Goal: Contribute content: Add original content to the website for others to see

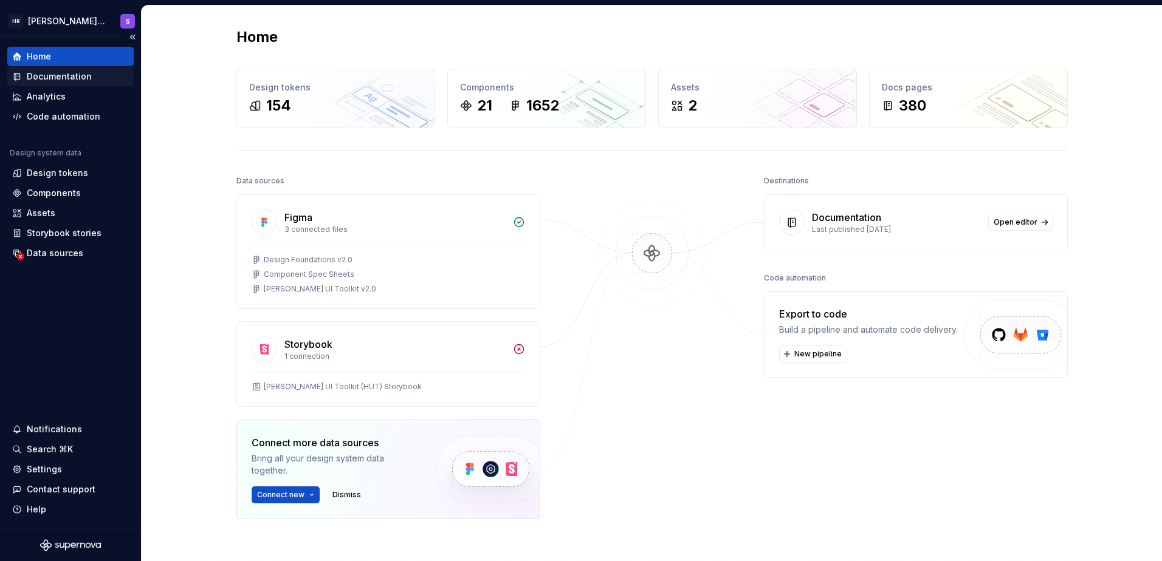
click at [64, 72] on div "Documentation" at bounding box center [59, 76] width 65 height 12
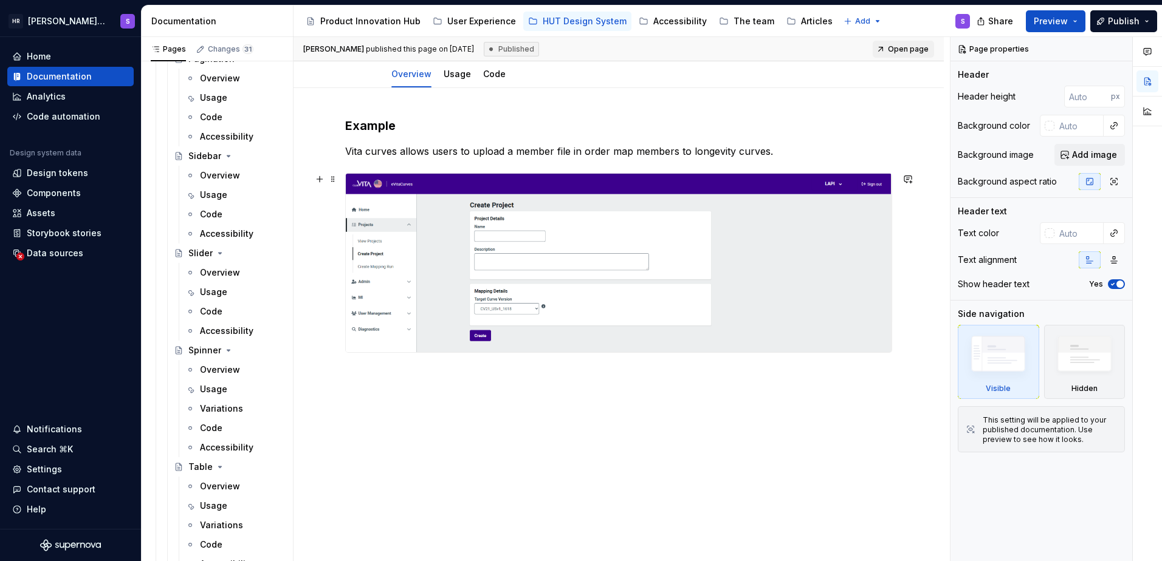
scroll to position [141, 0]
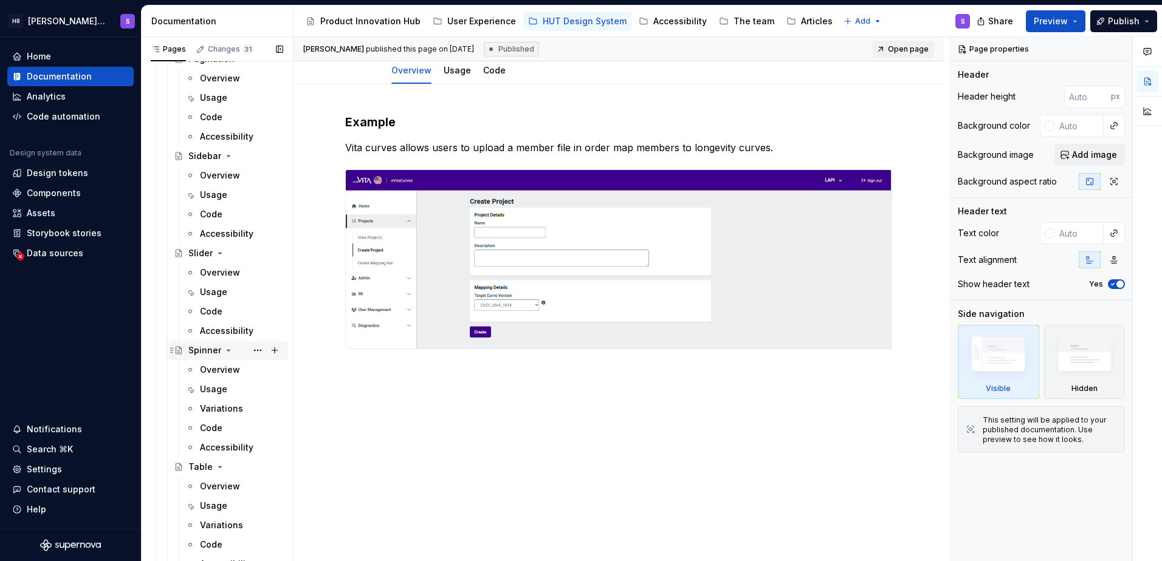
drag, startPoint x: 197, startPoint y: 351, endPoint x: 921, endPoint y: 77, distance: 774.2
click at [197, 351] on div "Spinner" at bounding box center [204, 350] width 33 height 12
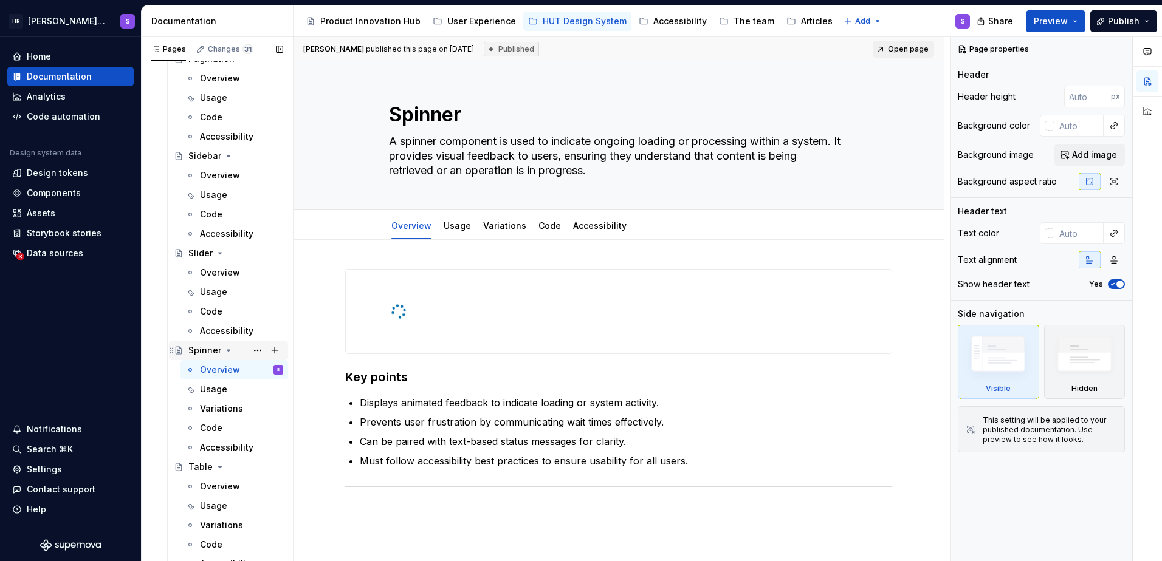
click at [200, 347] on div "Spinner" at bounding box center [204, 350] width 33 height 12
drag, startPoint x: 252, startPoint y: 368, endPoint x: 199, endPoint y: 372, distance: 53.0
click at [0, 0] on button "Page tree" at bounding box center [0, 0] width 0 height 0
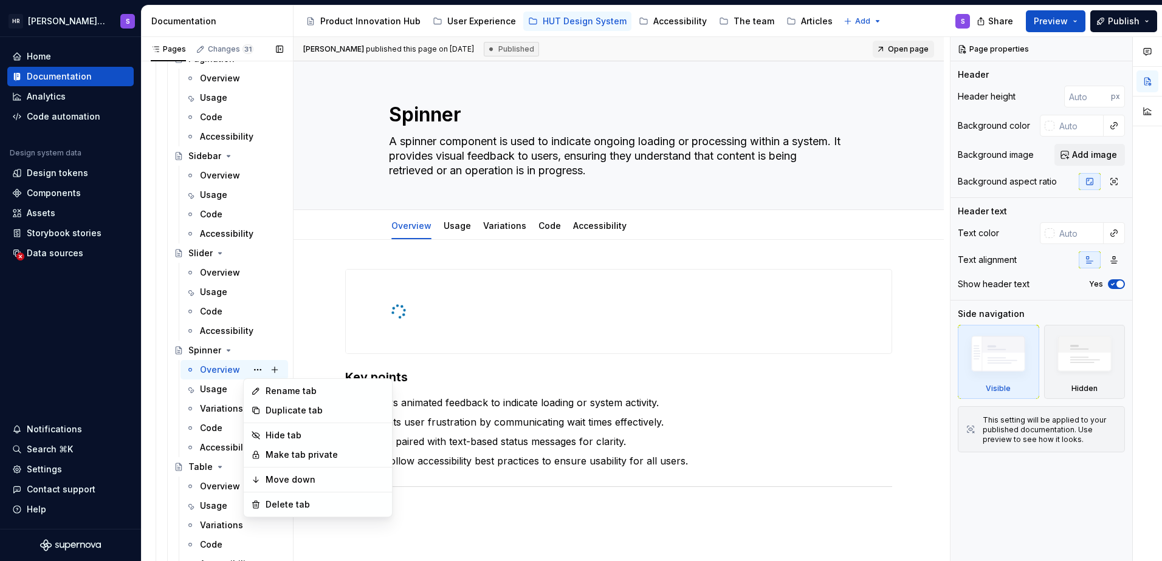
click at [197, 349] on div "Pages Changes 31 Add Accessibility guide for tree Page tree. Navigate the tree …" at bounding box center [217, 302] width 152 height 530
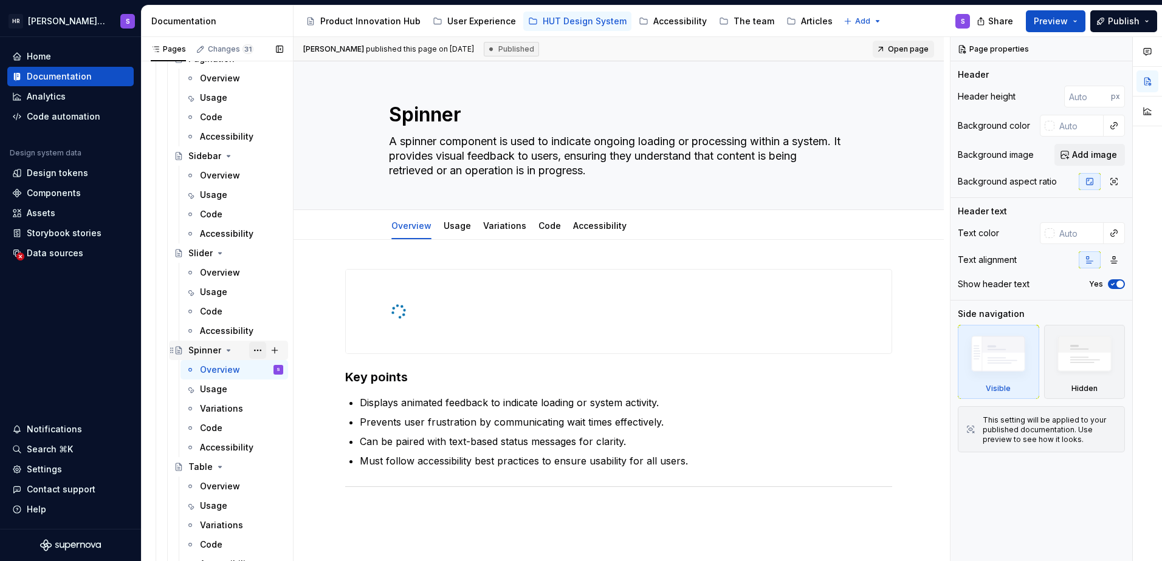
click at [250, 349] on button "Page tree" at bounding box center [257, 350] width 17 height 17
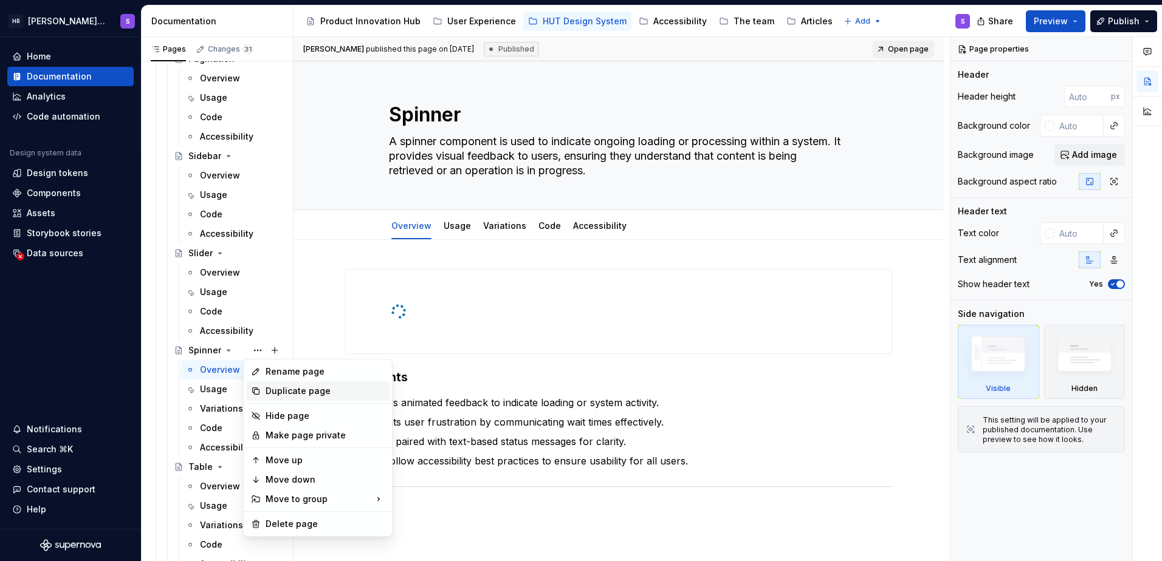
click at [301, 387] on div "Duplicate page" at bounding box center [324, 391] width 119 height 12
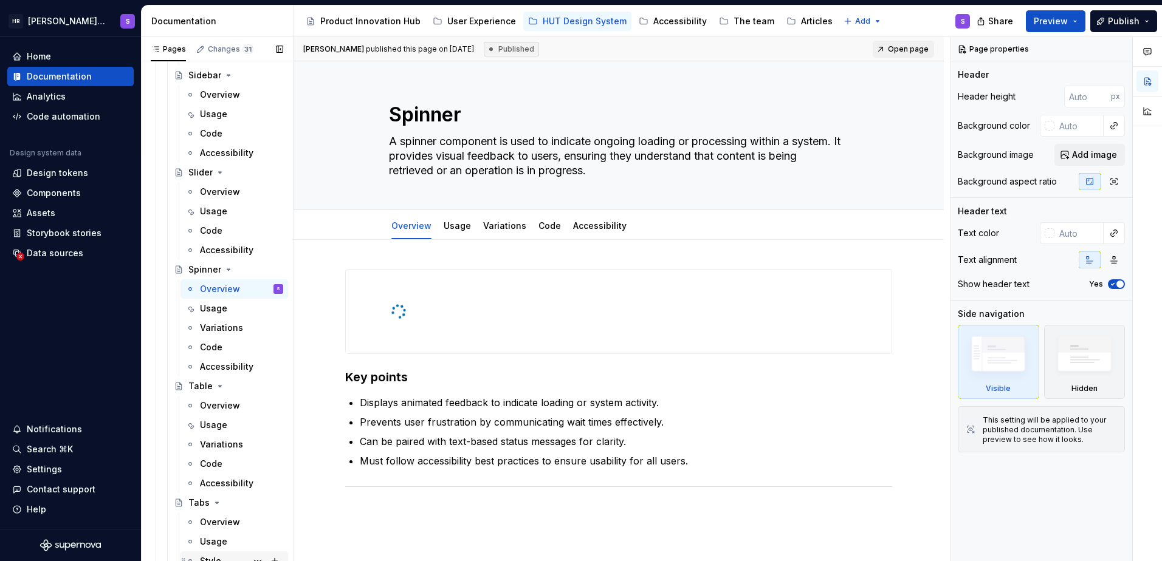
scroll to position [6707, 0]
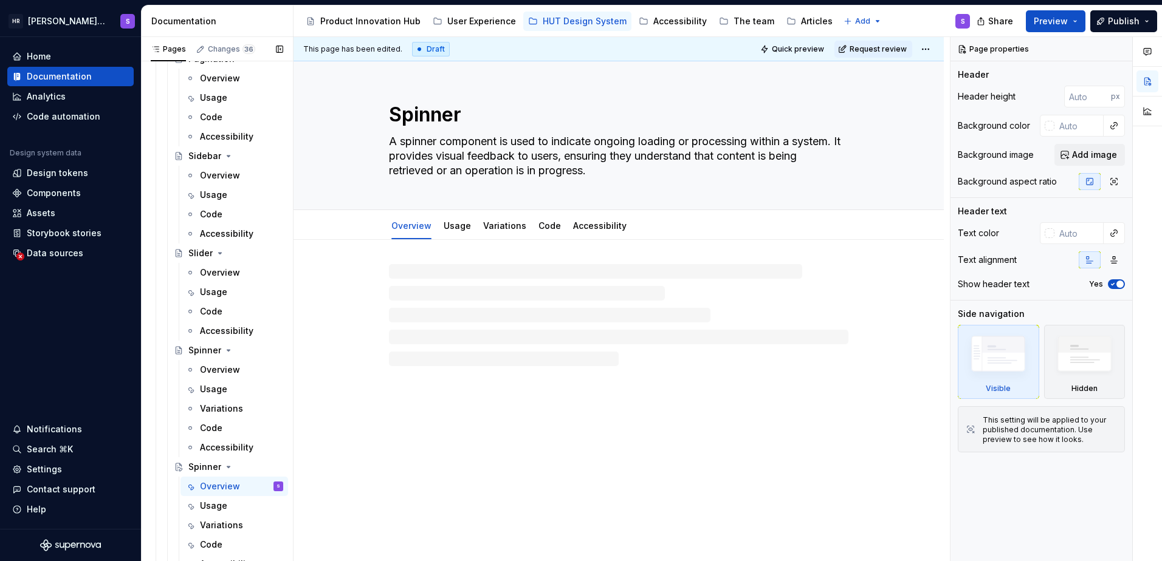
scroll to position [6869, 0]
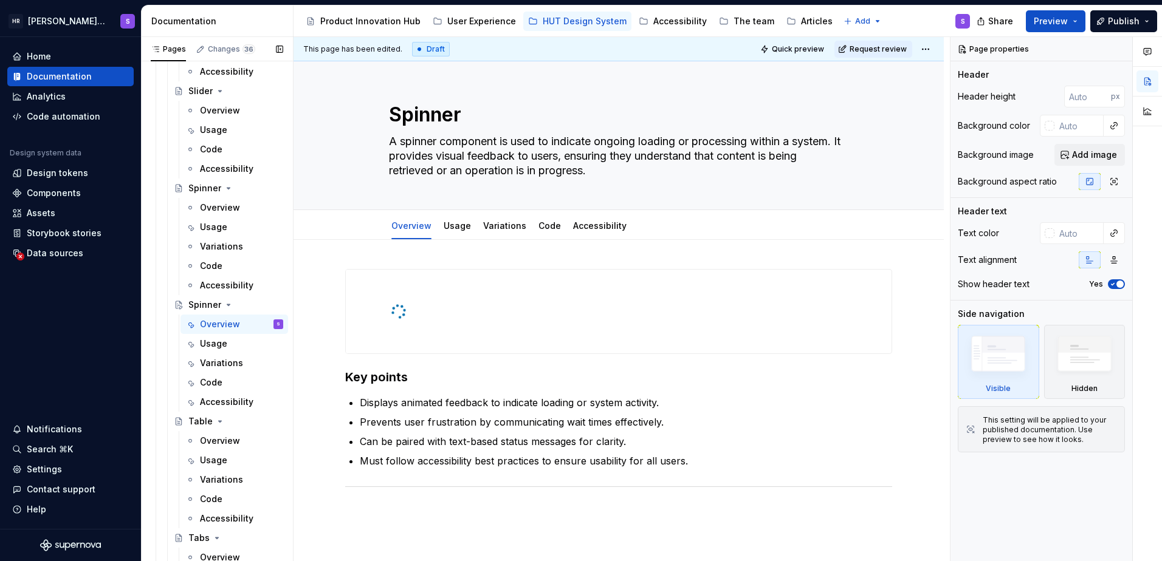
click at [0, 0] on button "Page tree" at bounding box center [0, 0] width 0 height 0
type textarea "*"
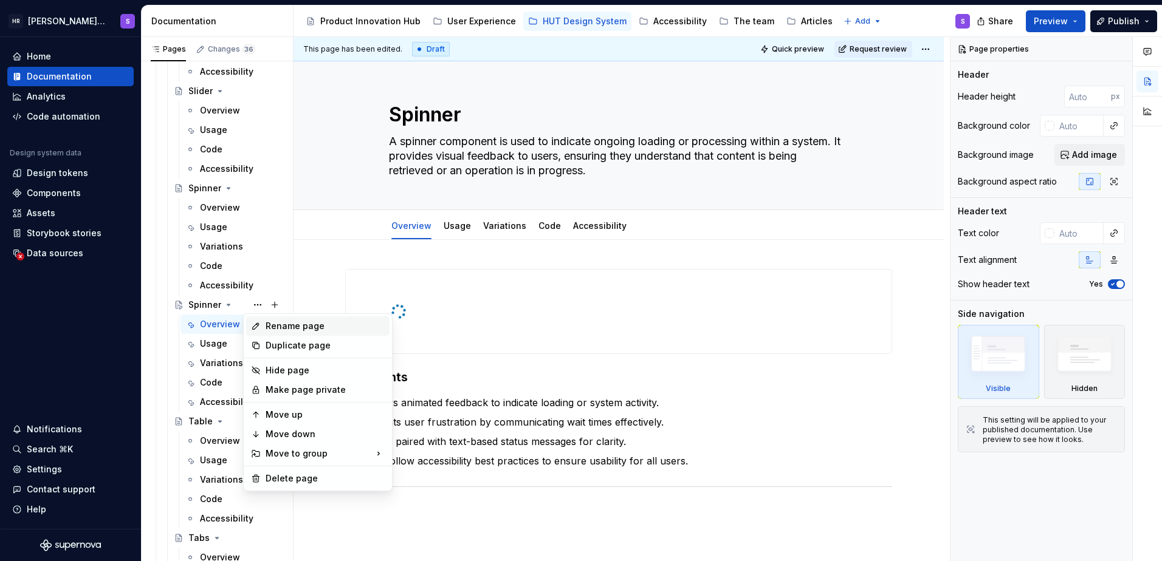
click at [281, 330] on div "Rename page" at bounding box center [324, 326] width 119 height 12
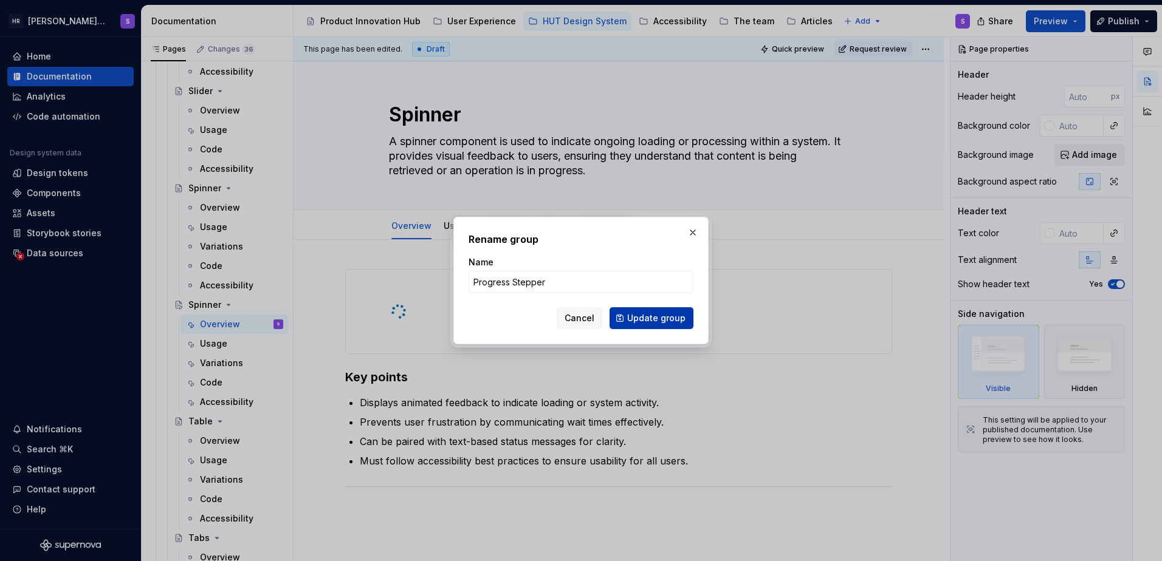
type input "Progress Stepper"
click at [645, 317] on span "Update group" at bounding box center [656, 318] width 58 height 12
type textarea "*"
type textarea "Progress Stepper"
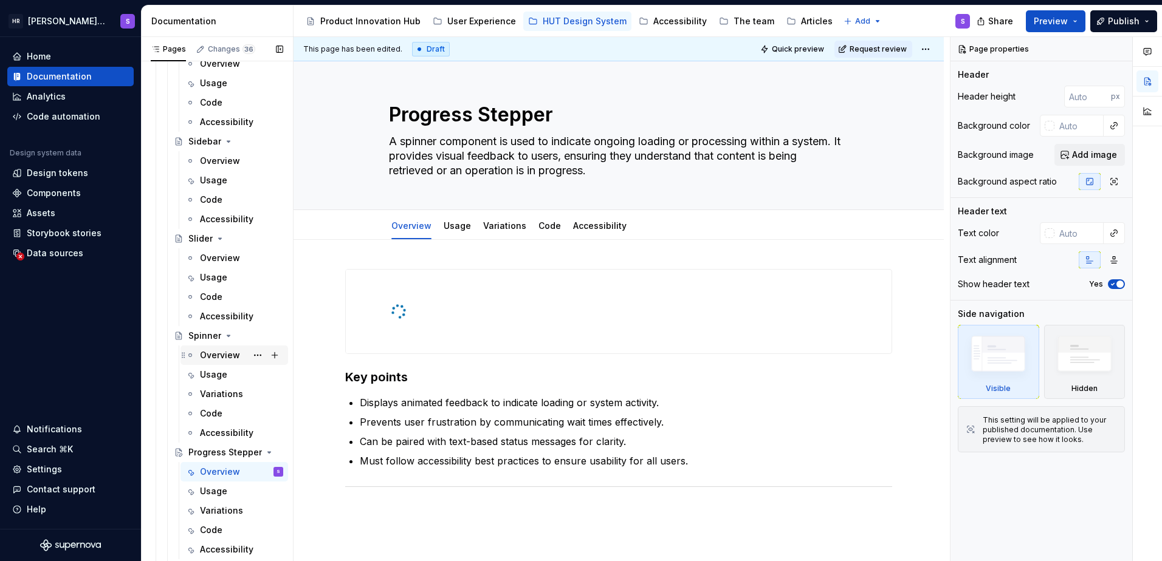
scroll to position [6788, 0]
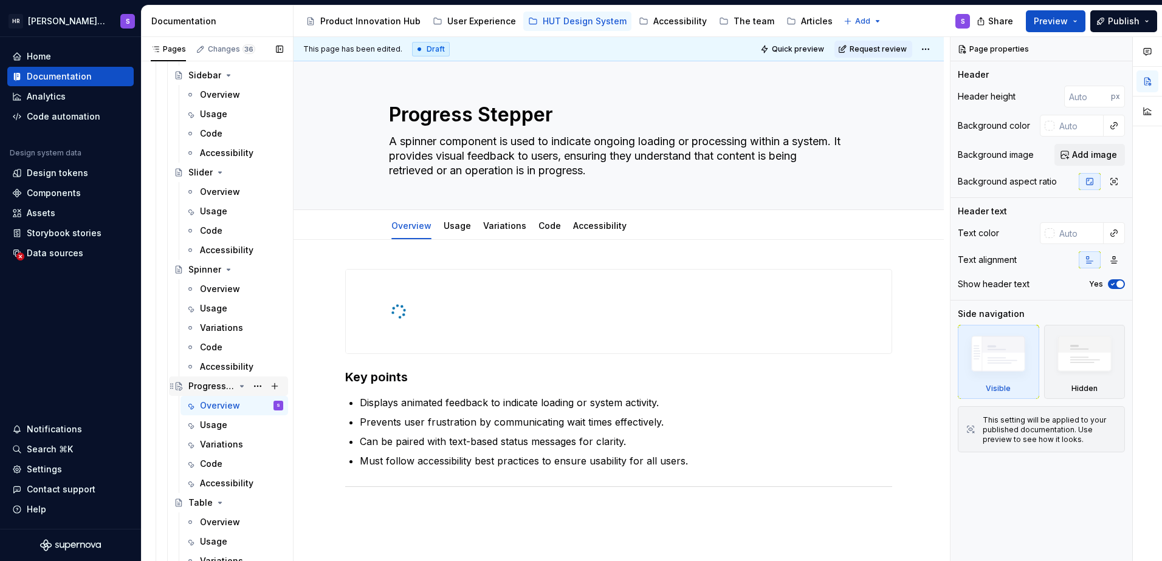
click at [241, 386] on icon "Page tree" at bounding box center [242, 386] width 3 height 1
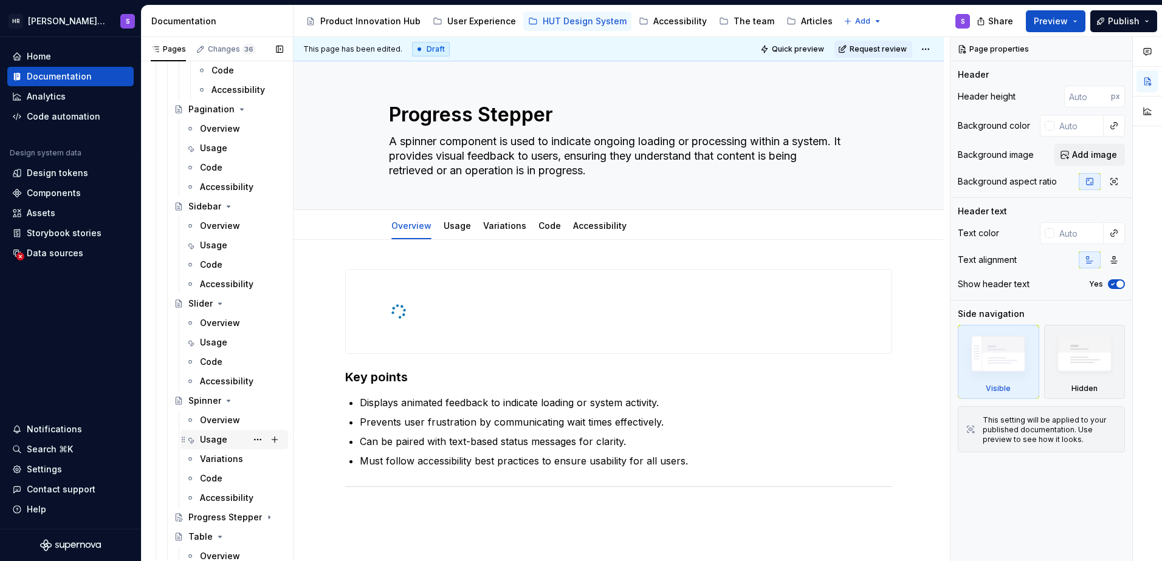
scroll to position [6707, 0]
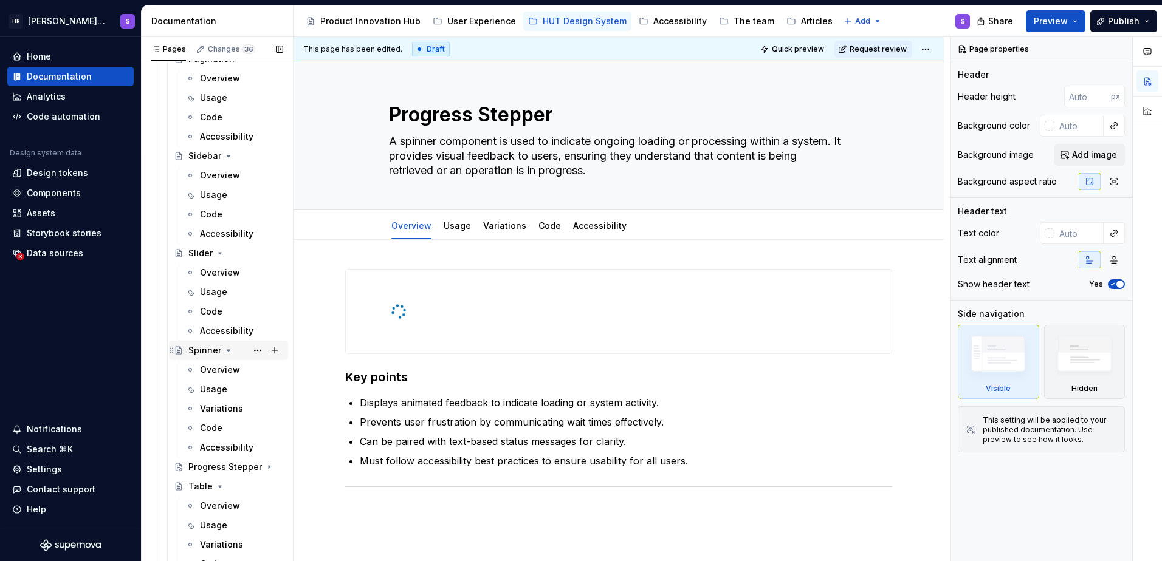
click at [227, 351] on icon "Page tree" at bounding box center [228, 350] width 3 height 1
click at [218, 251] on icon "Page tree" at bounding box center [220, 253] width 10 height 10
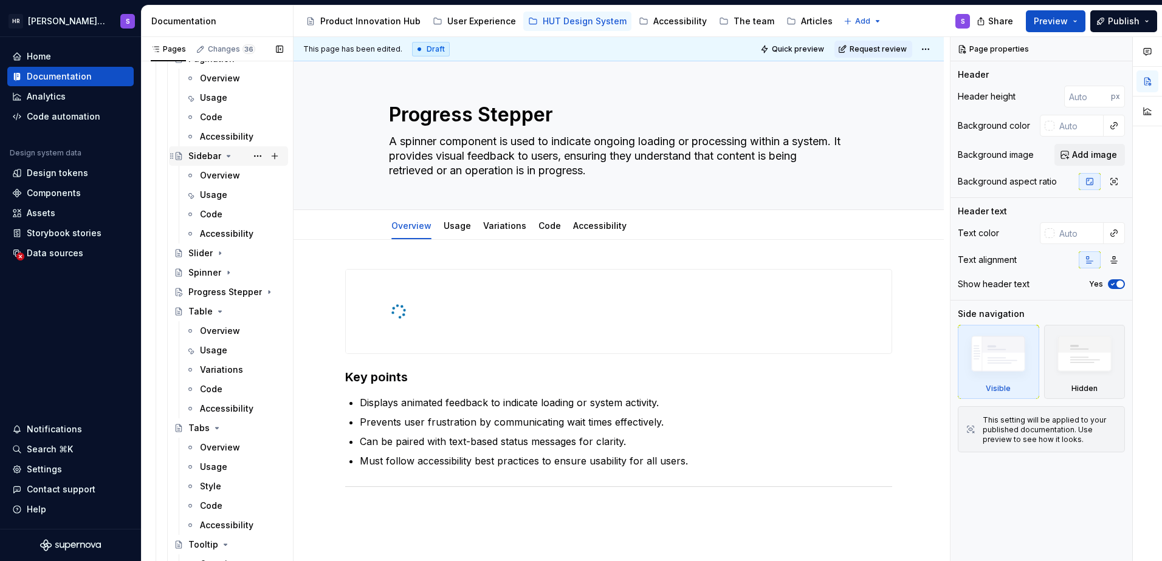
click at [226, 153] on icon "Page tree" at bounding box center [229, 156] width 10 height 10
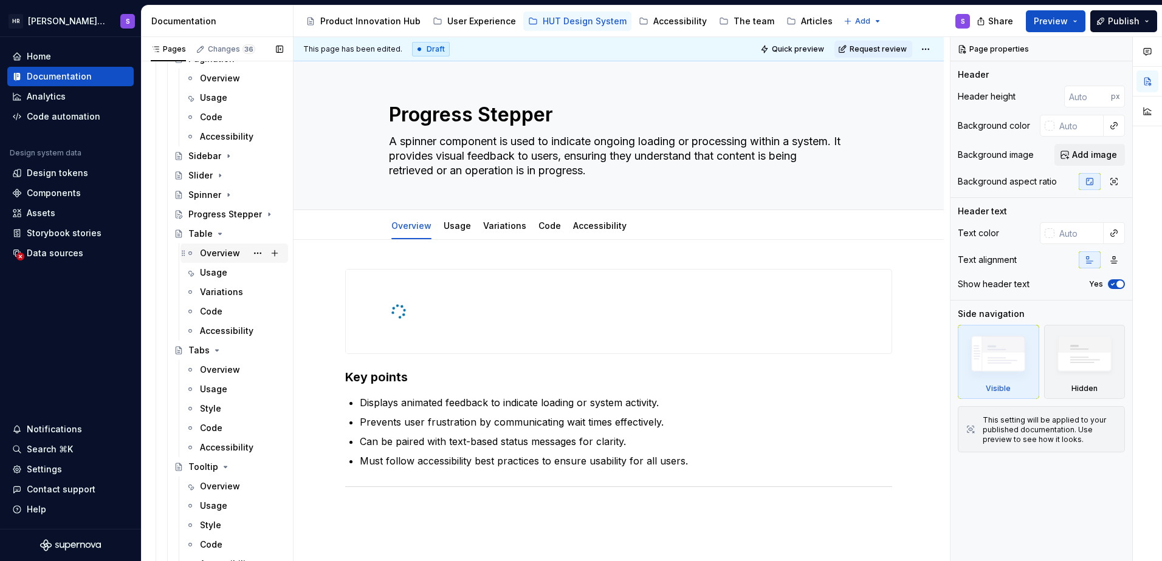
scroll to position [6545, 0]
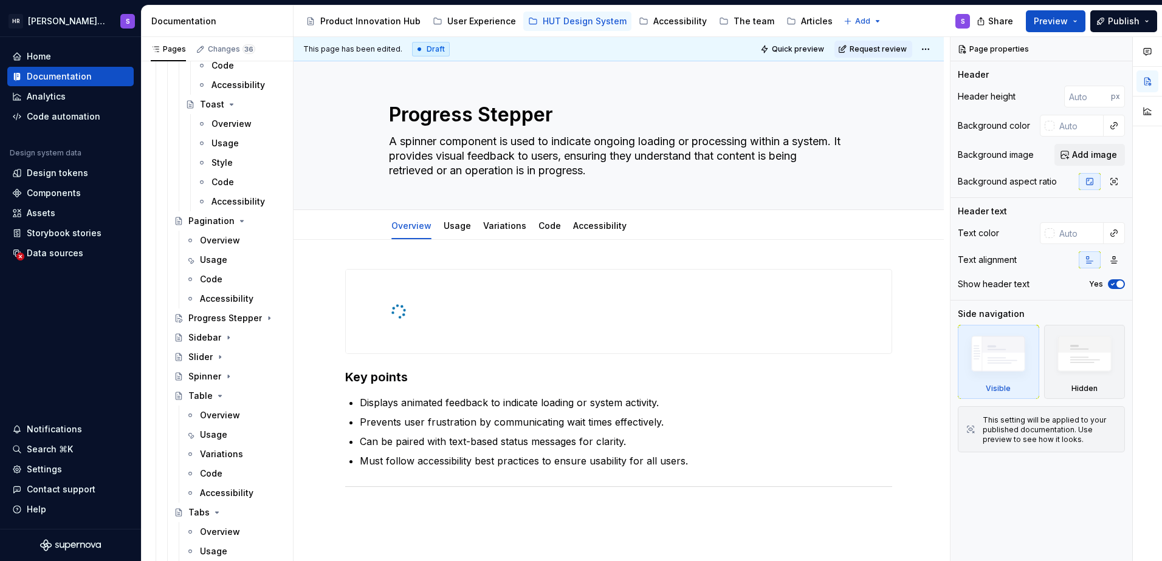
click at [0, 0] on button "Page tree" at bounding box center [0, 0] width 0 height 0
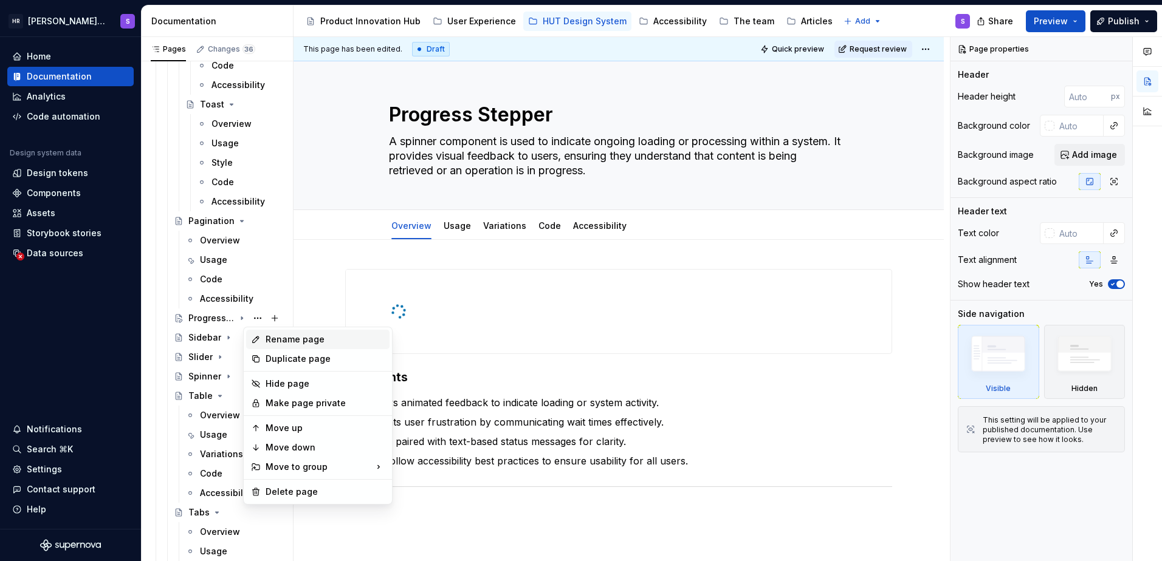
click at [304, 341] on div "Rename page" at bounding box center [324, 340] width 119 height 12
type textarea "*"
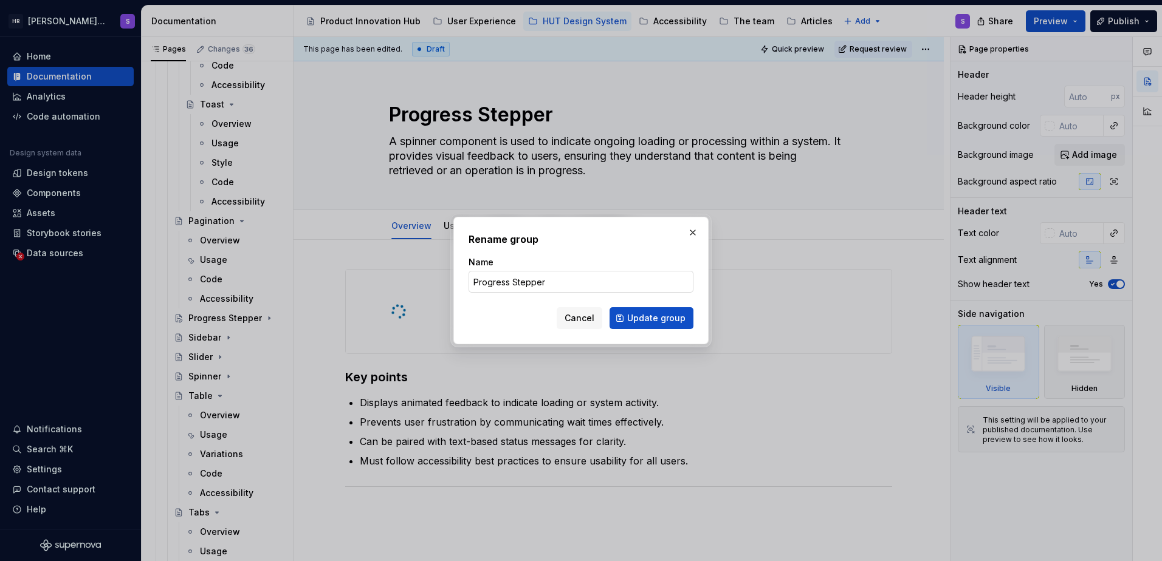
click at [514, 284] on input "Progress Stepper" at bounding box center [580, 282] width 225 height 22
click at [514, 283] on input "Progress Stepper" at bounding box center [580, 282] width 225 height 22
type input "Progress stepper"
drag, startPoint x: 654, startPoint y: 318, endPoint x: 262, endPoint y: 312, distance: 392.5
click at [654, 318] on span "Update group" at bounding box center [656, 318] width 58 height 12
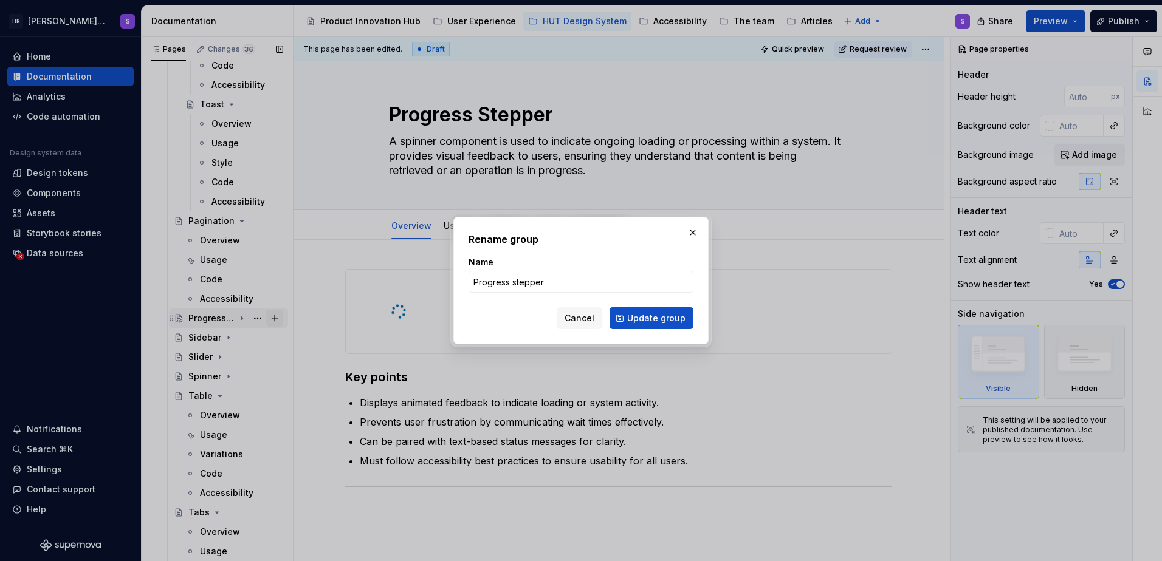
type textarea "*"
type textarea "Progress stepper"
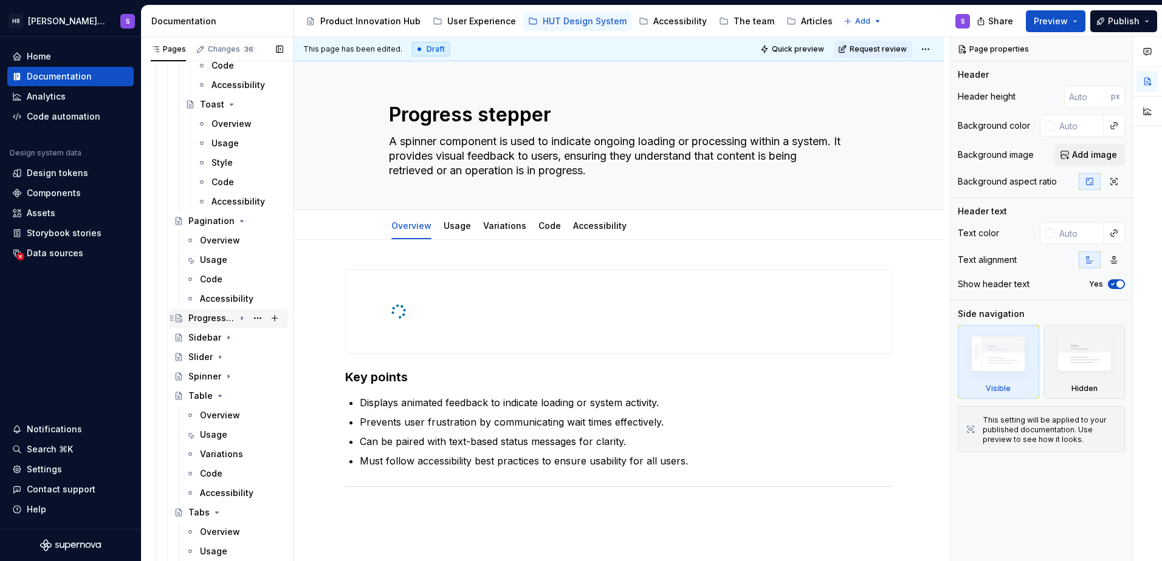
click at [202, 317] on div "Progress stepper" at bounding box center [211, 318] width 46 height 12
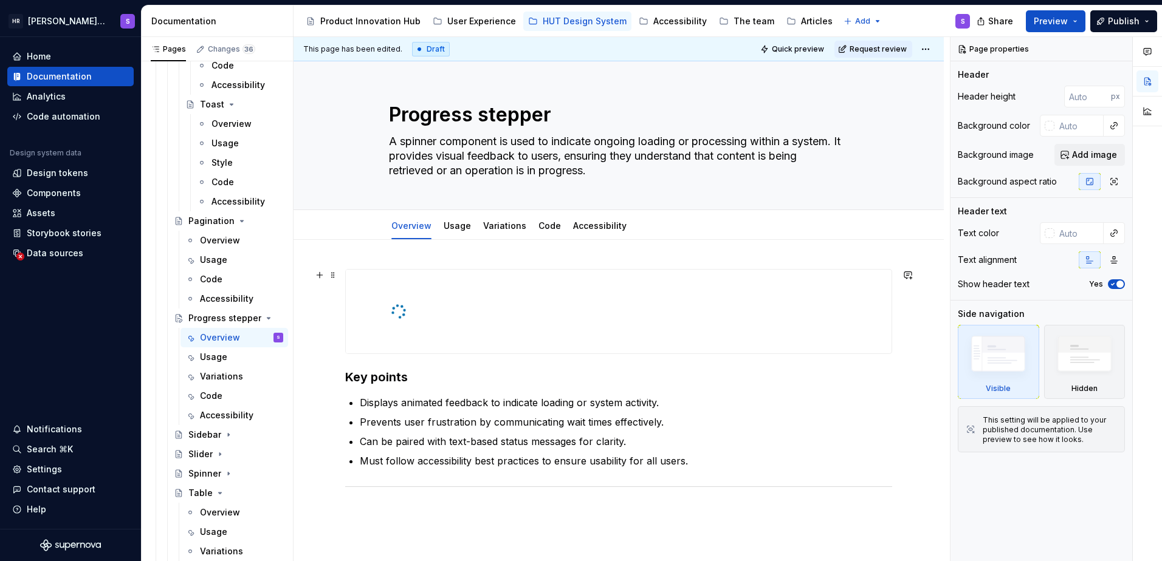
click at [586, 298] on div at bounding box center [619, 312] width 546 height 84
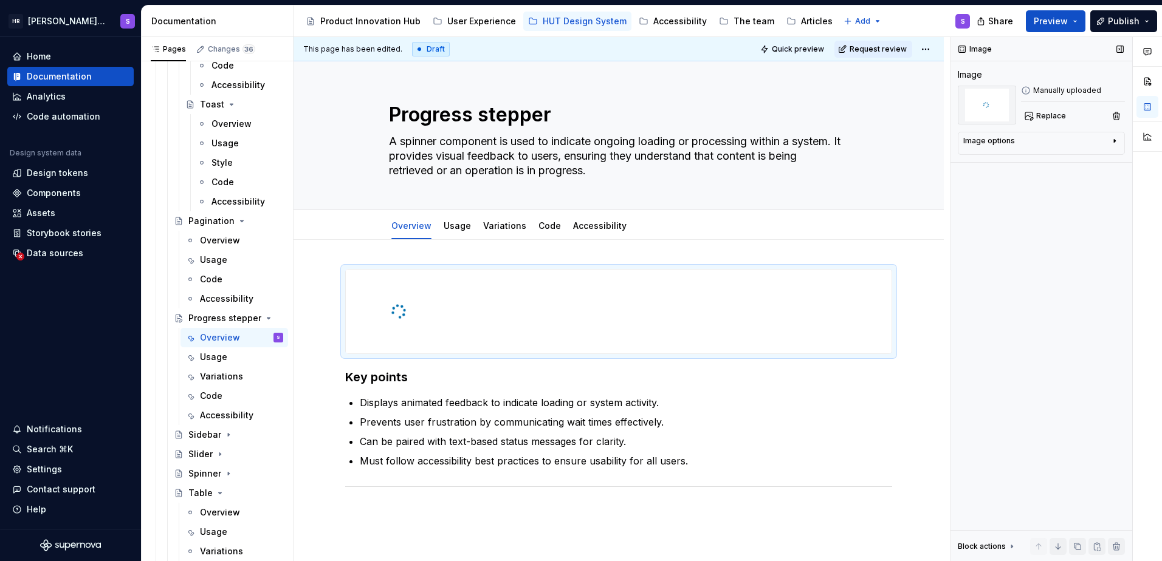
click at [1037, 145] on div "Image options" at bounding box center [1036, 143] width 146 height 15
click at [193, 435] on div "Sidebar" at bounding box center [204, 435] width 33 height 12
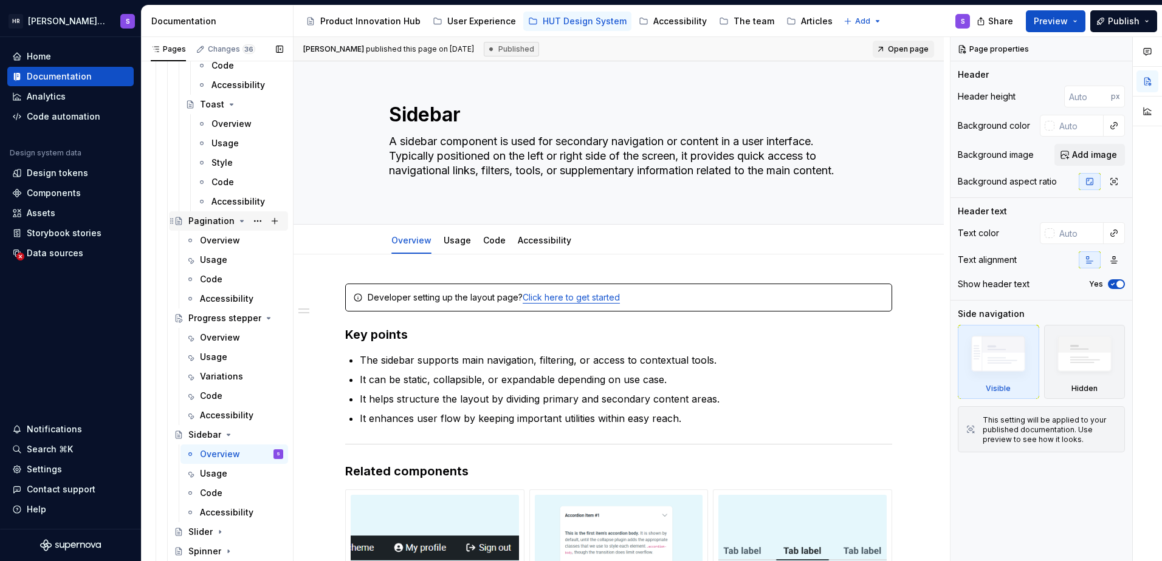
click at [202, 222] on div "Pagination" at bounding box center [211, 221] width 46 height 12
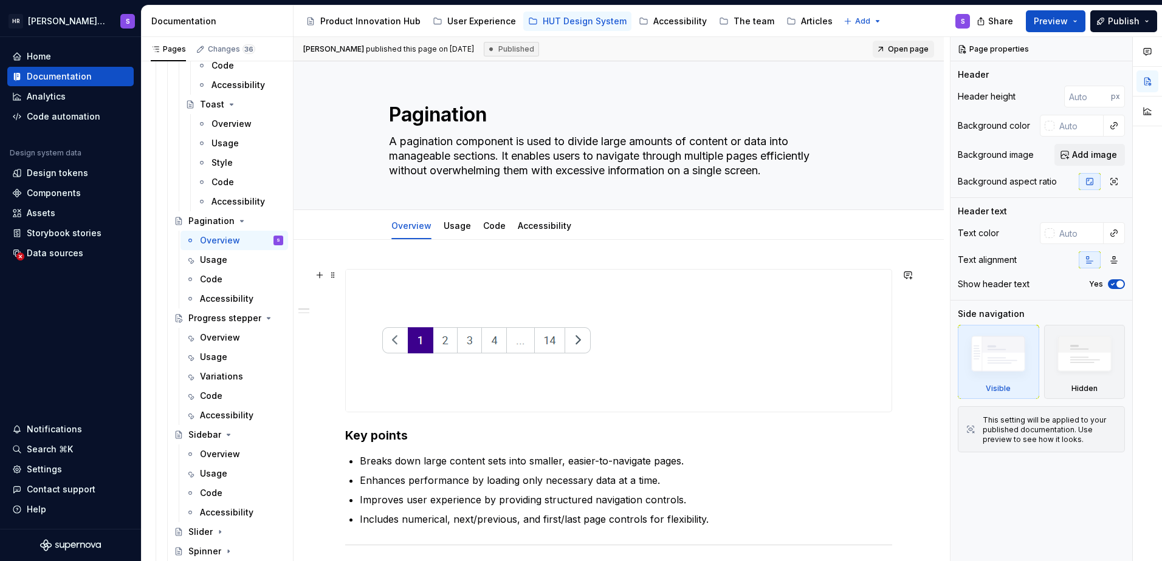
click at [694, 302] on div at bounding box center [619, 341] width 546 height 142
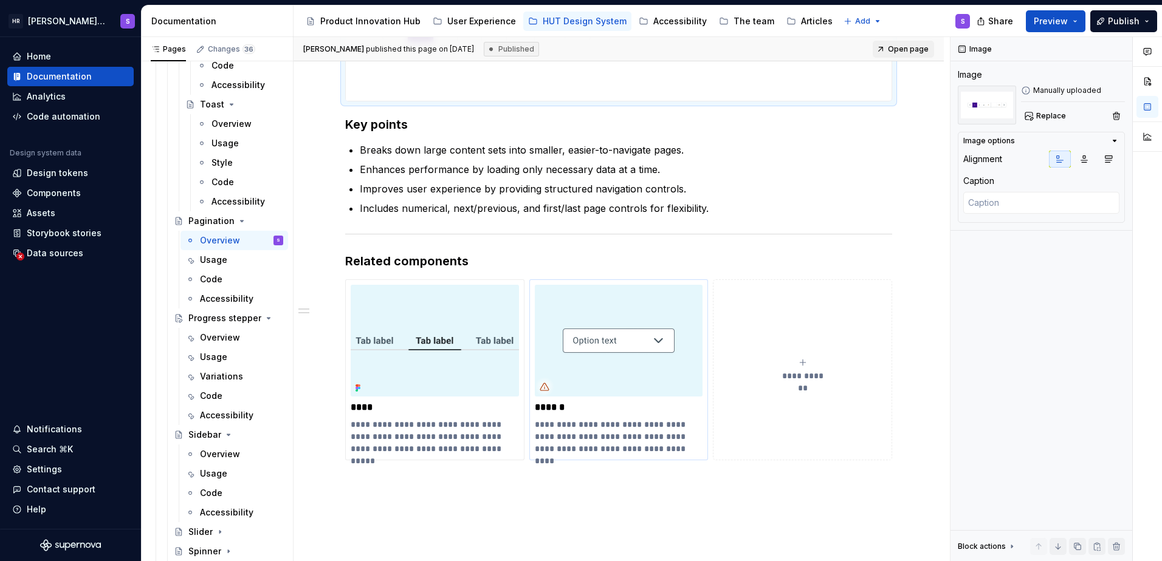
scroll to position [324, 0]
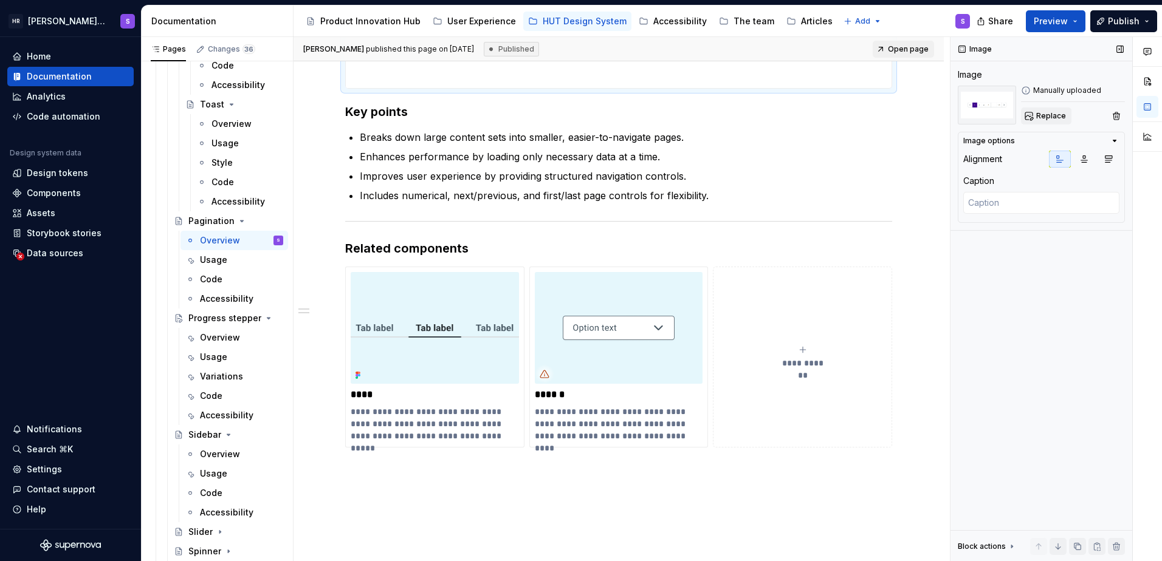
click at [1052, 115] on span "Replace" at bounding box center [1051, 116] width 30 height 10
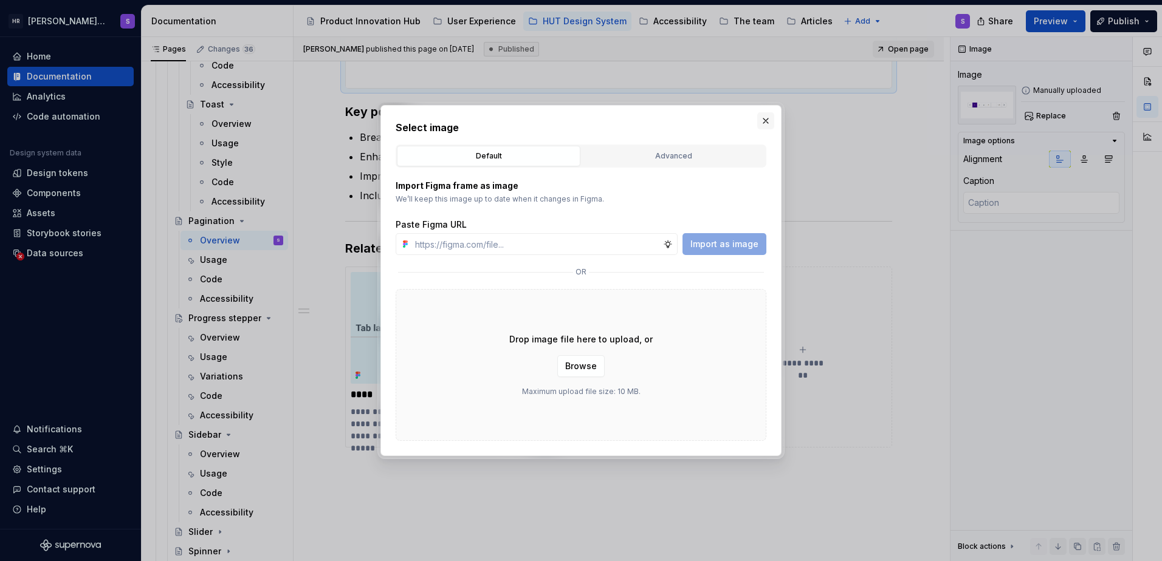
click at [771, 120] on button "button" at bounding box center [765, 120] width 17 height 17
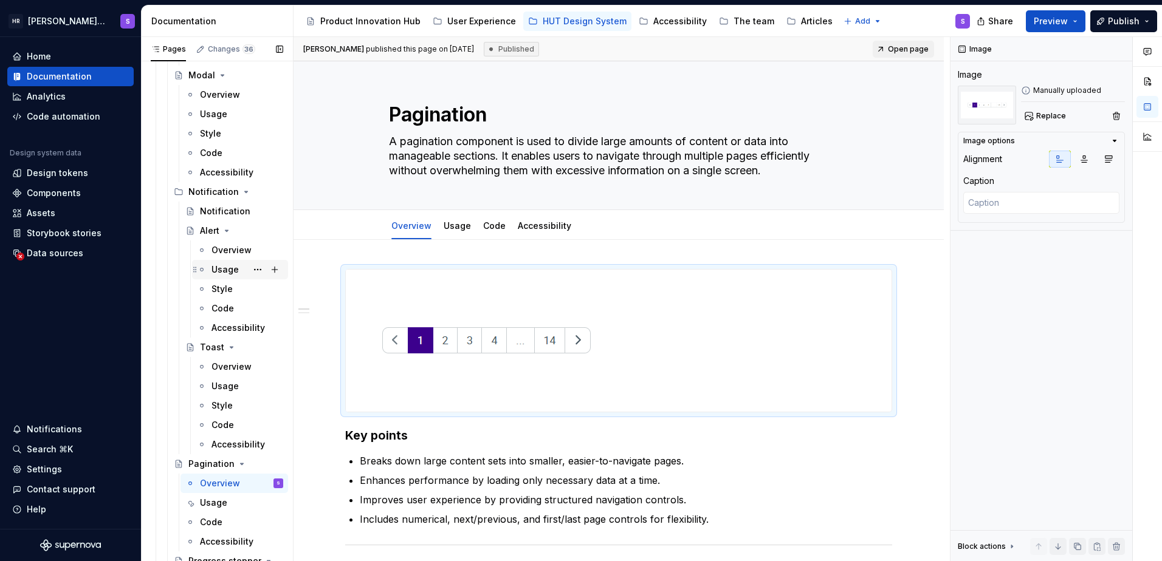
scroll to position [5978, 0]
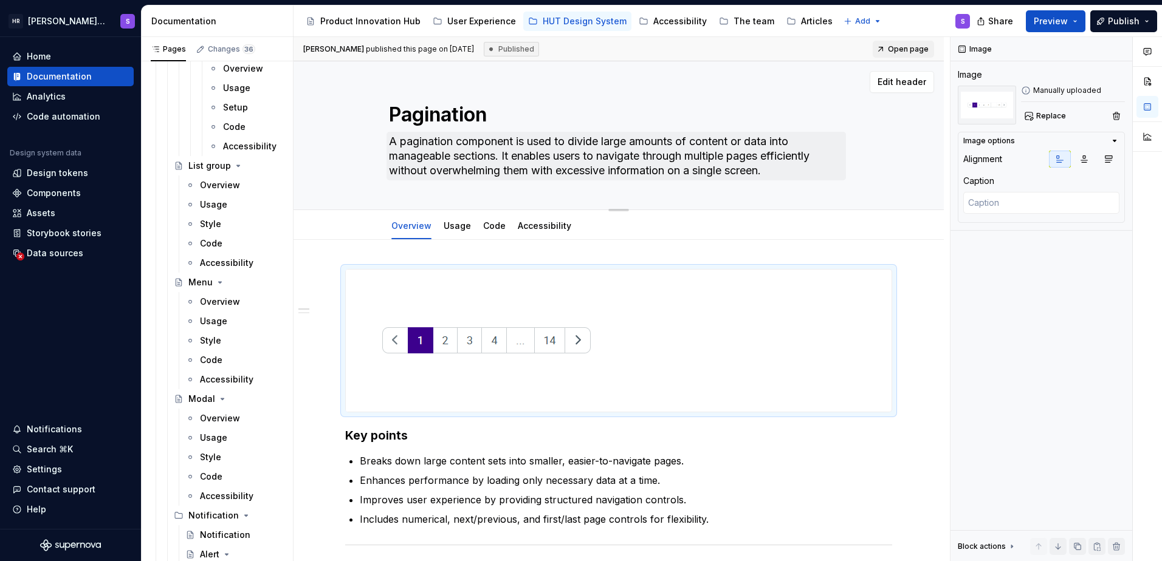
click at [203, 395] on div "Modal" at bounding box center [201, 399] width 27 height 12
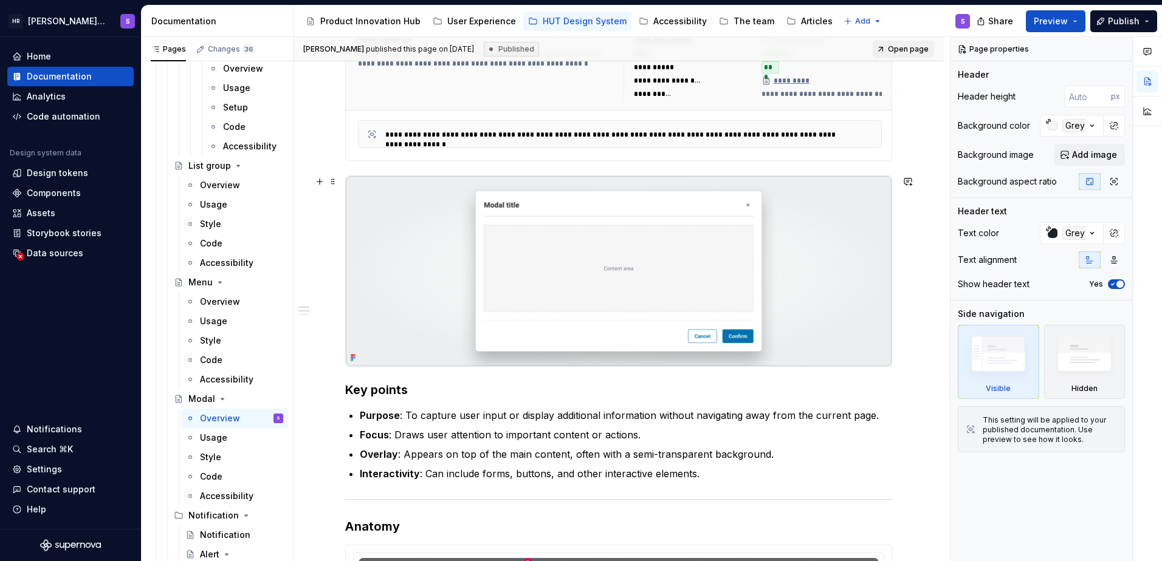
scroll to position [324, 0]
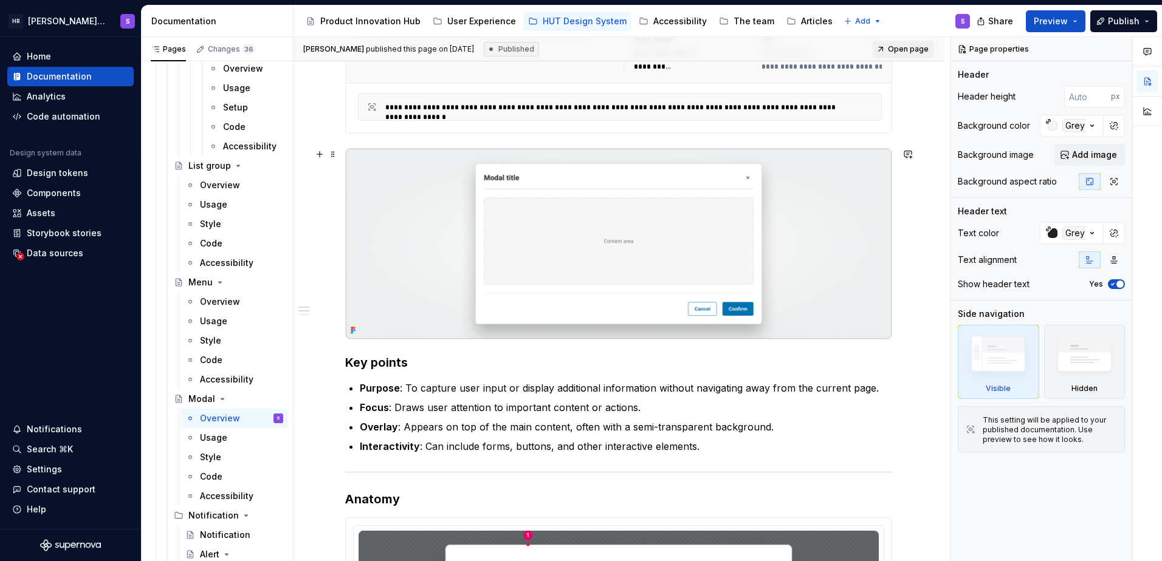
click at [489, 221] on img at bounding box center [619, 244] width 546 height 190
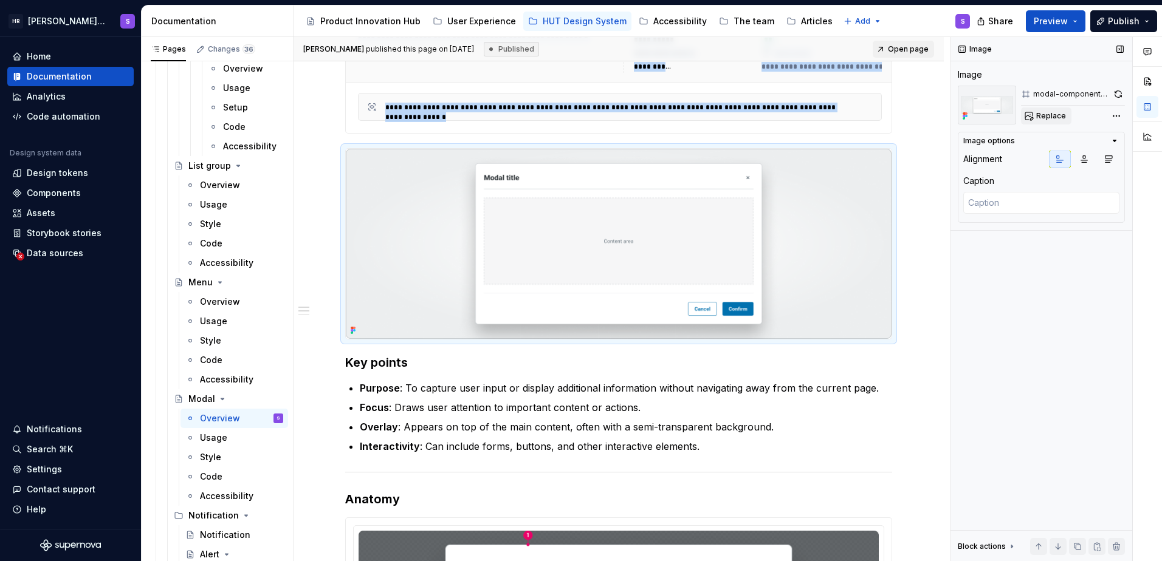
click at [1042, 113] on span "Replace" at bounding box center [1051, 116] width 30 height 10
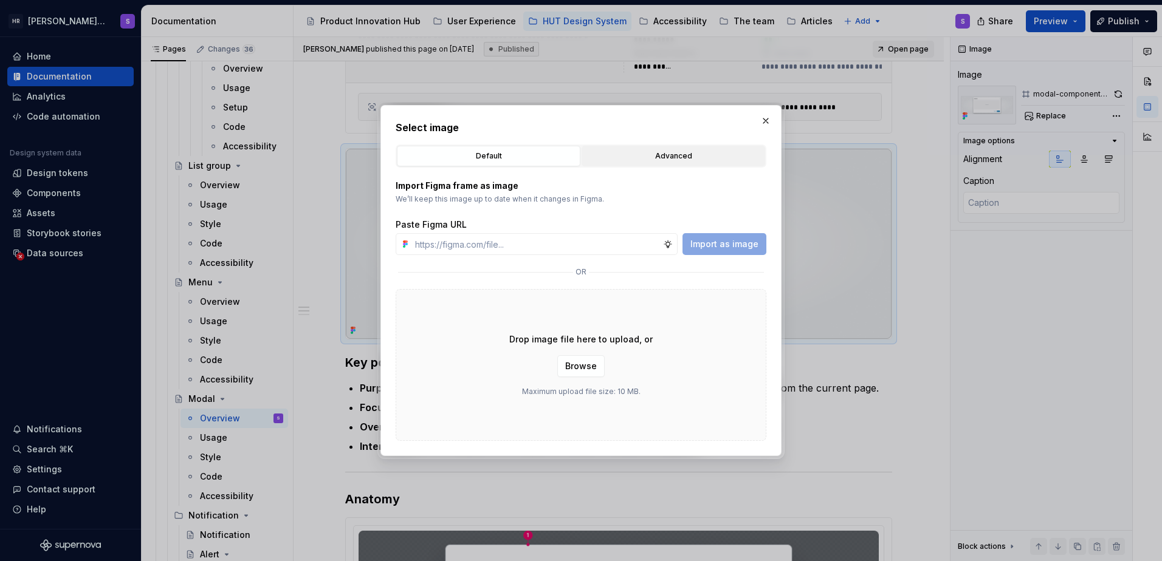
click at [687, 159] on div "Advanced" at bounding box center [673, 156] width 175 height 12
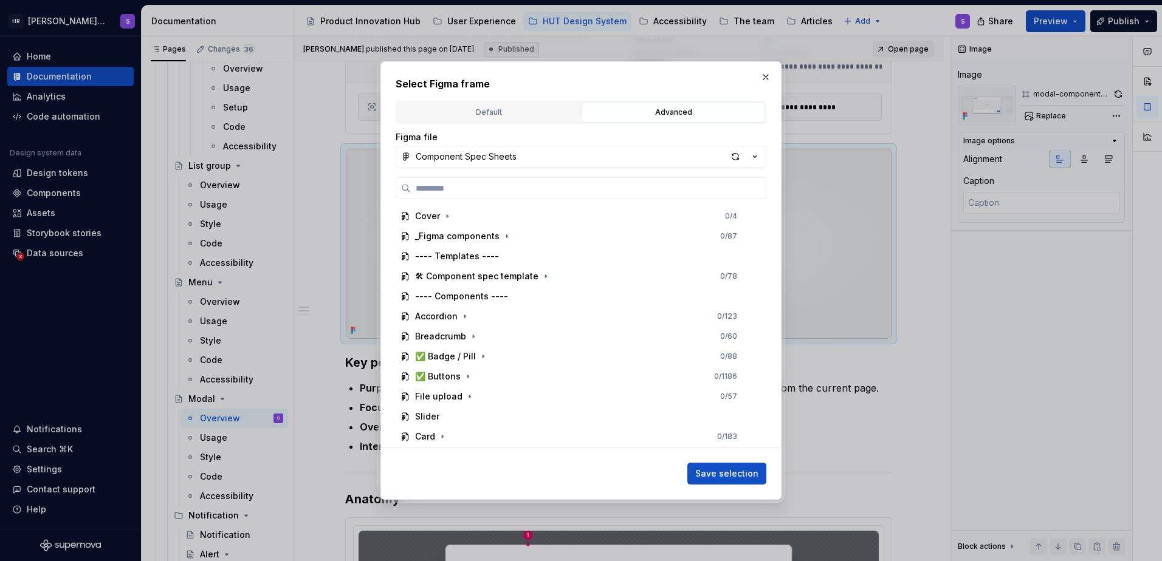
click at [764, 80] on button "button" at bounding box center [765, 77] width 17 height 17
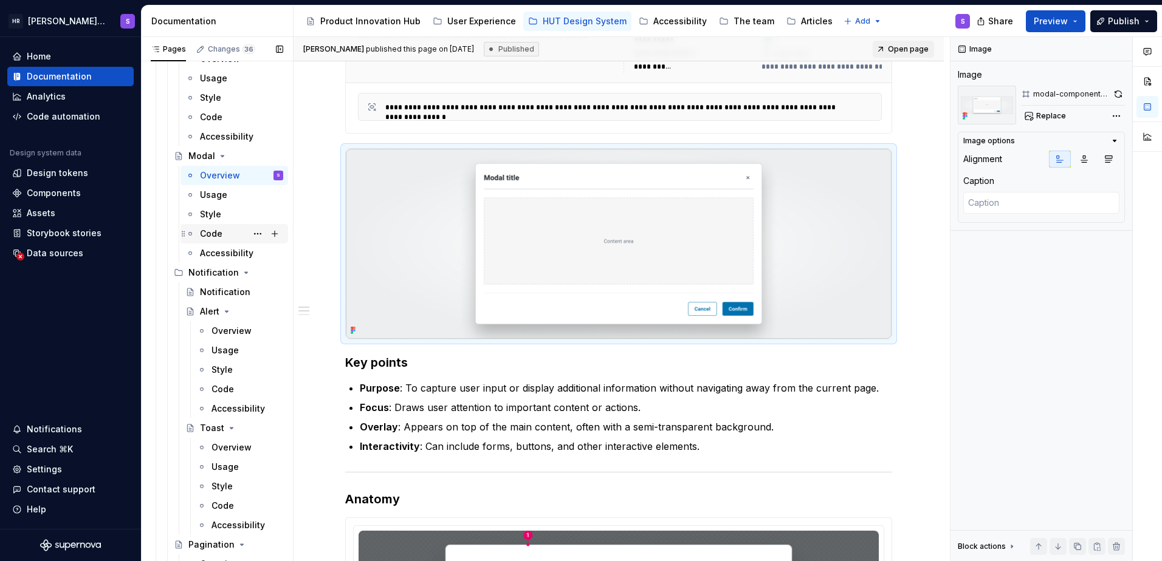
scroll to position [6464, 0]
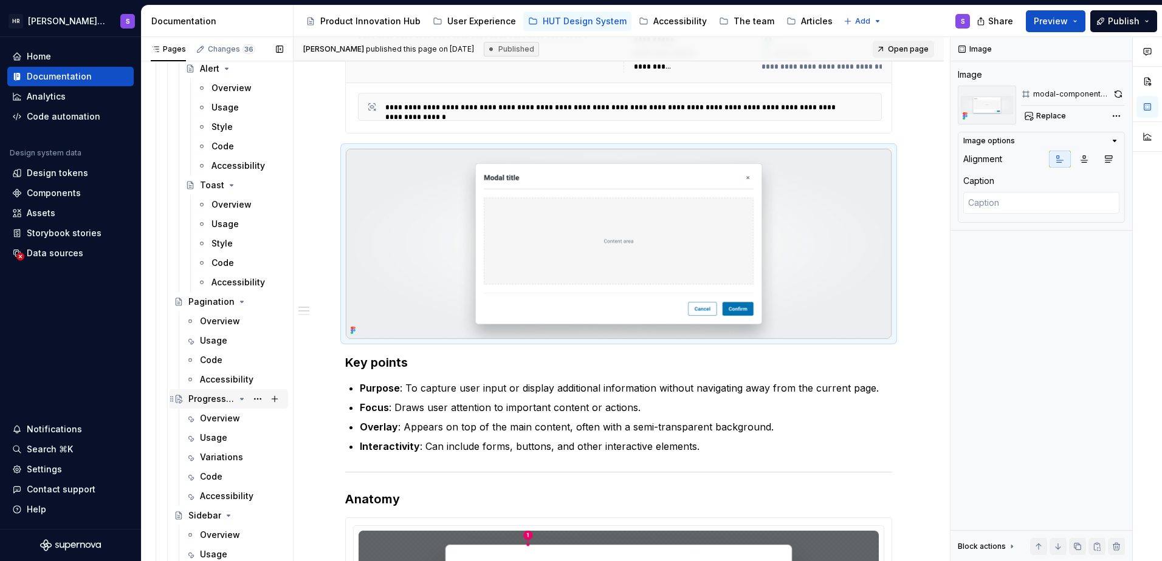
drag, startPoint x: 211, startPoint y: 398, endPoint x: 647, endPoint y: 205, distance: 476.5
click at [211, 398] on div "Progress stepper" at bounding box center [211, 399] width 46 height 12
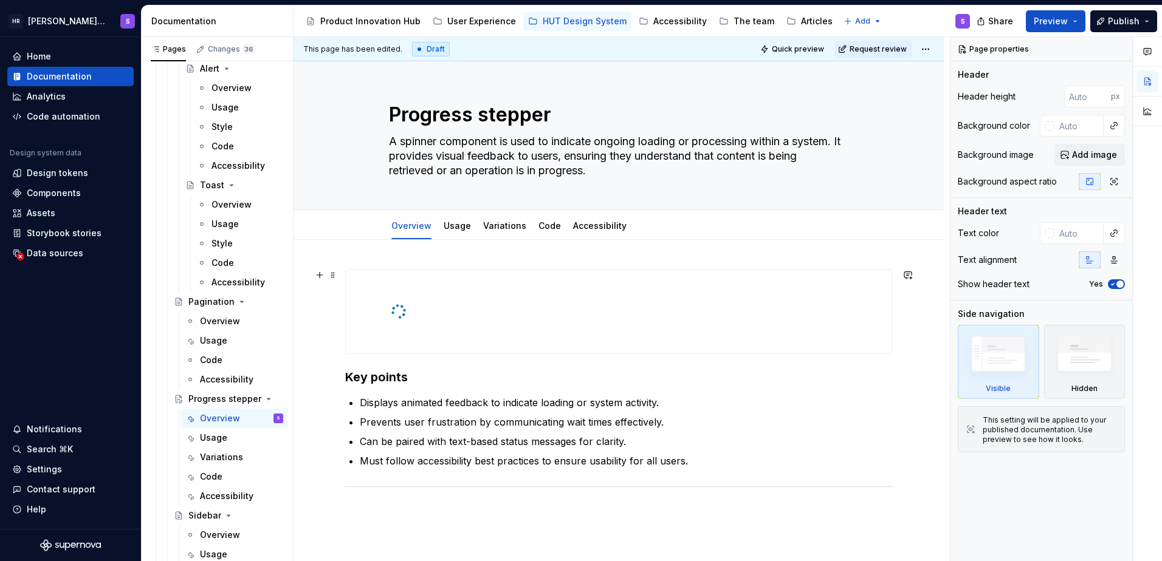
click at [736, 323] on div at bounding box center [619, 312] width 546 height 84
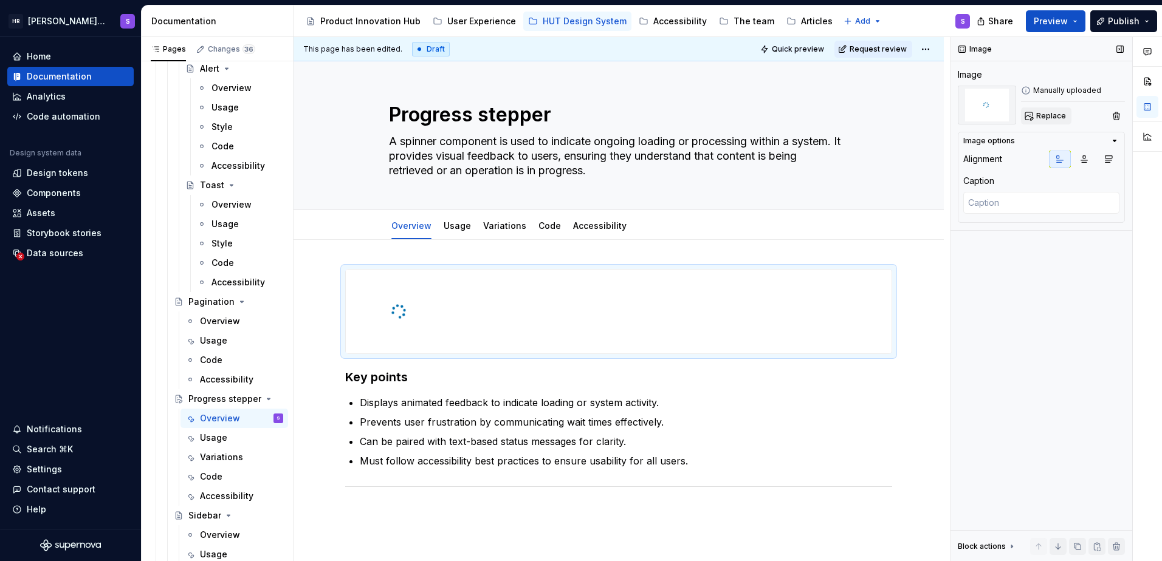
click at [1039, 113] on span "Replace" at bounding box center [1051, 116] width 30 height 10
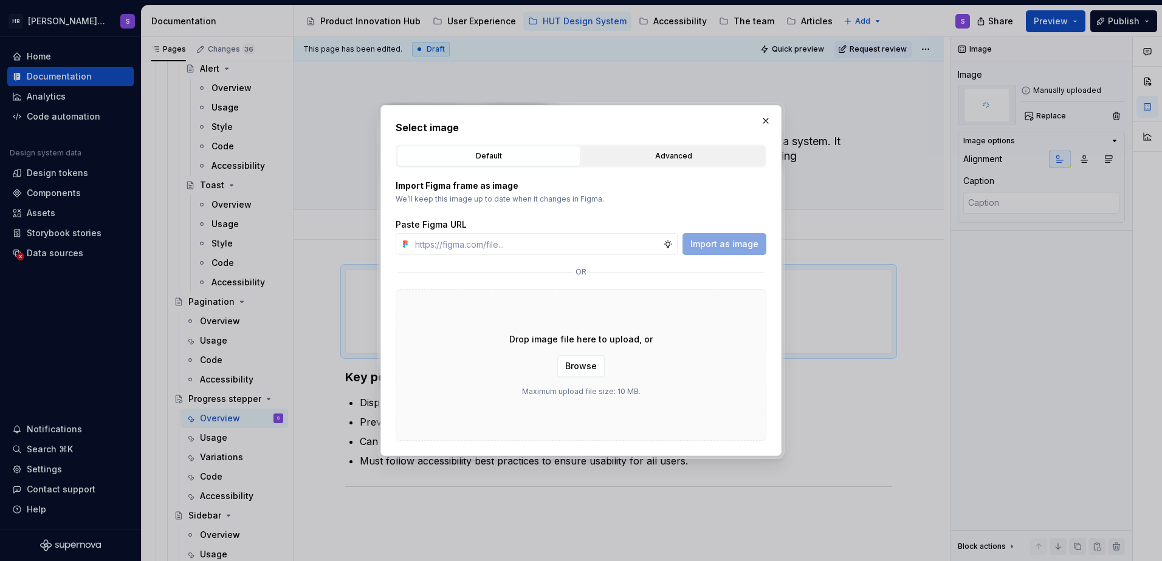
click at [678, 154] on div "Advanced" at bounding box center [673, 156] width 175 height 12
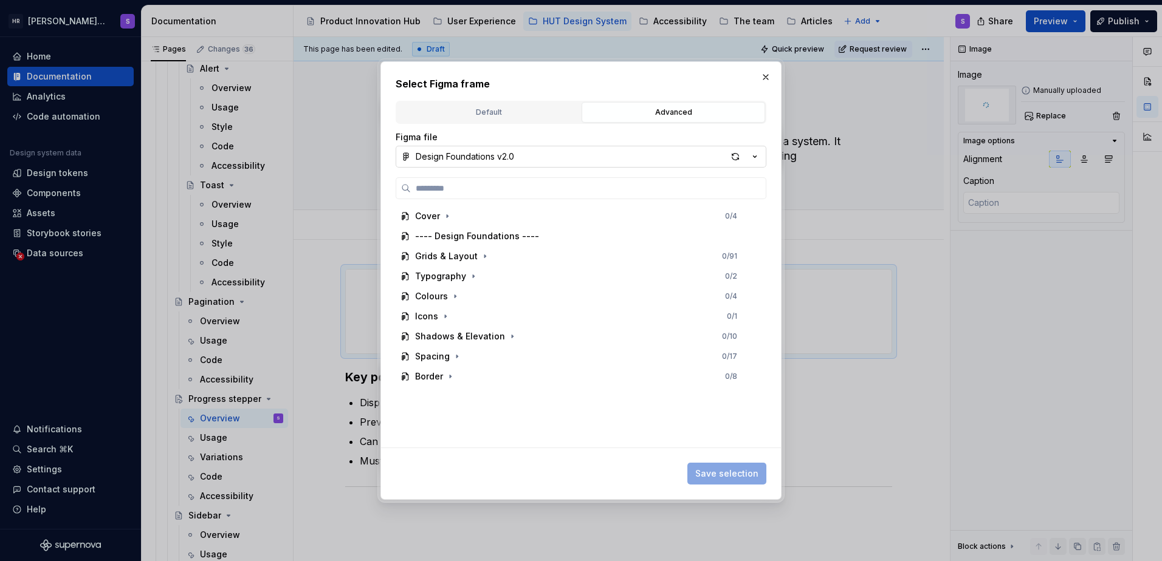
click at [618, 157] on button "Design Foundations v2.0" at bounding box center [580, 157] width 371 height 22
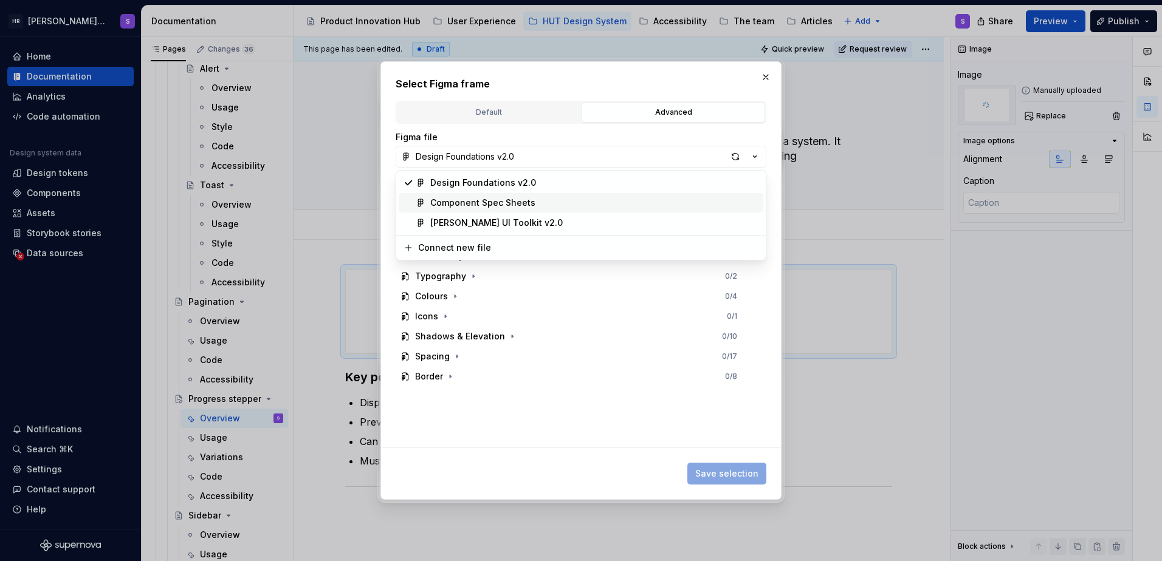
click at [477, 205] on div "Component Spec Sheets" at bounding box center [482, 203] width 105 height 12
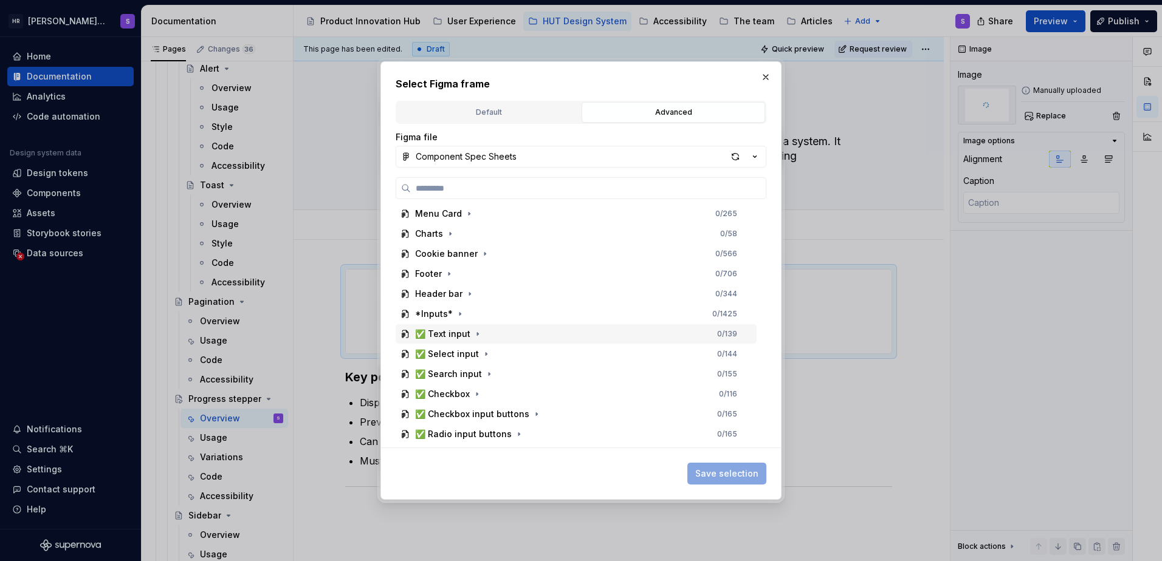
scroll to position [567, 0]
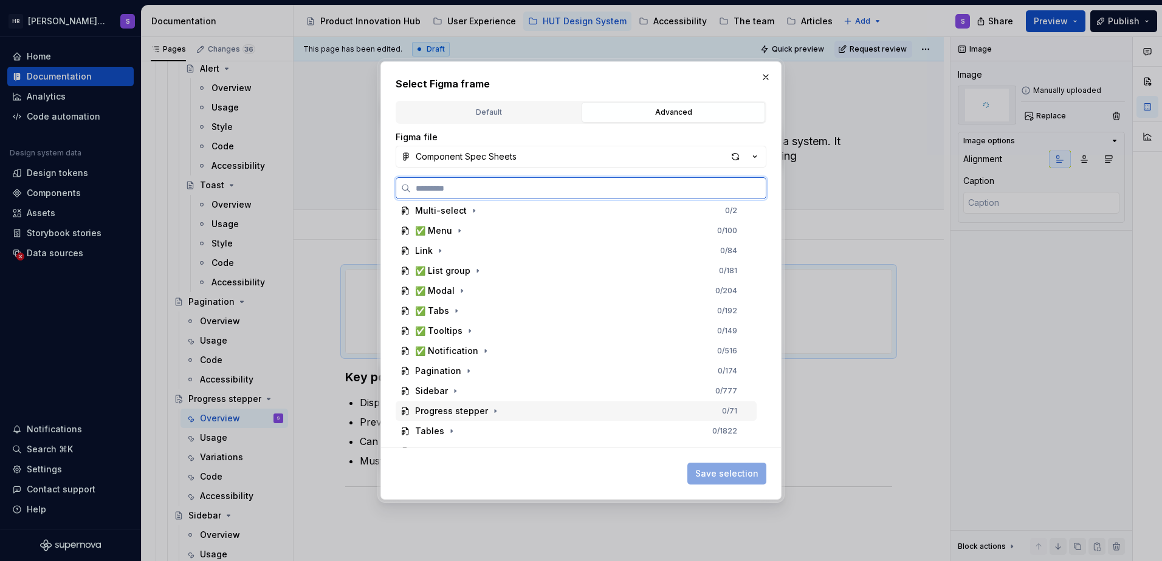
click at [448, 411] on div "Progress stepper" at bounding box center [451, 411] width 73 height 12
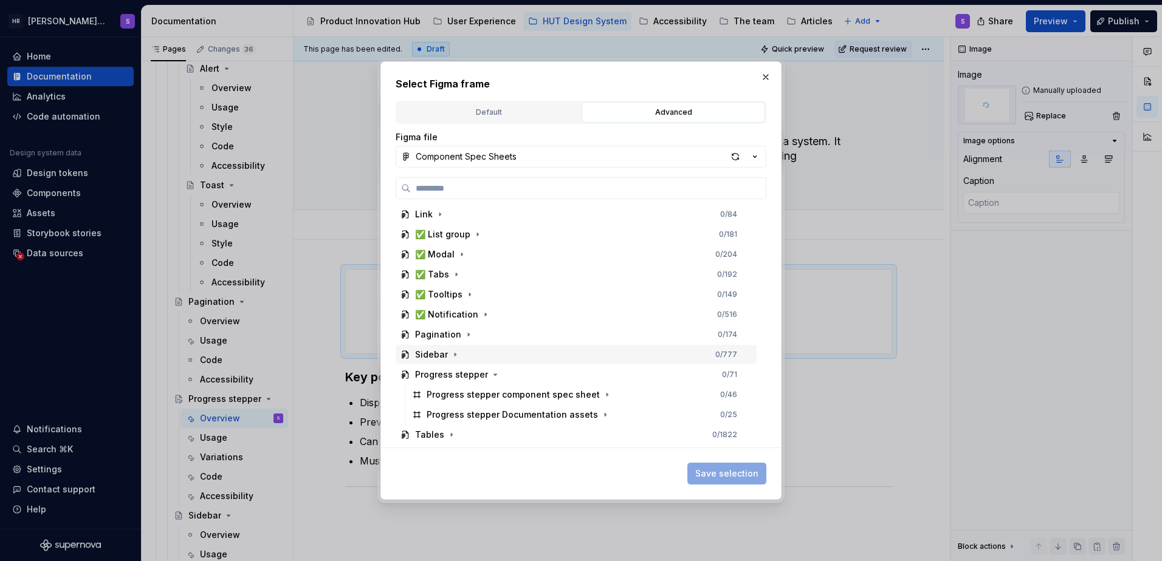
scroll to position [621, 0]
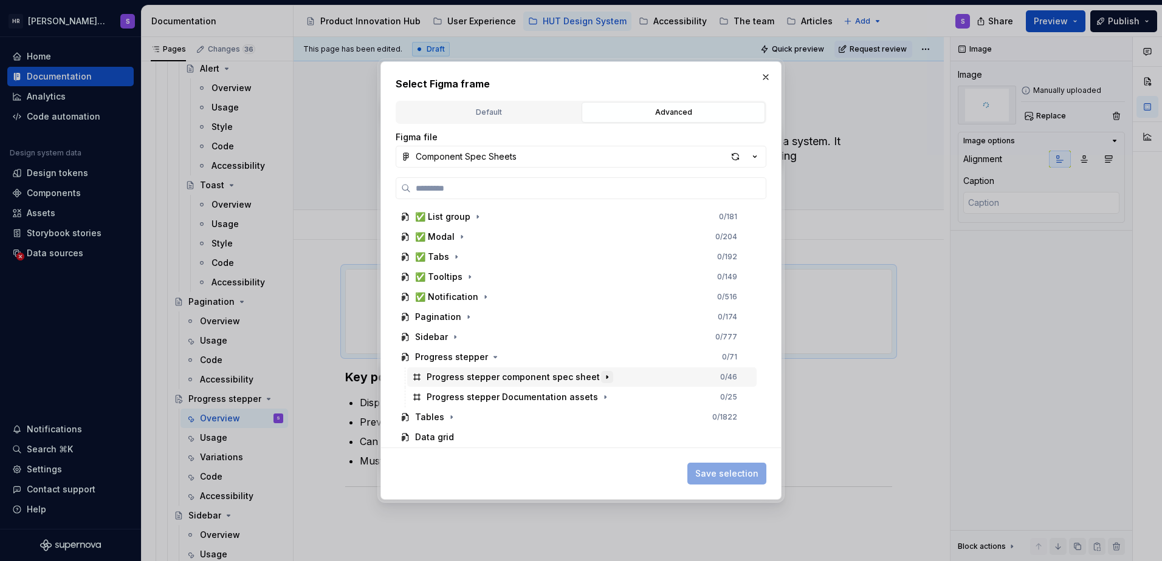
click at [602, 375] on icon "button" at bounding box center [607, 377] width 10 height 10
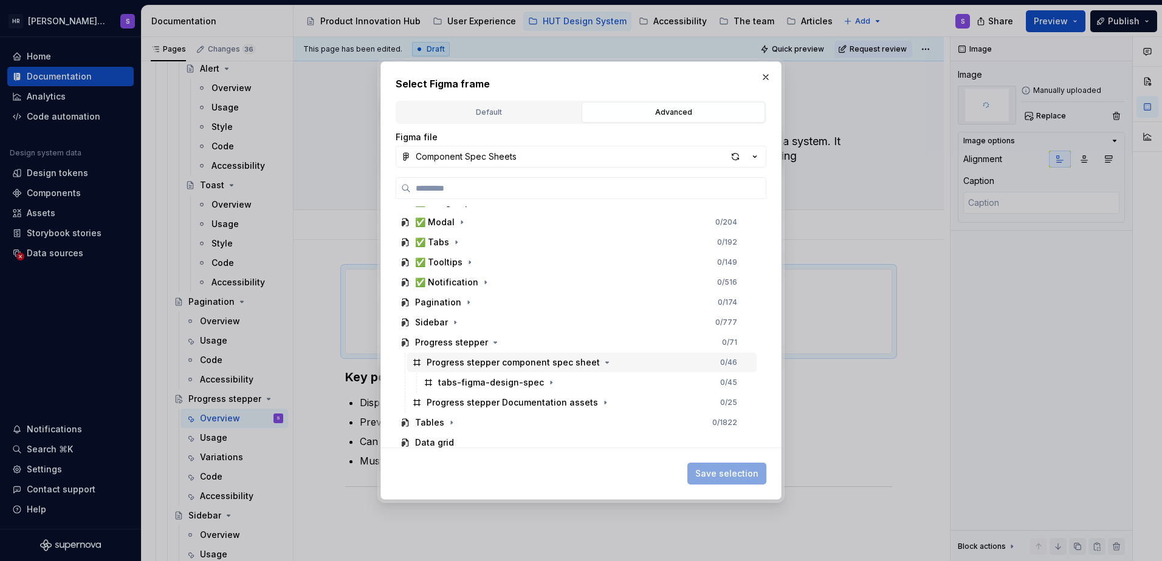
scroll to position [641, 0]
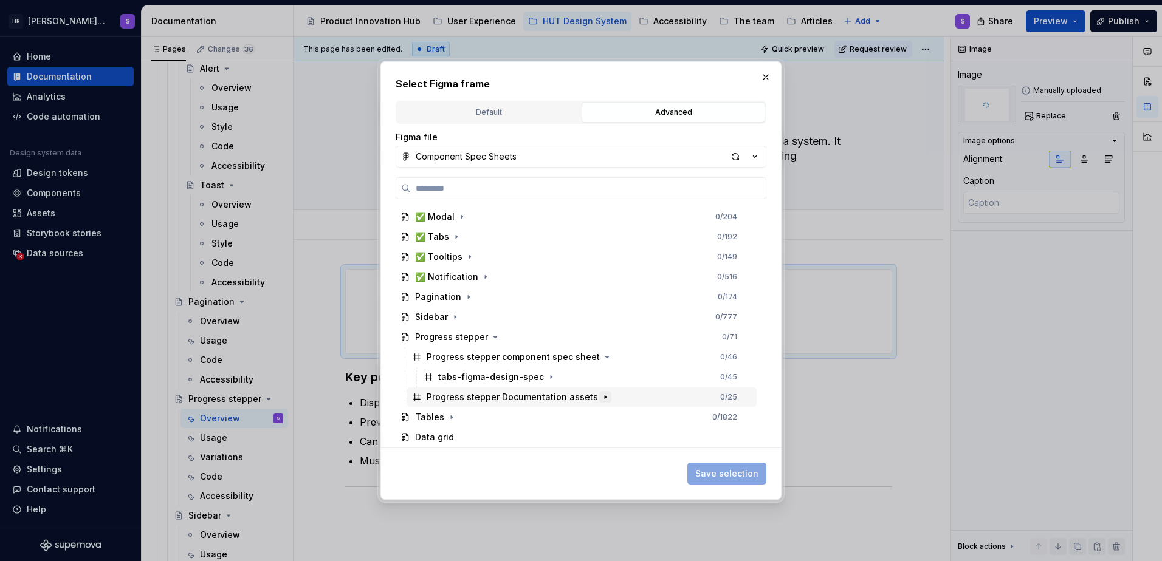
click at [604, 399] on icon "button" at bounding box center [604, 396] width 1 height 3
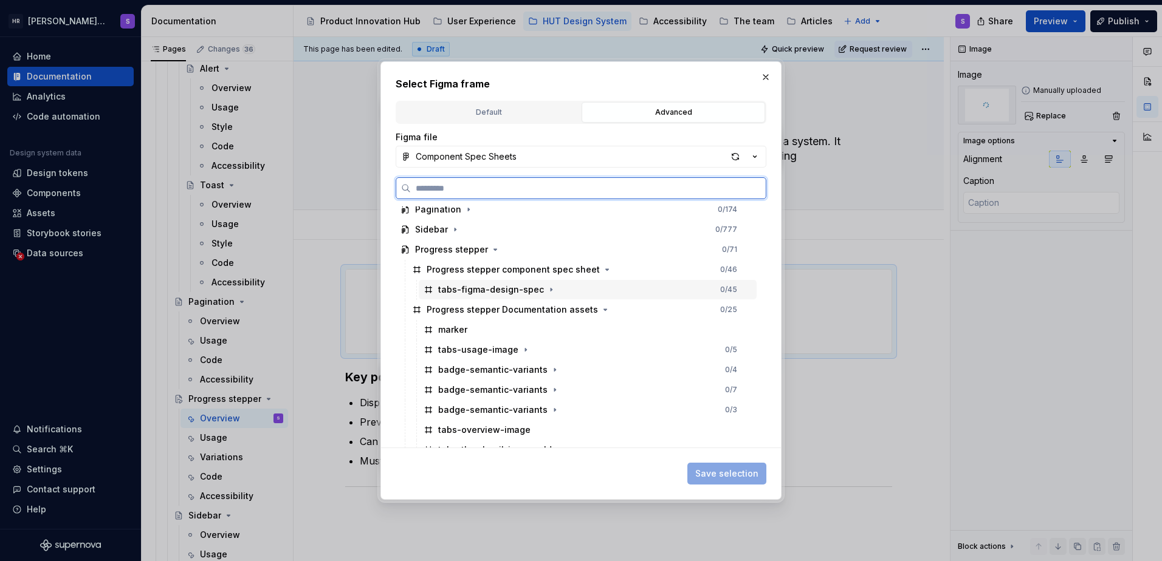
scroll to position [801, 0]
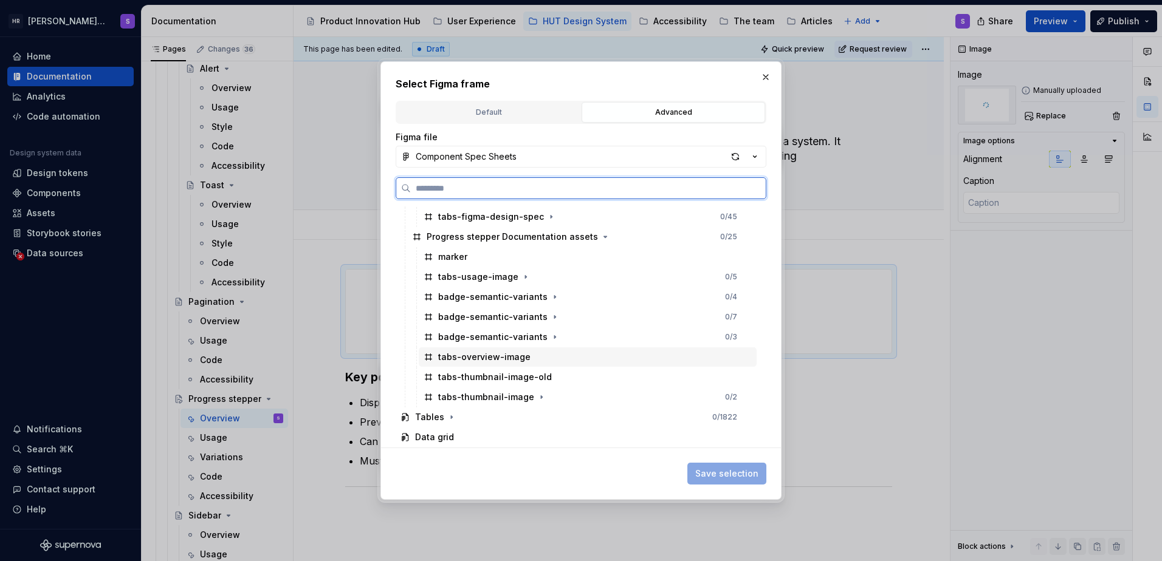
click at [468, 361] on div "tabs-overview-image" at bounding box center [484, 357] width 92 height 12
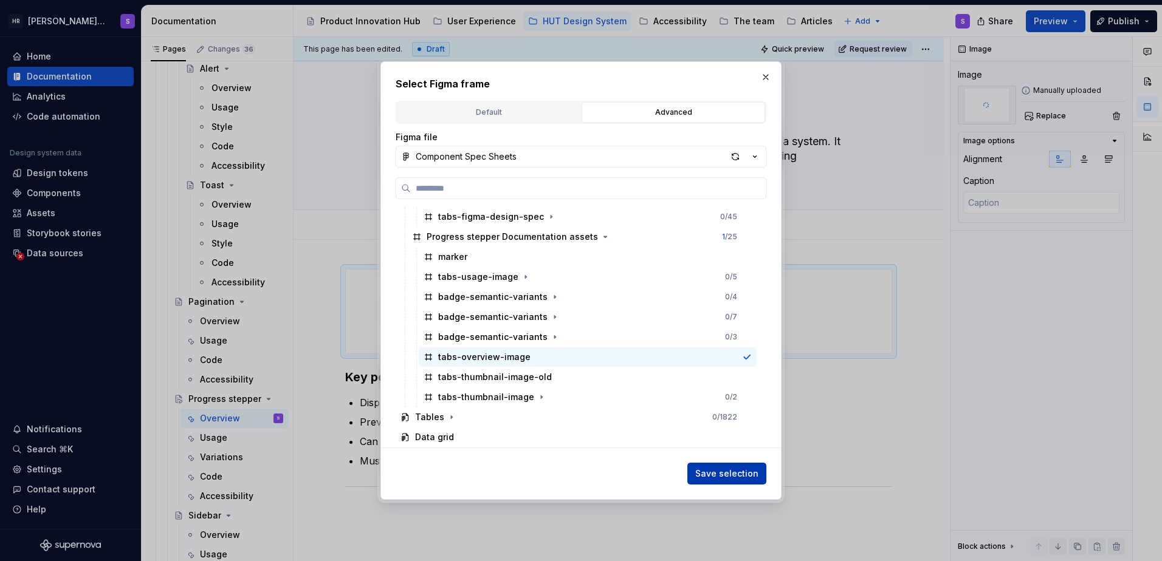
click at [724, 477] on span "Save selection" at bounding box center [726, 474] width 63 height 12
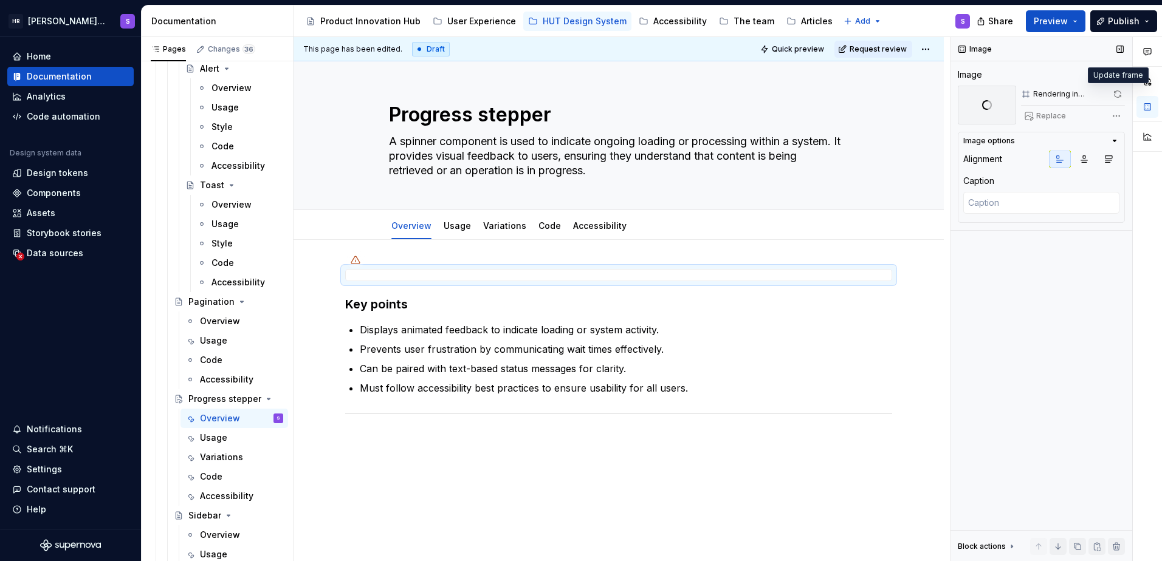
click at [1118, 94] on span at bounding box center [1116, 94] width 15 height 17
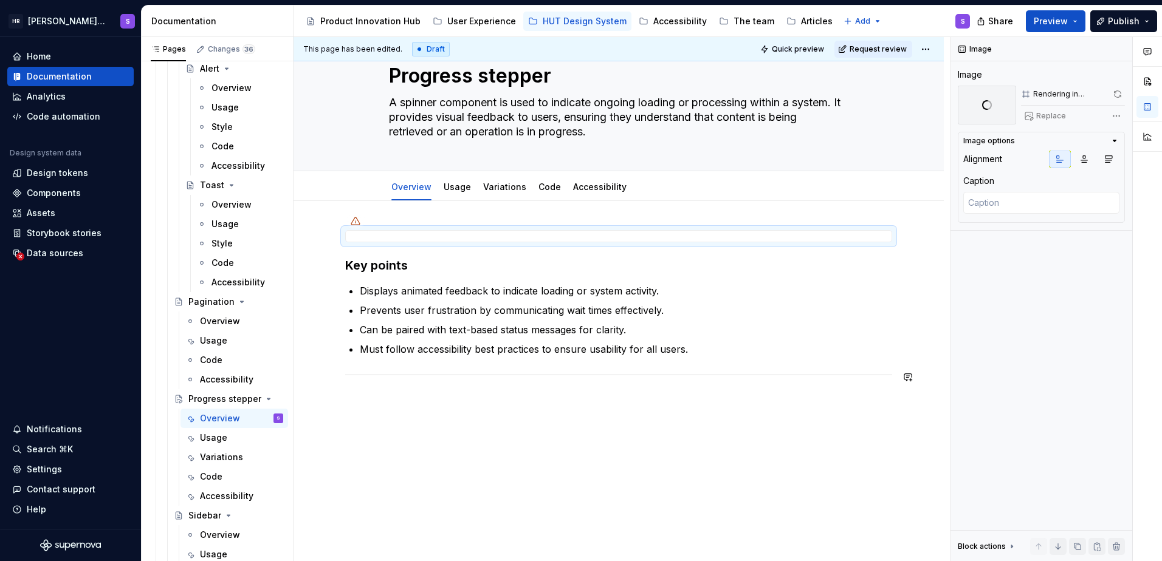
scroll to position [0, 0]
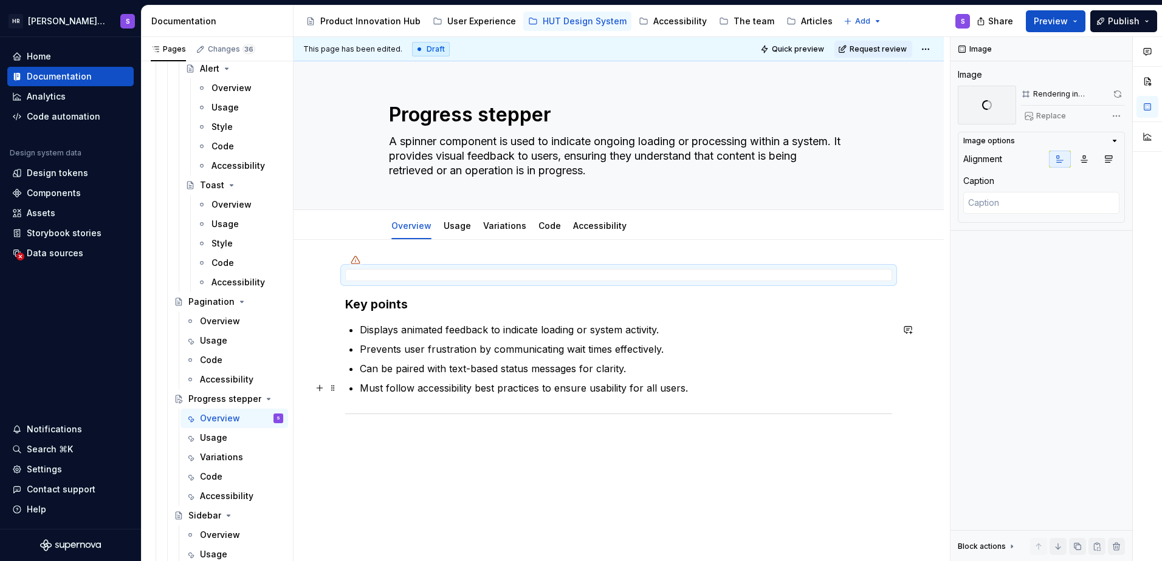
click at [922, 386] on div "This page has been edited. Draft Quick preview Request review Progress stepper …" at bounding box center [621, 299] width 656 height 525
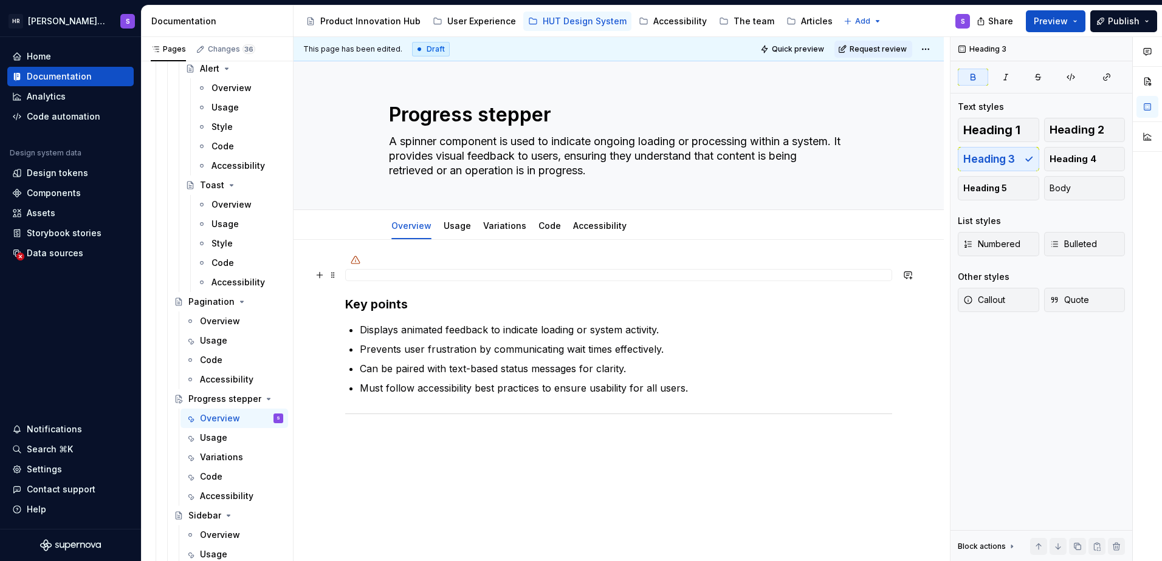
click at [648, 276] on div at bounding box center [618, 275] width 547 height 12
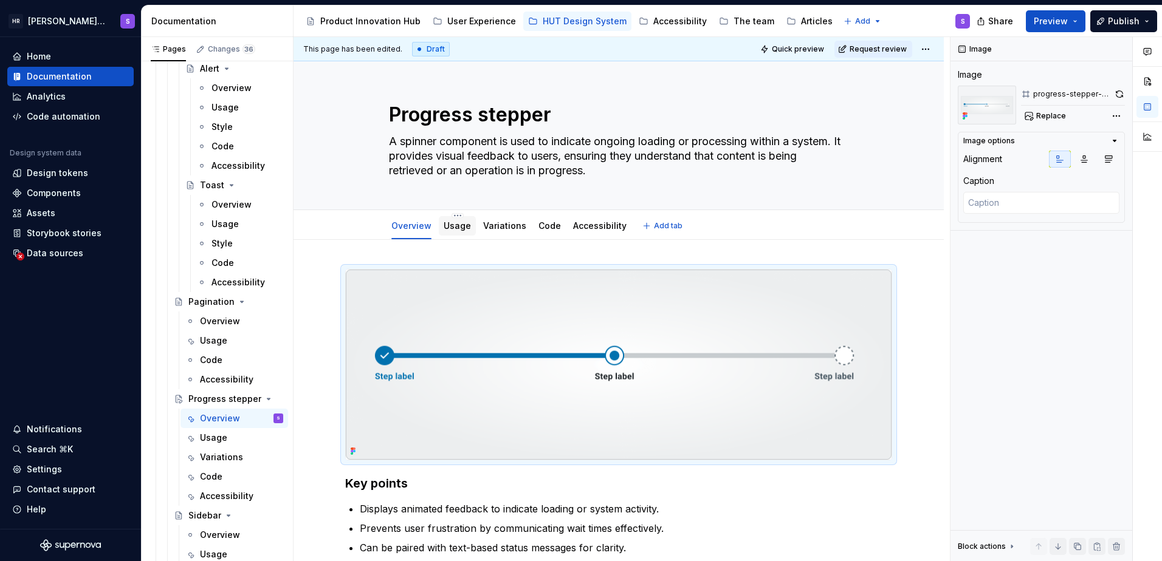
click at [451, 236] on div "Usage" at bounding box center [457, 226] width 37 height 22
click at [470, 227] on div "Usage" at bounding box center [457, 225] width 37 height 19
click at [451, 229] on link "Usage" at bounding box center [456, 226] width 27 height 10
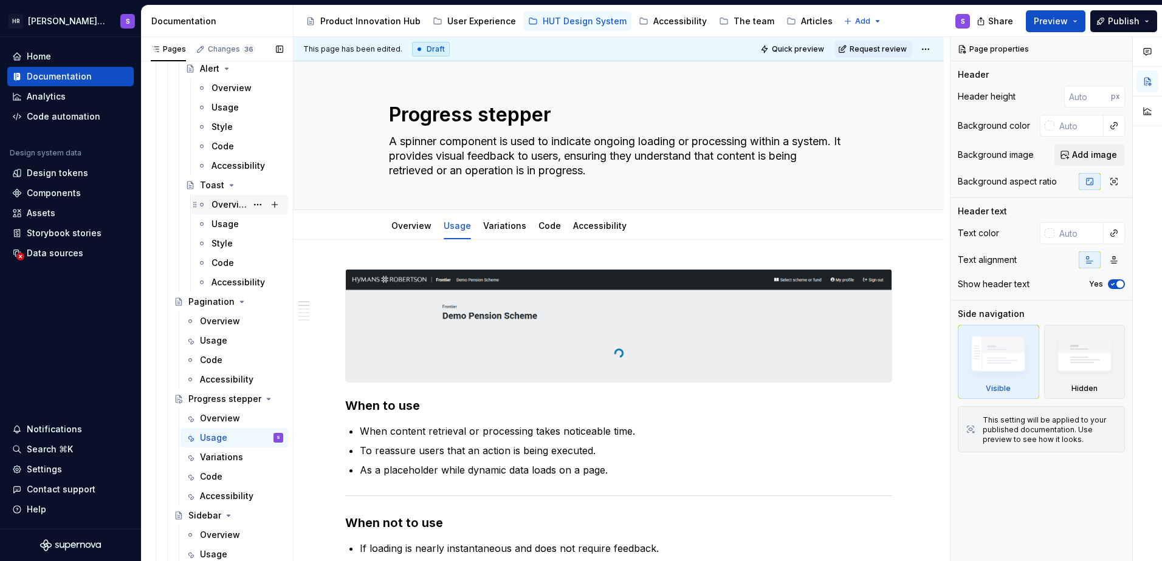
scroll to position [6302, 0]
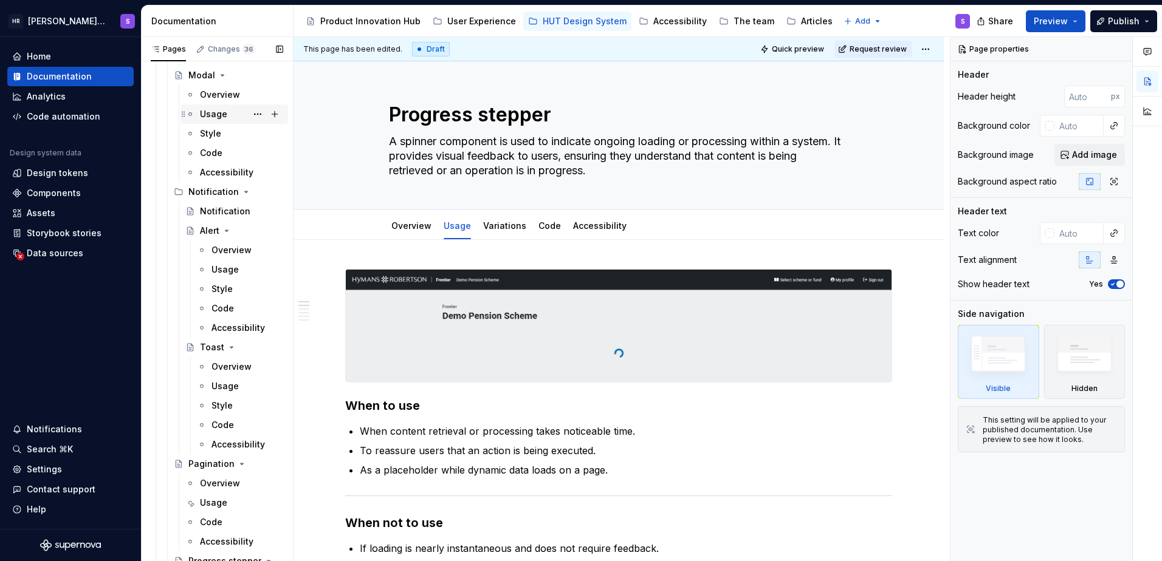
click at [216, 114] on div "Usage" at bounding box center [213, 114] width 27 height 12
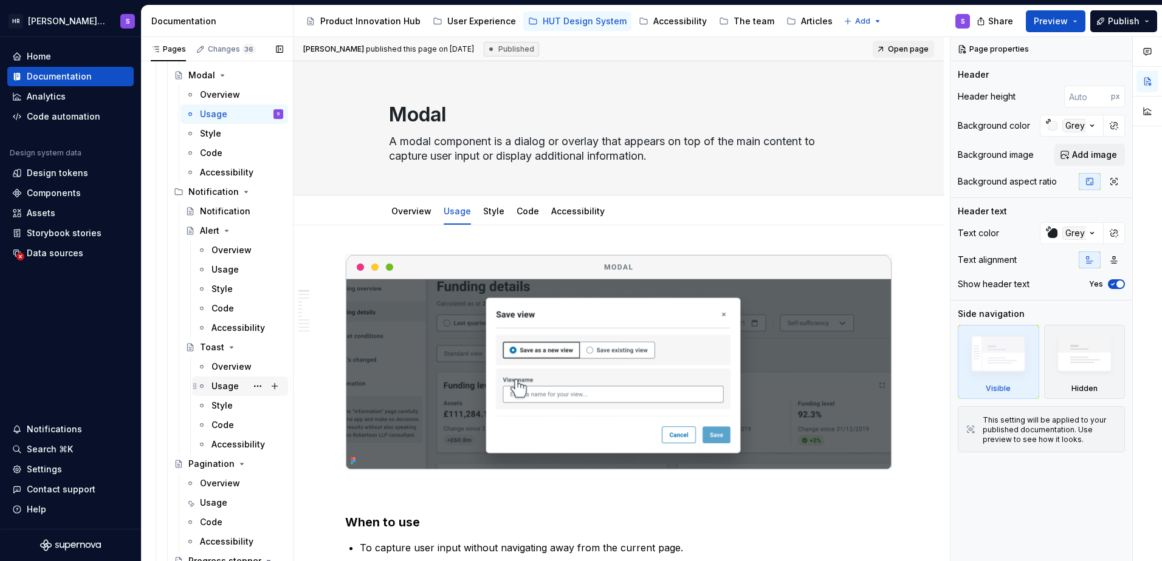
scroll to position [6626, 0]
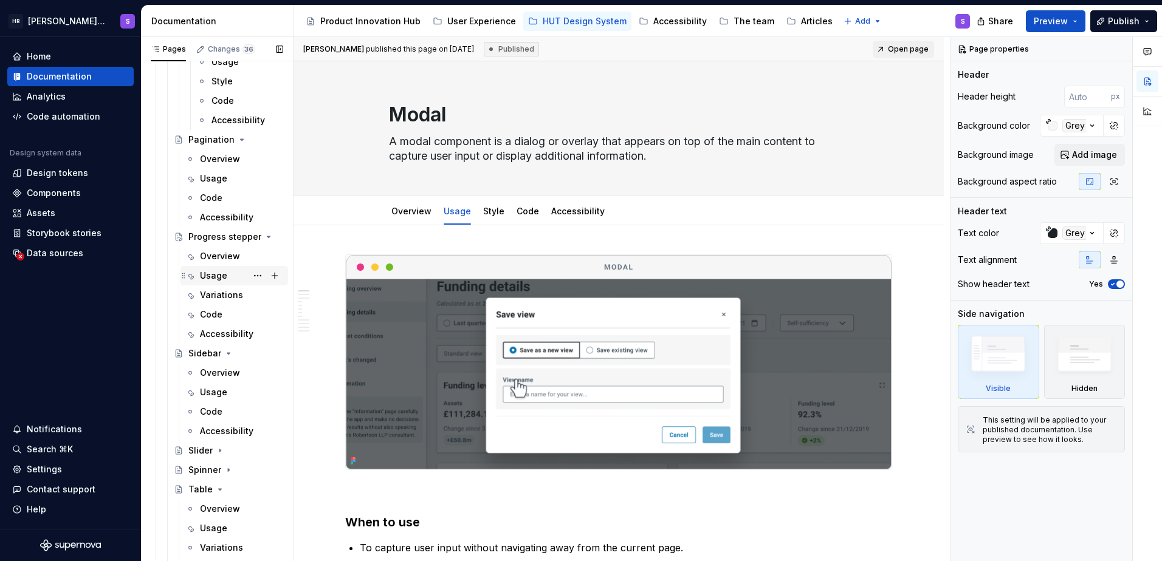
click at [212, 275] on div "Usage" at bounding box center [213, 276] width 27 height 12
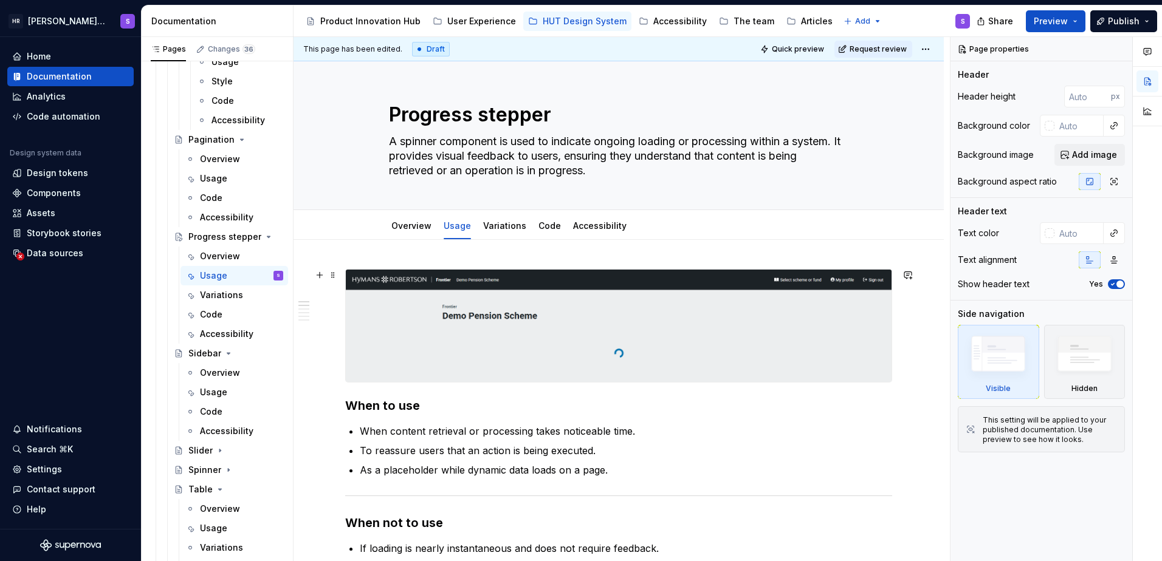
click at [789, 315] on img at bounding box center [619, 326] width 546 height 112
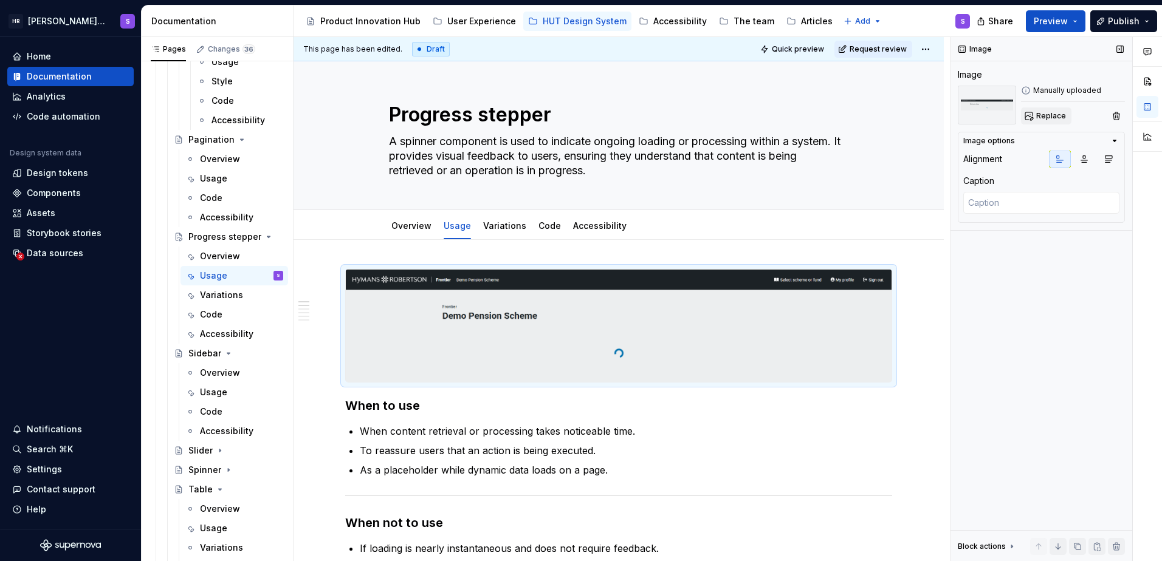
click at [1042, 116] on span "Replace" at bounding box center [1051, 116] width 30 height 10
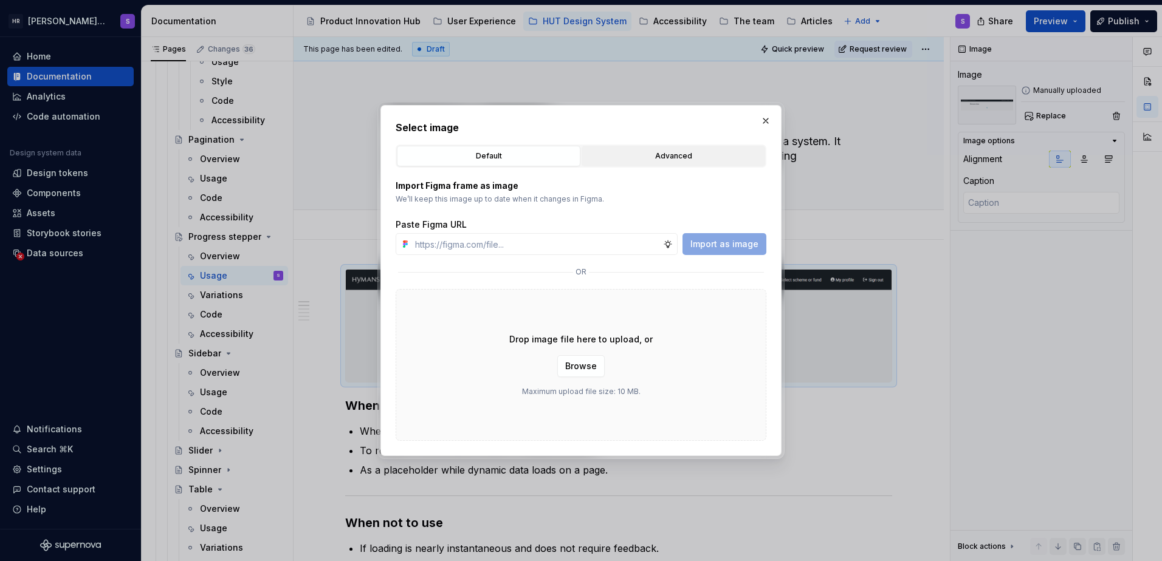
click at [667, 153] on div "Advanced" at bounding box center [673, 156] width 175 height 12
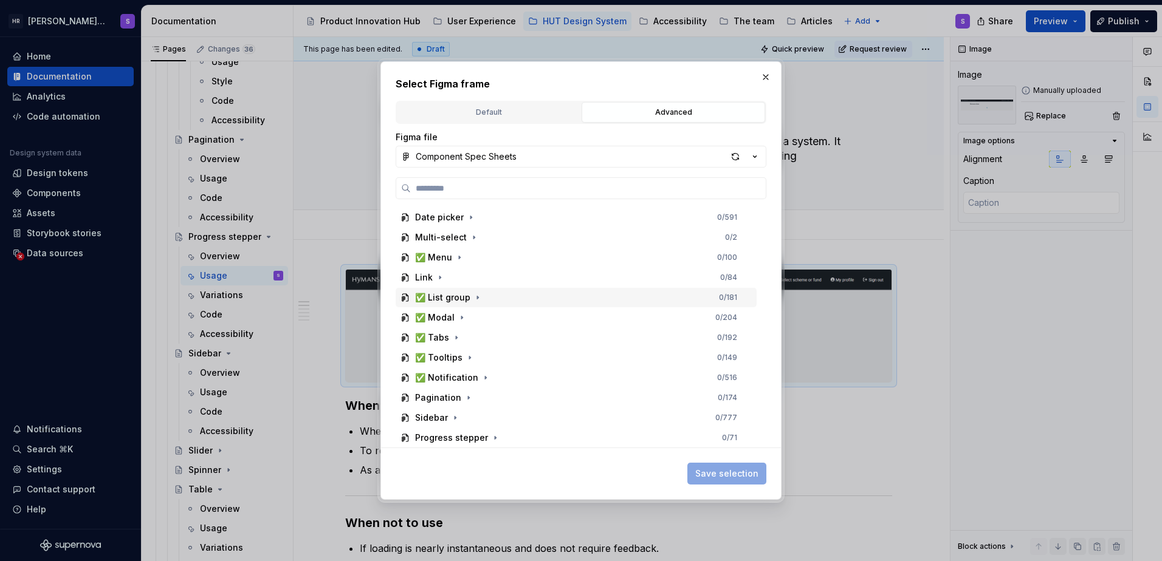
scroll to position [581, 0]
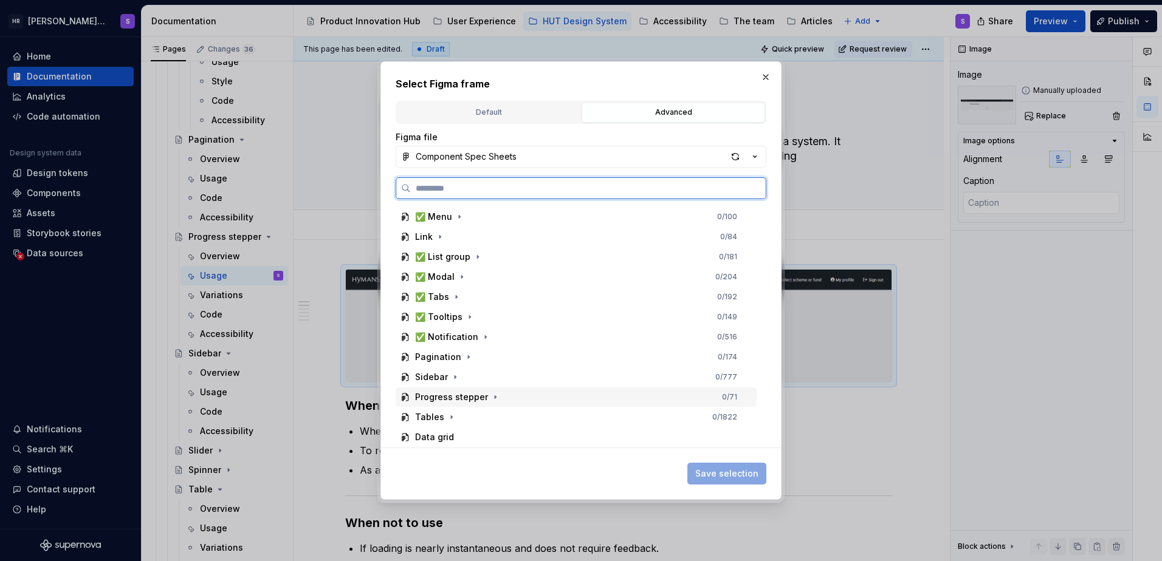
click at [466, 394] on div "Progress stepper" at bounding box center [451, 397] width 73 height 12
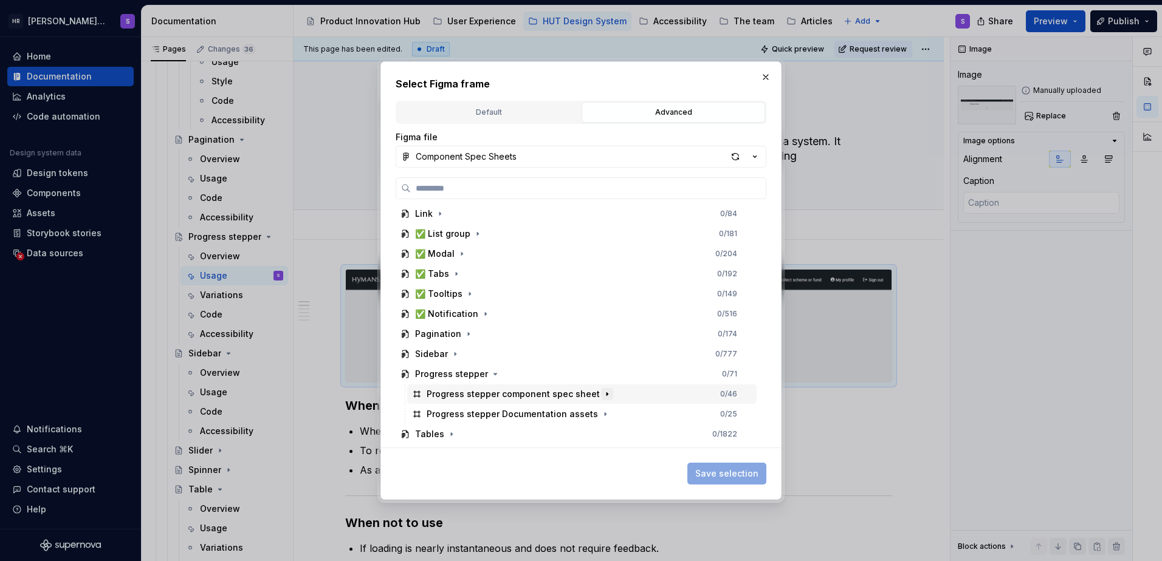
scroll to position [621, 0]
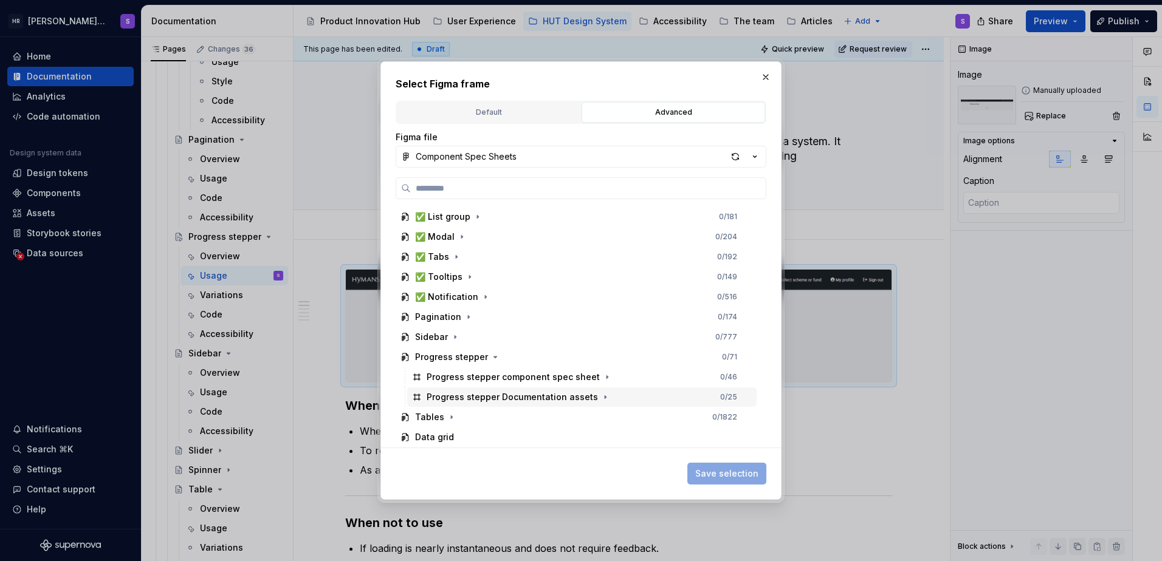
drag, startPoint x: 594, startPoint y: 399, endPoint x: 601, endPoint y: 341, distance: 57.6
click at [600, 399] on icon "button" at bounding box center [605, 397] width 10 height 10
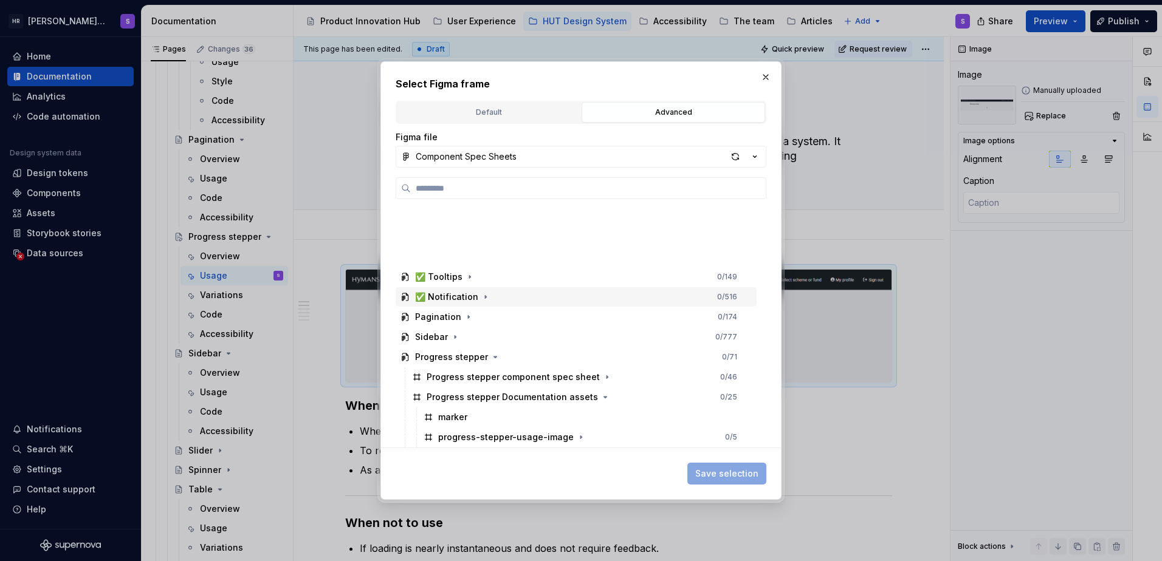
scroll to position [781, 0]
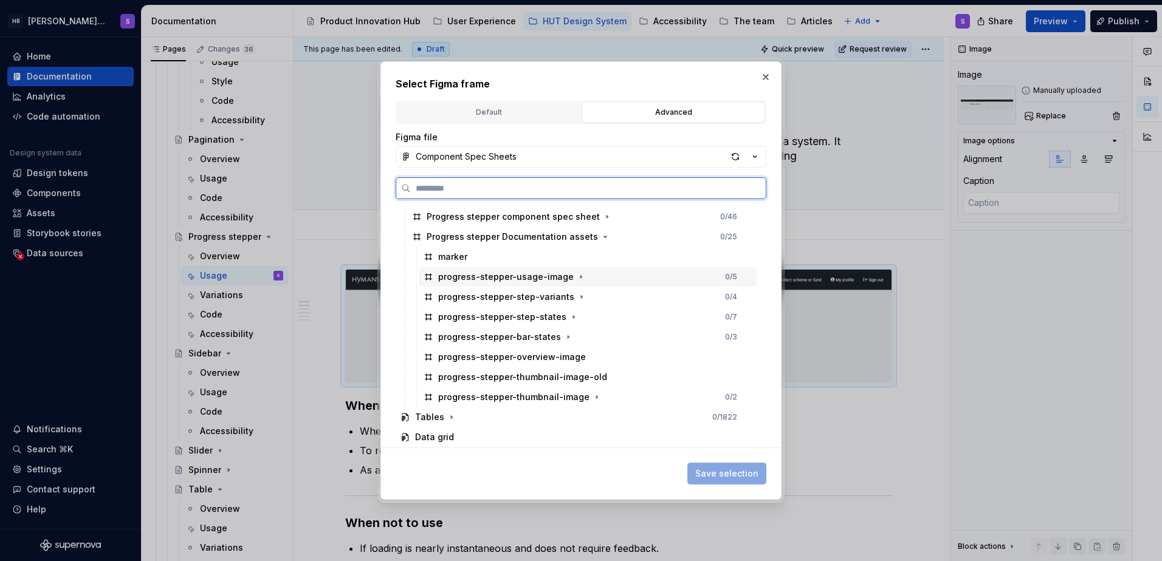
click at [478, 276] on div "progress-stepper-usage-image" at bounding box center [505, 277] width 135 height 12
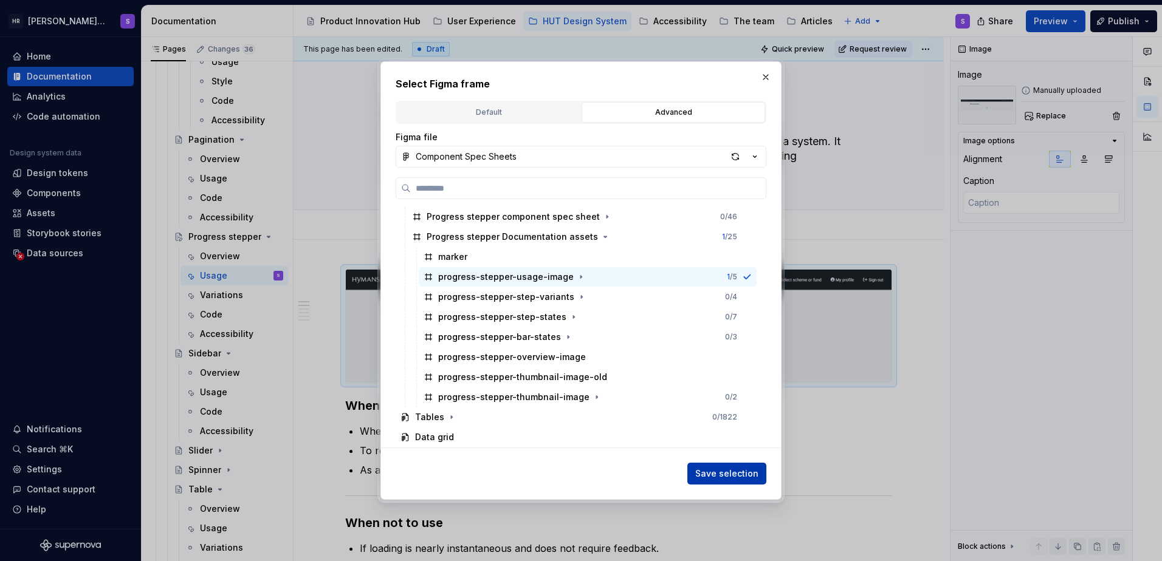
click at [732, 471] on span "Save selection" at bounding box center [726, 474] width 63 height 12
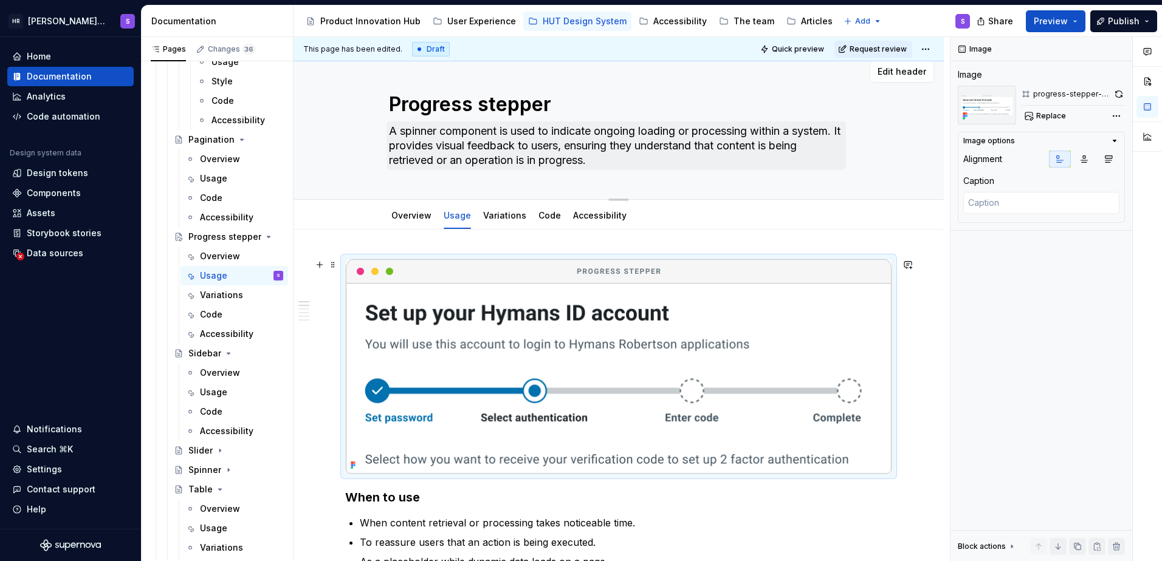
scroll to position [0, 0]
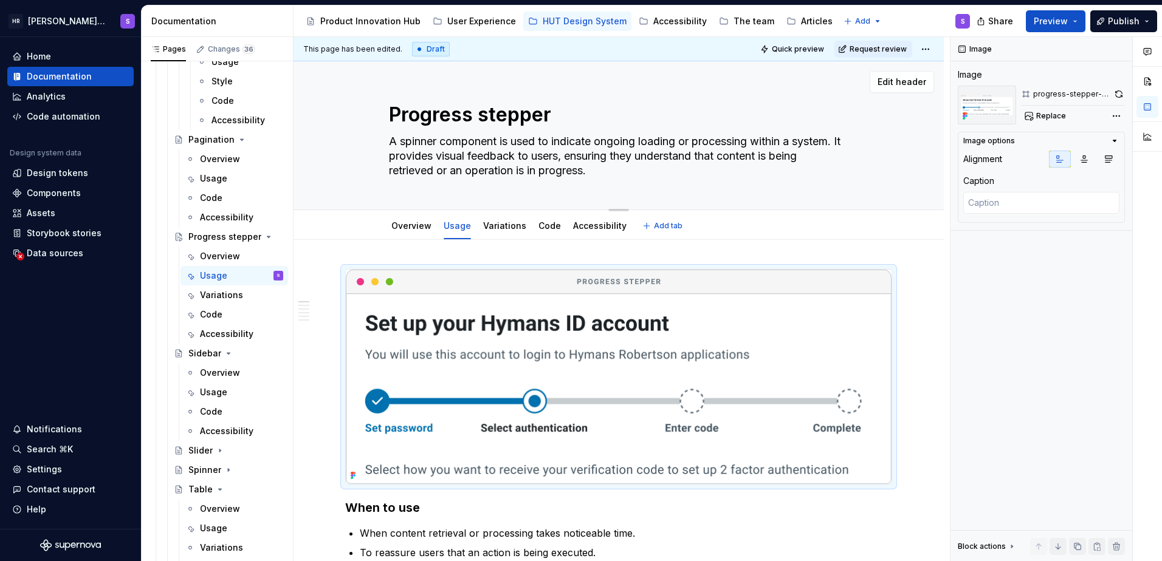
click at [430, 148] on textarea "A spinner component is used to indicate ongoing loading or processing within a …" at bounding box center [615, 156] width 459 height 49
paste textarea "progress stepper guides users through a series of steps in a process, showing w…"
type textarea "*"
type textarea "A progress stepper guides users through a series of steps in a process, showing…"
type textarea "*"
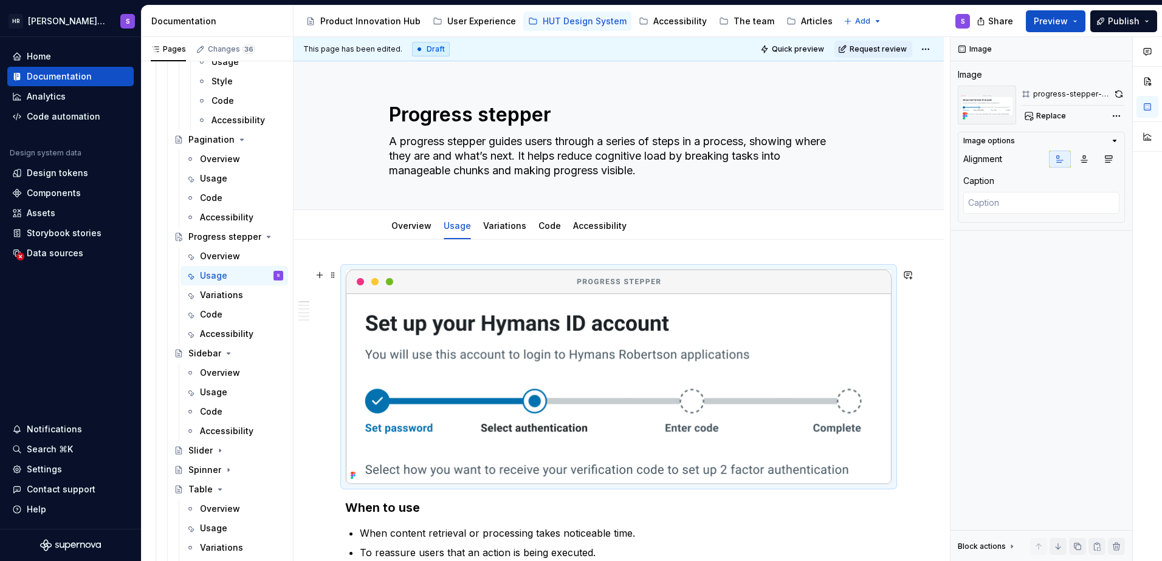
type textarea "A progress stepper guides users through a series of steps in a process, showing…"
click at [926, 273] on div "This page has been edited. Draft Quick preview Request review Progress stepper …" at bounding box center [621, 299] width 656 height 525
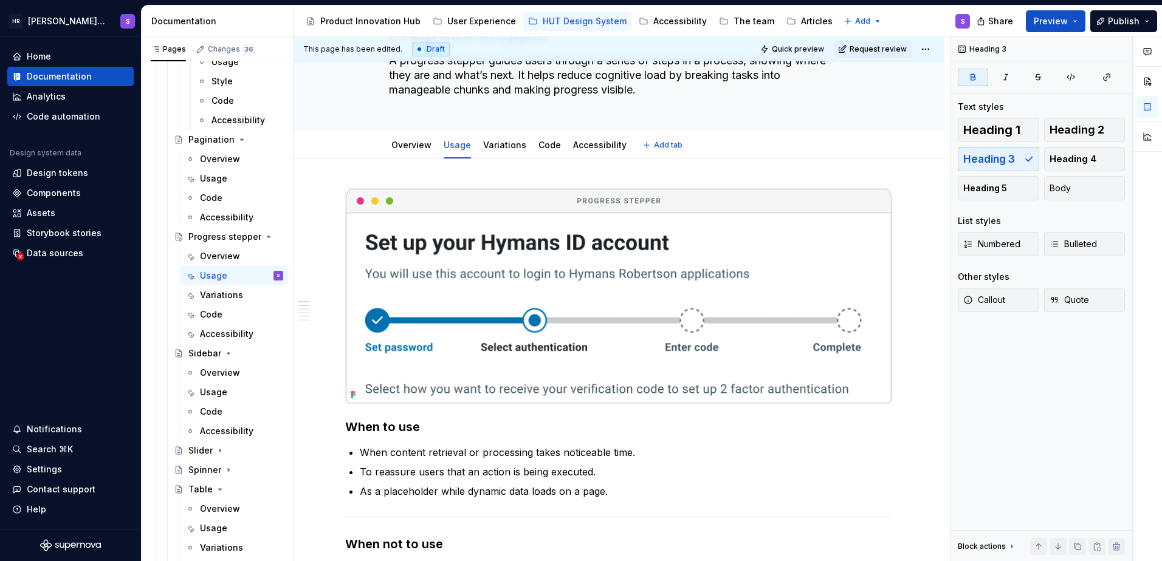
type textarea "*"
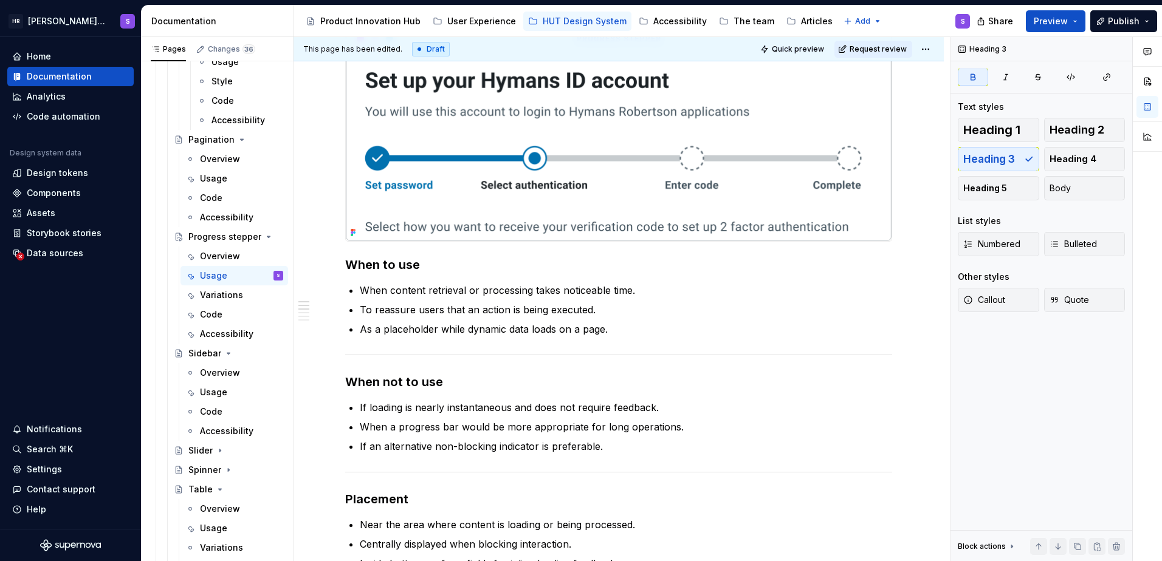
scroll to position [324, 0]
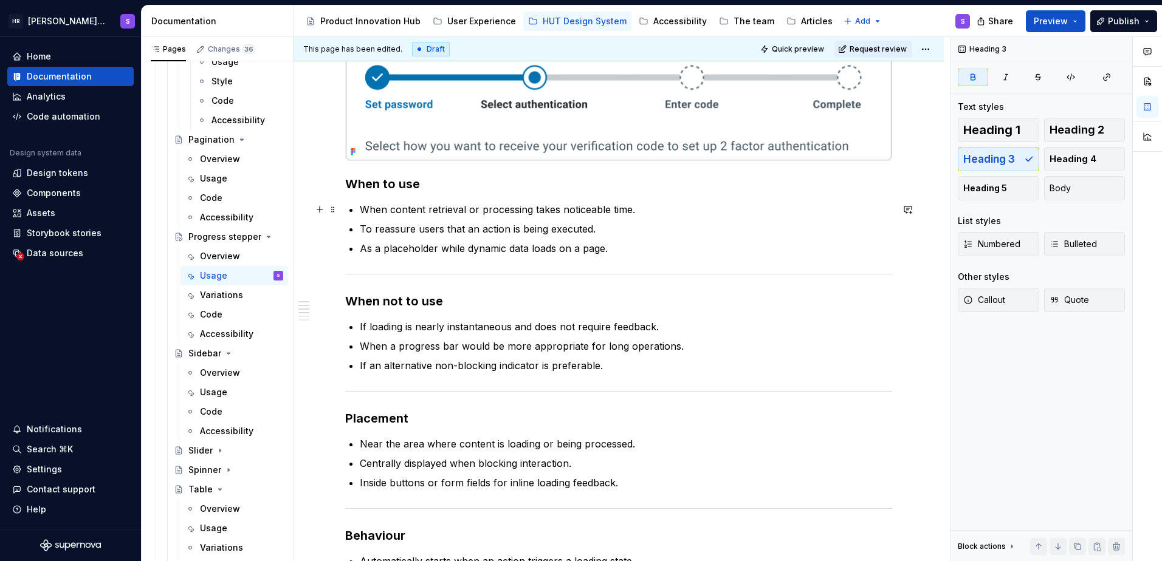
drag, startPoint x: 394, startPoint y: 213, endPoint x: 456, endPoint y: 204, distance: 63.1
click at [394, 213] on p "When content retrieval or processing takes noticeable time." at bounding box center [626, 209] width 532 height 15
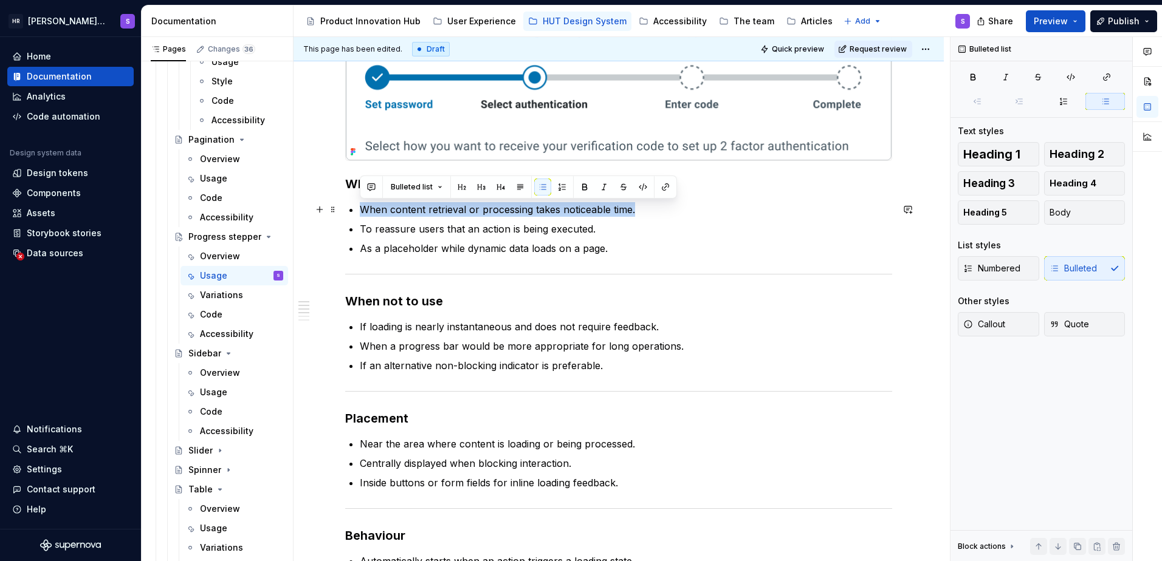
drag, startPoint x: 576, startPoint y: 208, endPoint x: 358, endPoint y: 214, distance: 218.2
click at [358, 214] on div "**********" at bounding box center [618, 502] width 547 height 1115
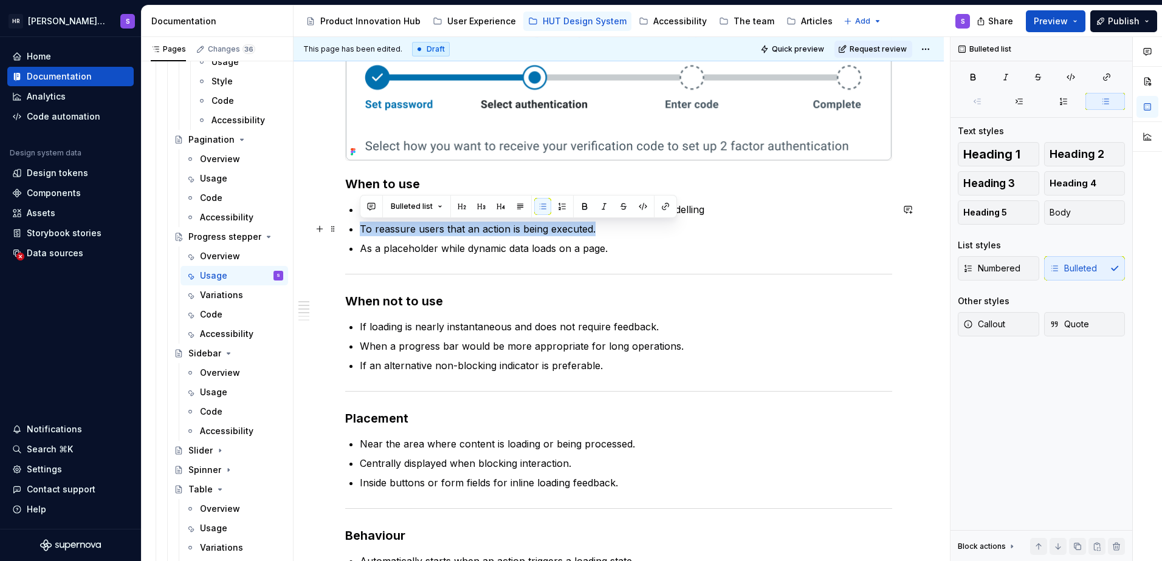
drag, startPoint x: 600, startPoint y: 228, endPoint x: 360, endPoint y: 228, distance: 240.0
click at [360, 228] on p "To reassure users that an action is being executed." at bounding box center [626, 229] width 532 height 15
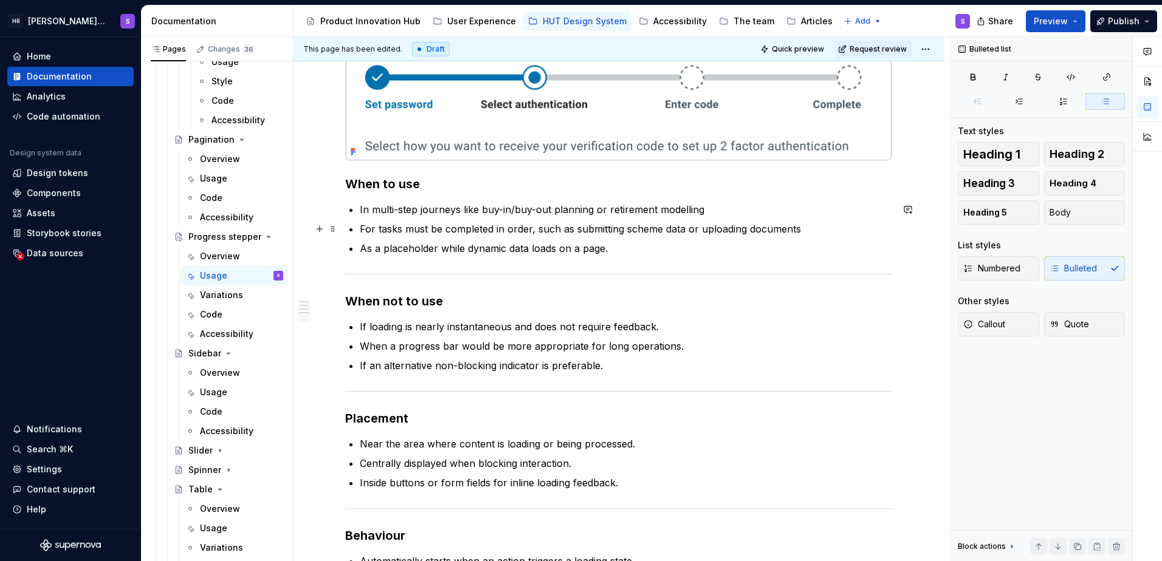
drag, startPoint x: 404, startPoint y: 228, endPoint x: 496, endPoint y: 209, distance: 93.8
click at [405, 228] on p "For tasks must be completed in order, such as submitting scheme data or uploadi…" at bounding box center [626, 229] width 532 height 15
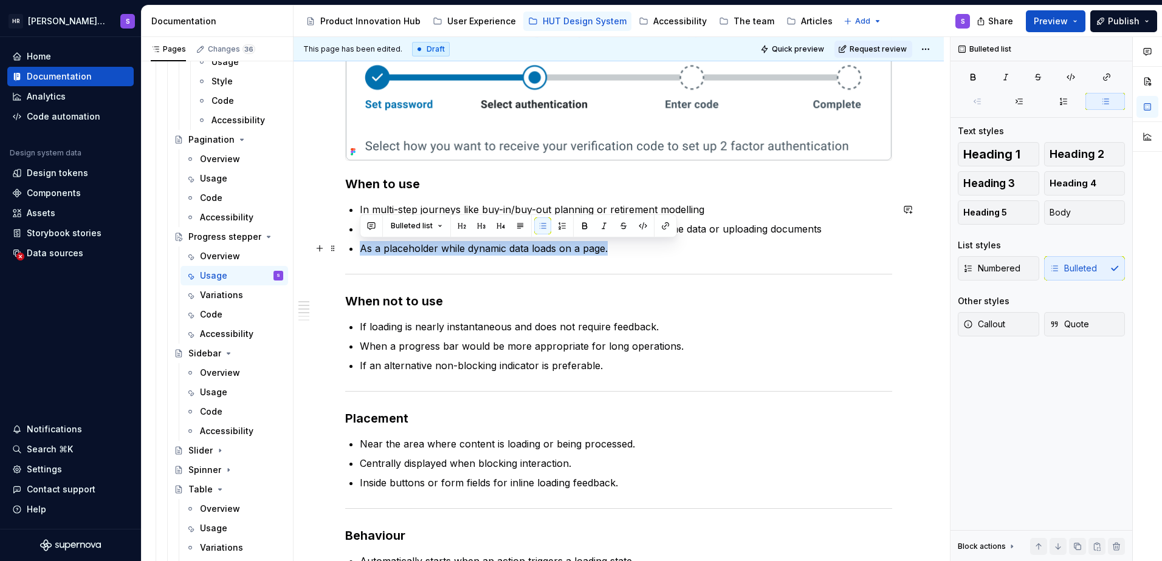
drag, startPoint x: 609, startPoint y: 250, endPoint x: 360, endPoint y: 252, distance: 249.1
click at [360, 252] on p "As a placeholder while dynamic data loads on a page." at bounding box center [626, 248] width 532 height 15
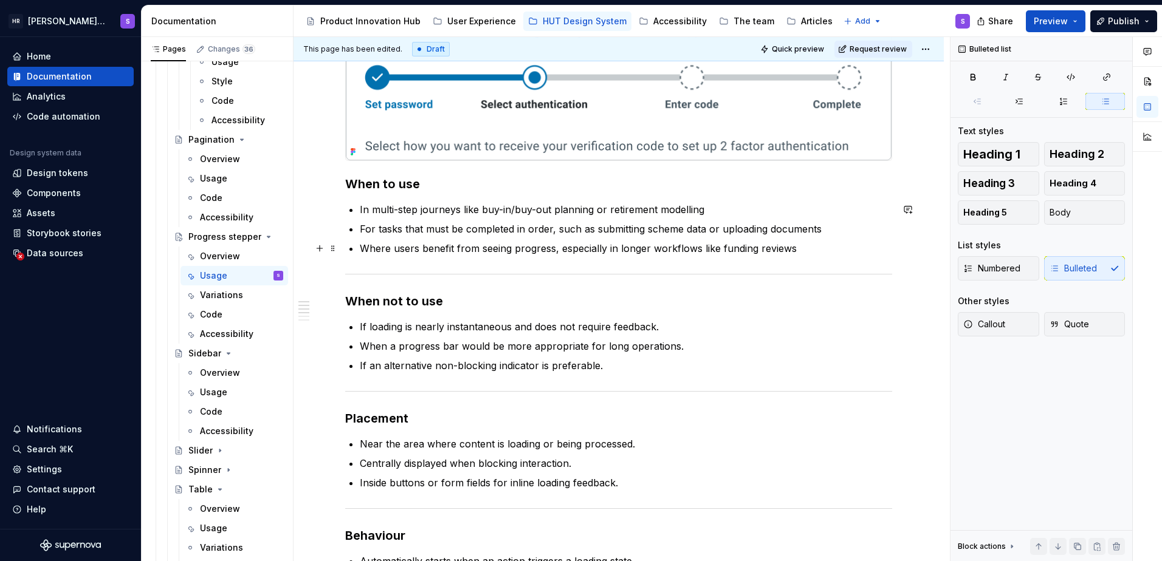
click at [423, 250] on p "Where users benefit from seeing progress, especially in longer workflows like f…" at bounding box center [626, 248] width 532 height 15
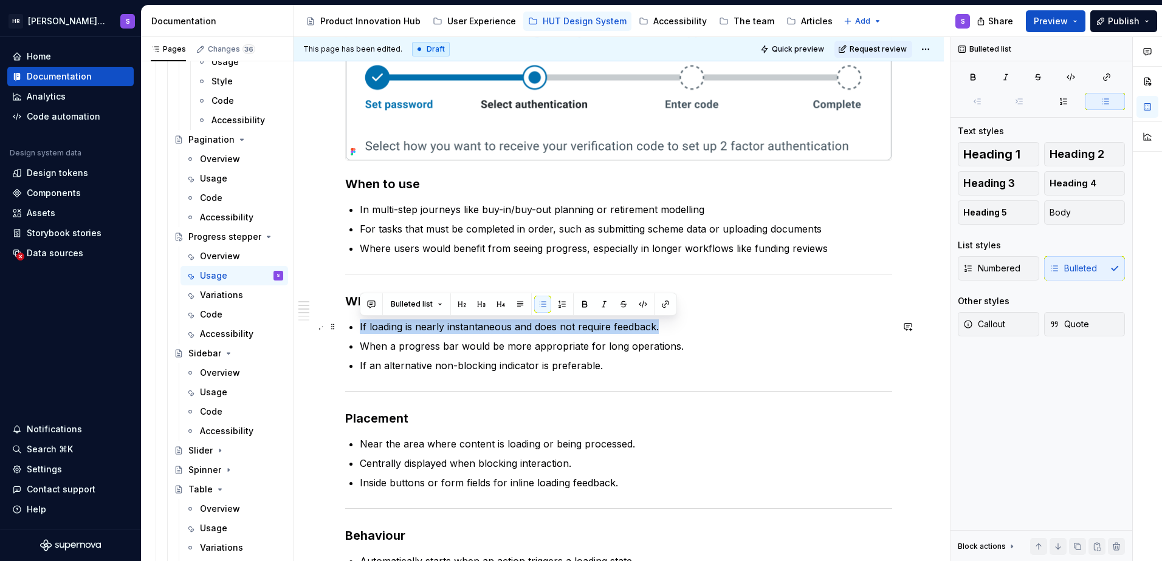
drag, startPoint x: 606, startPoint y: 332, endPoint x: 357, endPoint y: 327, distance: 248.5
click at [357, 327] on div "When to use In multi-step journeys like buy-in/buy-out planning or retirement m…" at bounding box center [618, 502] width 547 height 1115
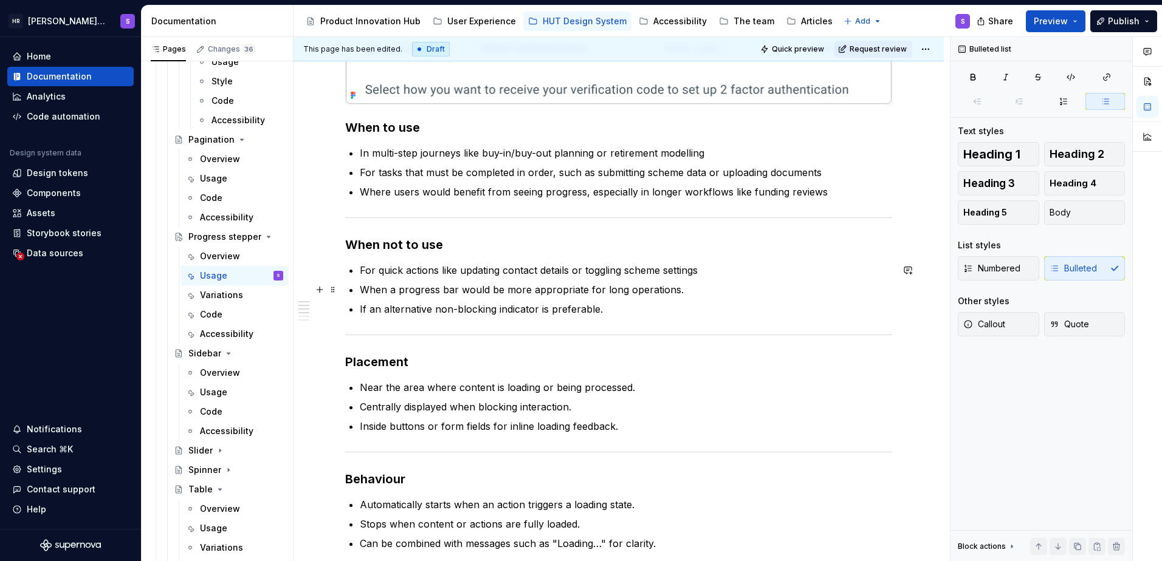
scroll to position [405, 0]
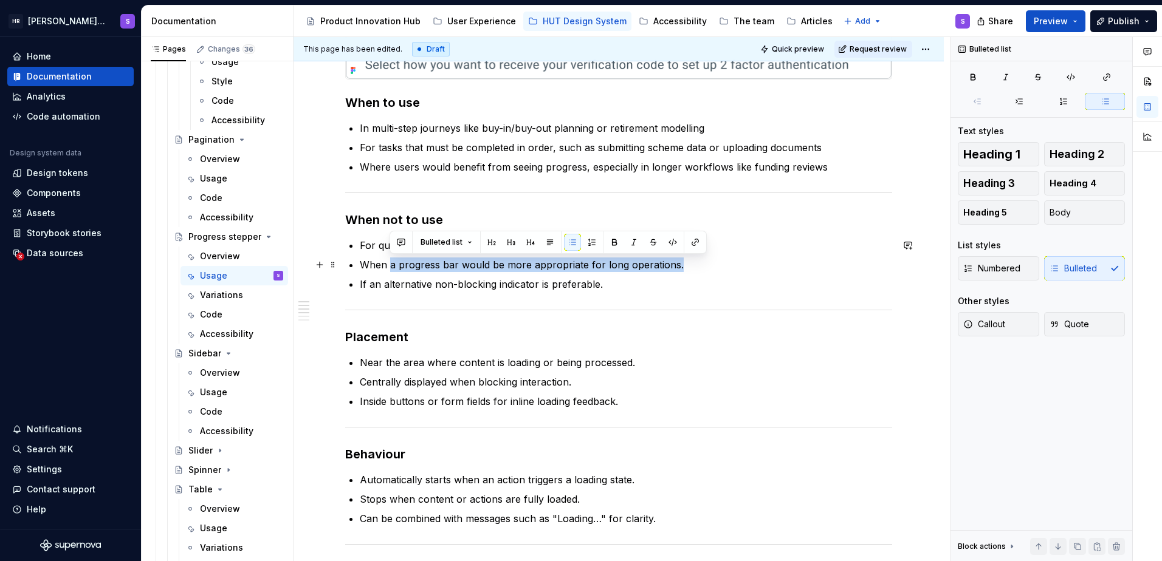
drag, startPoint x: 679, startPoint y: 265, endPoint x: 391, endPoint y: 269, distance: 288.0
click at [391, 269] on p "When a progress bar would be more appropriate for long operations." at bounding box center [626, 265] width 532 height 15
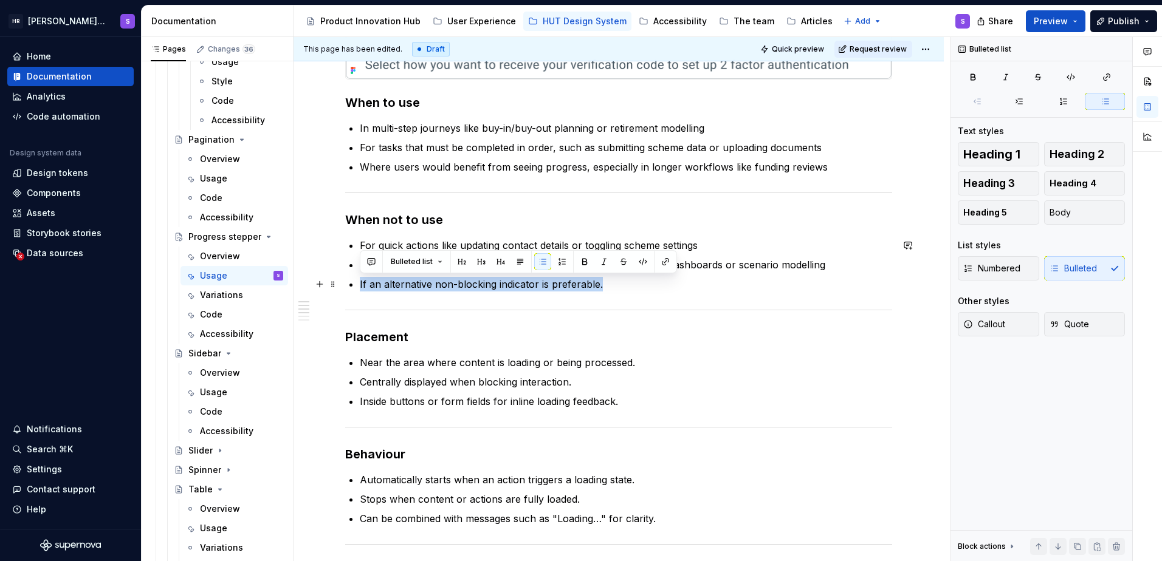
drag, startPoint x: 592, startPoint y: 285, endPoint x: 358, endPoint y: 285, distance: 233.3
click at [358, 285] on div "**********" at bounding box center [618, 421] width 547 height 1115
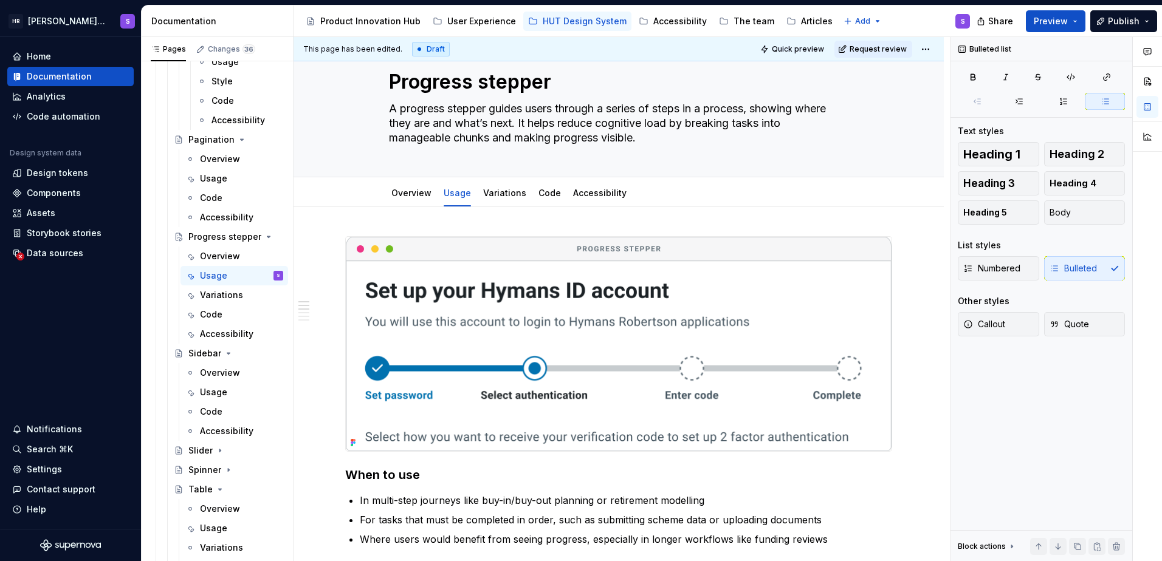
scroll to position [0, 0]
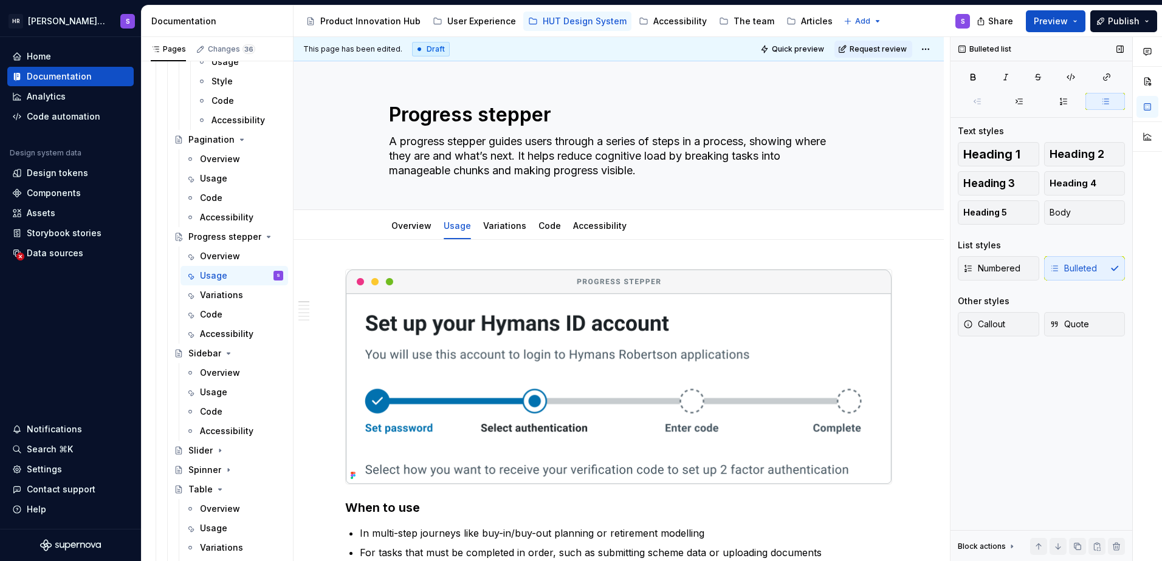
drag, startPoint x: 210, startPoint y: 261, endPoint x: 1130, endPoint y: 259, distance: 919.8
click at [210, 260] on div "Overview" at bounding box center [220, 256] width 40 height 12
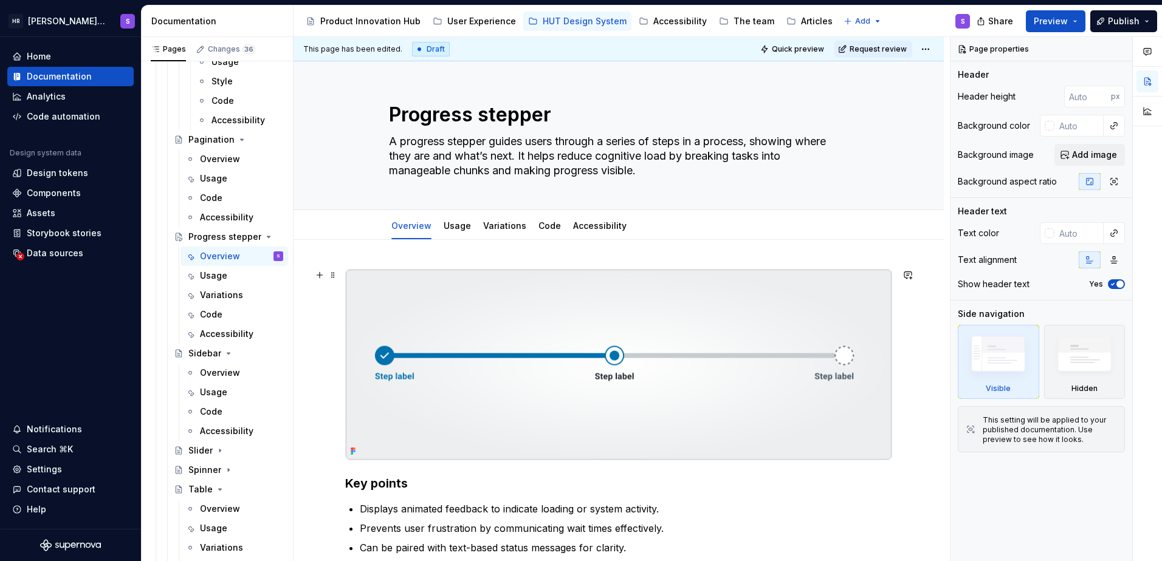
scroll to position [162, 0]
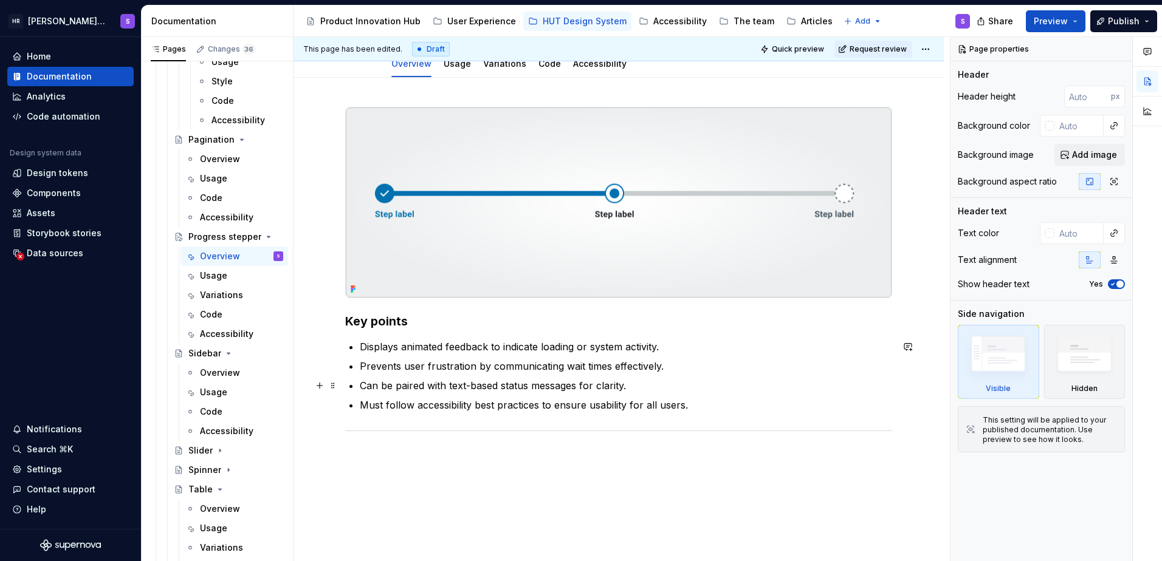
click at [397, 354] on p "Displays animated feedback to indicate loading or system activity." at bounding box center [626, 347] width 532 height 15
type textarea "*"
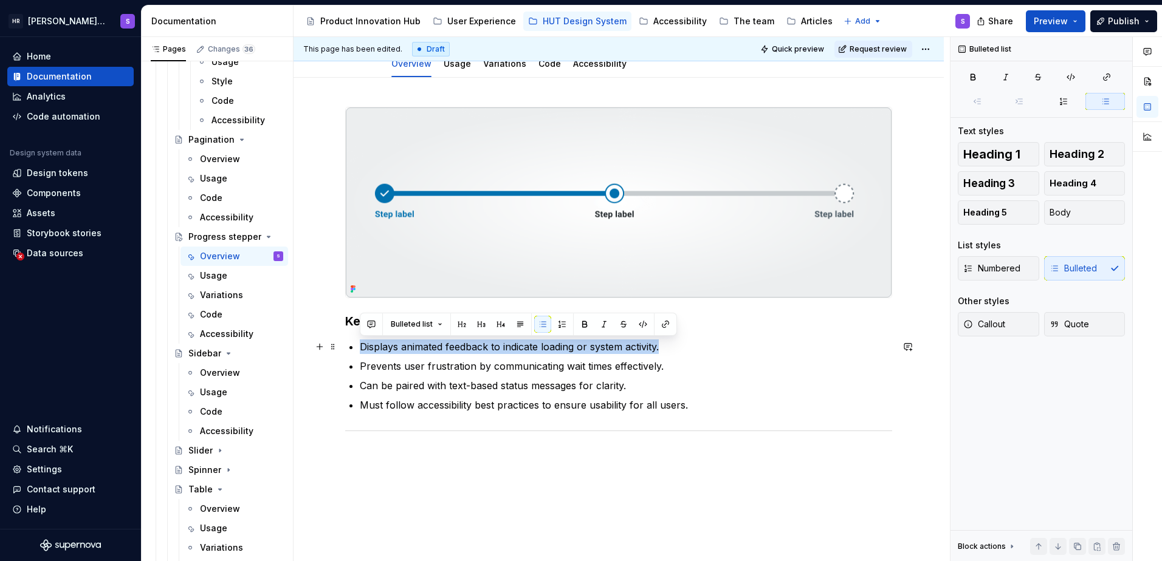
drag, startPoint x: 664, startPoint y: 346, endPoint x: 357, endPoint y: 346, distance: 306.8
click at [357, 346] on div "Key points Displays animated feedback to indicate loading or system activity. P…" at bounding box center [618, 271] width 547 height 328
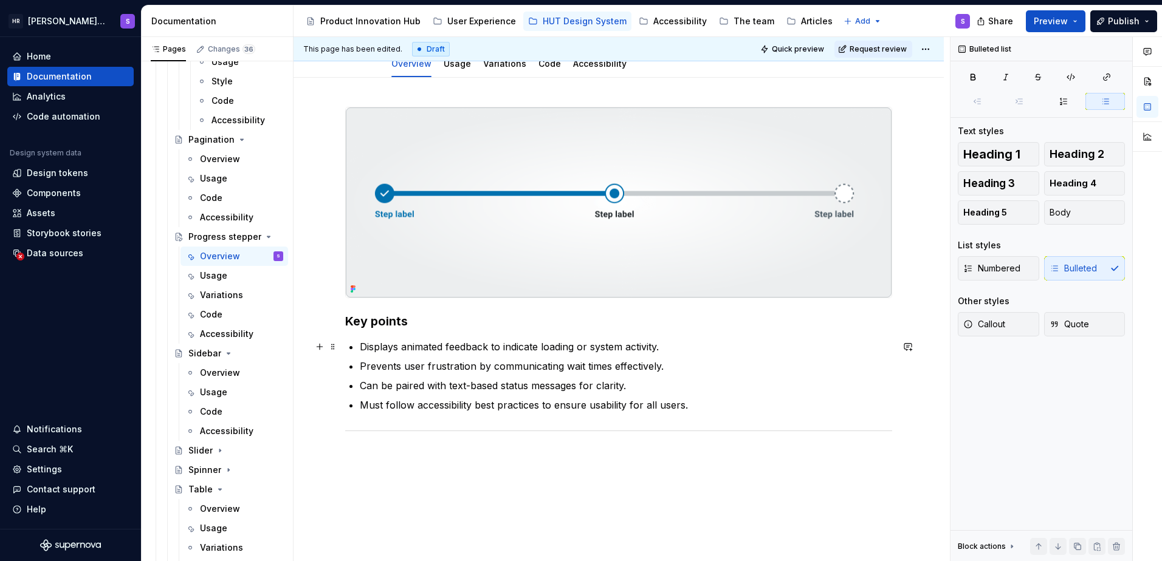
drag, startPoint x: 360, startPoint y: 343, endPoint x: 369, endPoint y: 343, distance: 8.5
click at [360, 343] on p "Displays animated feedback to indicate loading or system activity." at bounding box center [626, 347] width 532 height 15
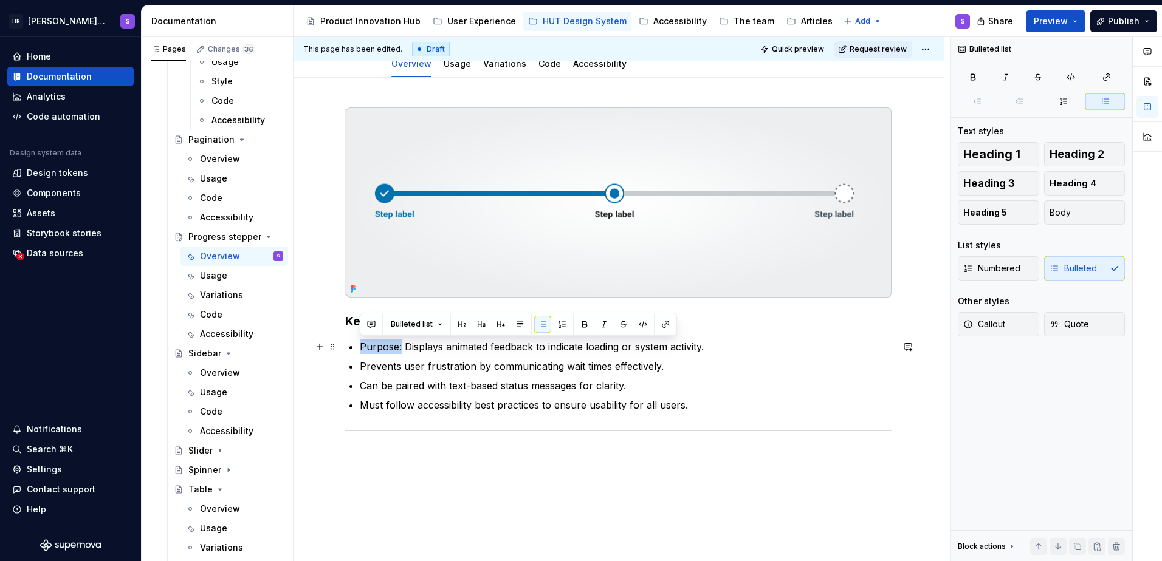
drag, startPoint x: 358, startPoint y: 345, endPoint x: 401, endPoint y: 346, distance: 43.1
click at [401, 346] on div "Key points Purpose: Displays animated feedback to indicate loading or system ac…" at bounding box center [618, 271] width 547 height 328
drag, startPoint x: 406, startPoint y: 347, endPoint x: 711, endPoint y: 348, distance: 304.4
click at [711, 348] on p "Purpose: Displays animated feedback to indicate loading or system activity." at bounding box center [626, 347] width 532 height 15
click at [494, 402] on p "Must follow accessibility best practices to ensure usability for all users." at bounding box center [626, 405] width 532 height 15
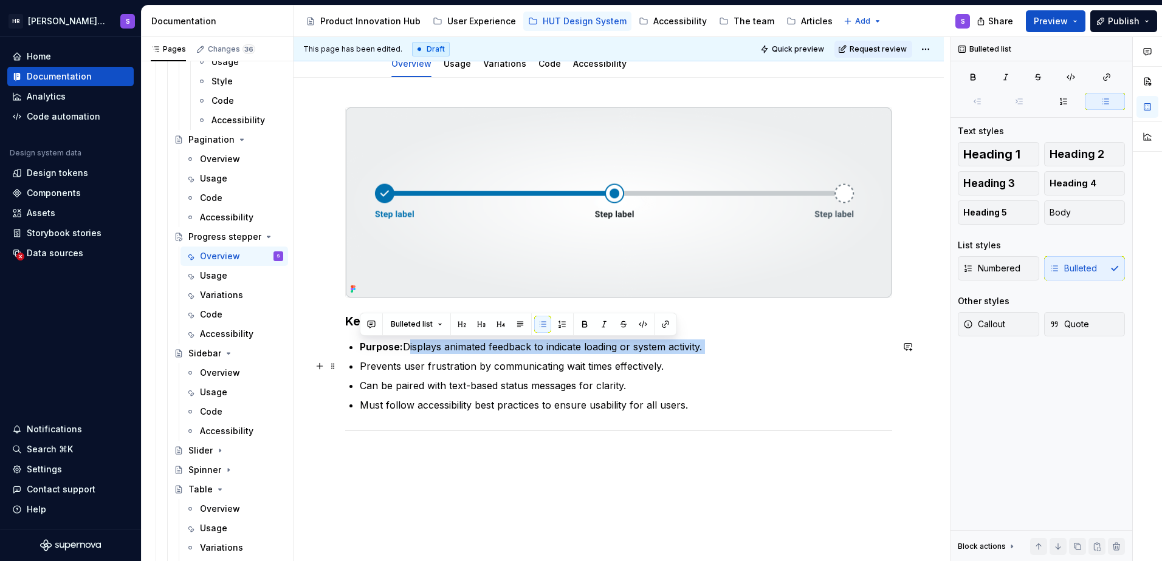
drag, startPoint x: 404, startPoint y: 347, endPoint x: 710, endPoint y: 355, distance: 306.3
click at [710, 355] on ul "Purpose: Displays animated feedback to indicate loading or system activity. Pre…" at bounding box center [626, 376] width 532 height 73
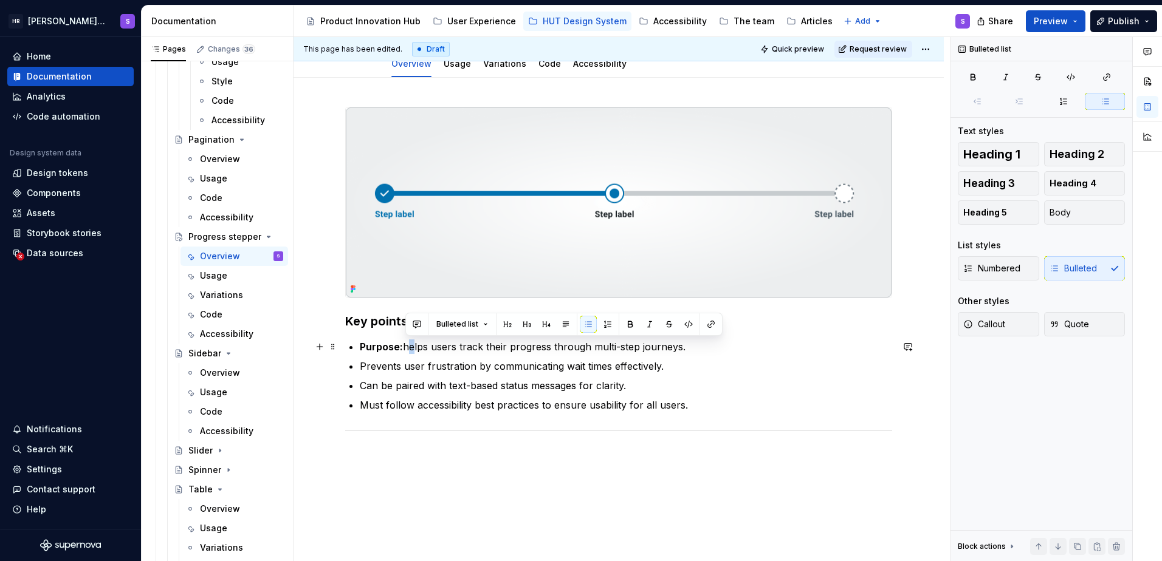
click at [408, 348] on p "Purpose: helps users track their progress through multi-step journeys." at bounding box center [626, 347] width 532 height 15
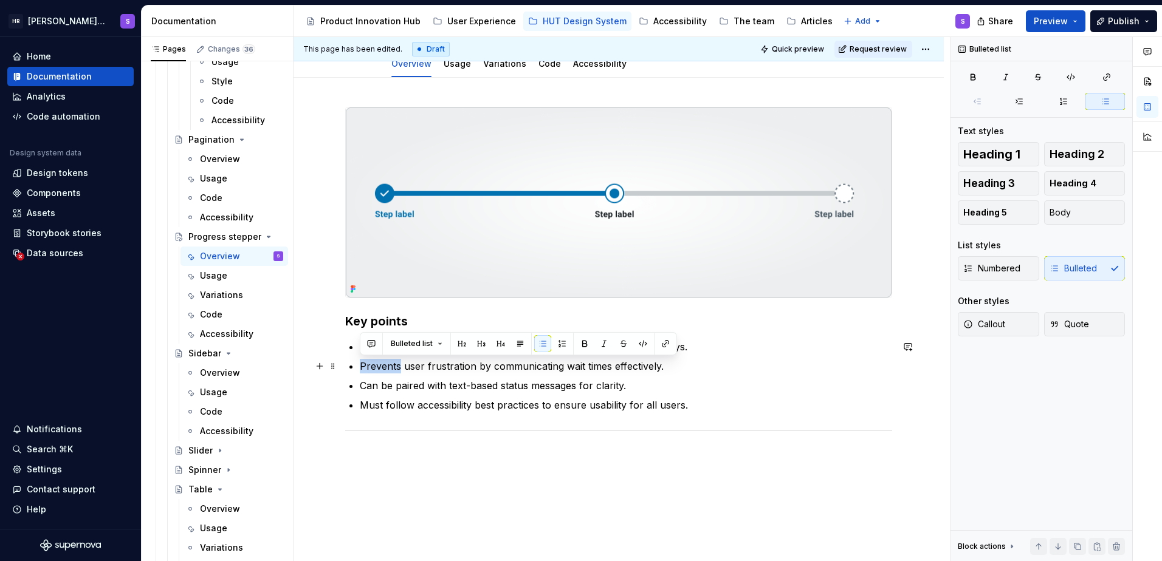
drag, startPoint x: 392, startPoint y: 366, endPoint x: 360, endPoint y: 365, distance: 31.6
click at [360, 365] on p "Prevents user frustration by communicating wait times effectively." at bounding box center [626, 366] width 532 height 15
click at [408, 361] on p "Focus: user frustration by communicating wait times effectively." at bounding box center [626, 366] width 532 height 15
drag, startPoint x: 416, startPoint y: 368, endPoint x: 659, endPoint y: 361, distance: 243.1
click at [659, 361] on p "Focus: user frustration by communicating wait times effectively." at bounding box center [626, 366] width 532 height 15
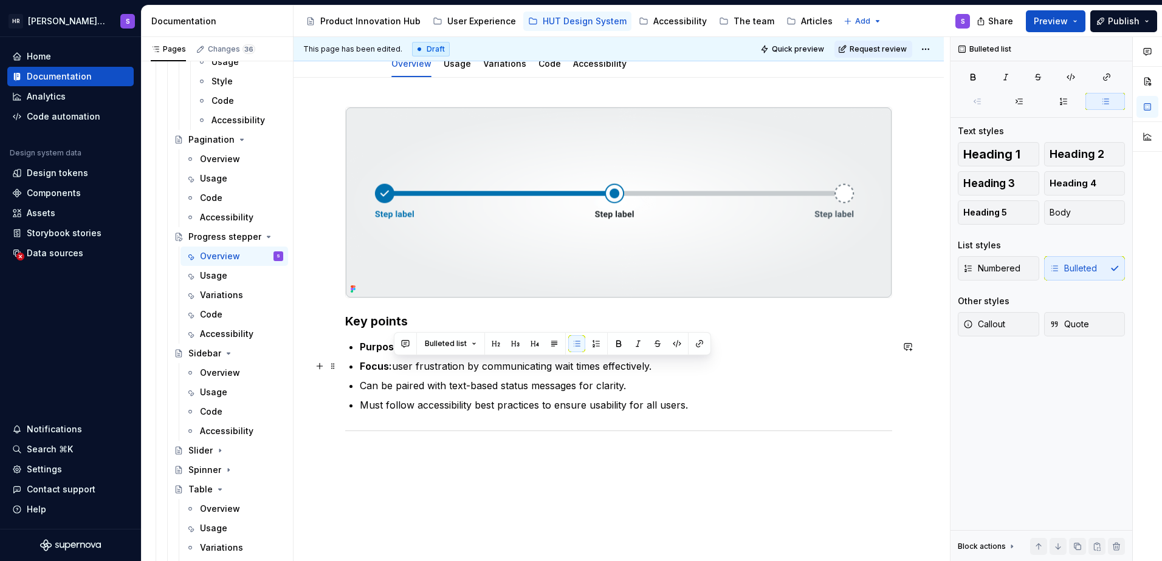
drag, startPoint x: 393, startPoint y: 369, endPoint x: 657, endPoint y: 366, distance: 264.3
click at [657, 366] on p "Focus: user frustration by communicating wait times effectively." at bounding box center [626, 366] width 532 height 15
click at [398, 367] on p "Focus: supports clarity and confidence by showing where users are and what’s ne…" at bounding box center [626, 366] width 532 height 15
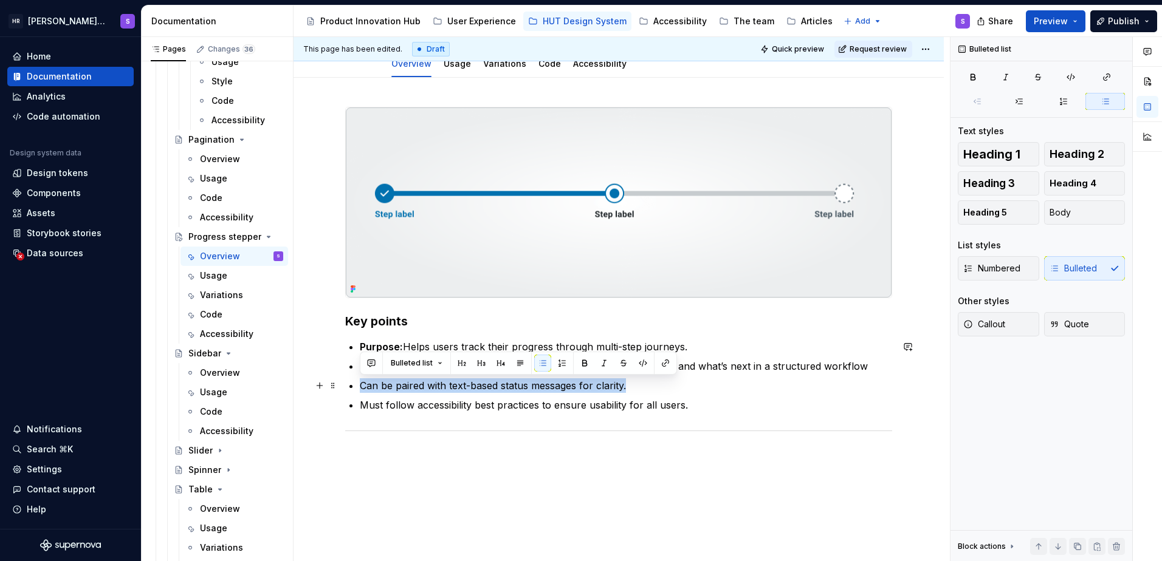
drag, startPoint x: 358, startPoint y: 387, endPoint x: 665, endPoint y: 385, distance: 306.8
click at [665, 385] on div "Key points Purpose: Helps users track their progress through multi-step journey…" at bounding box center [618, 271] width 547 height 328
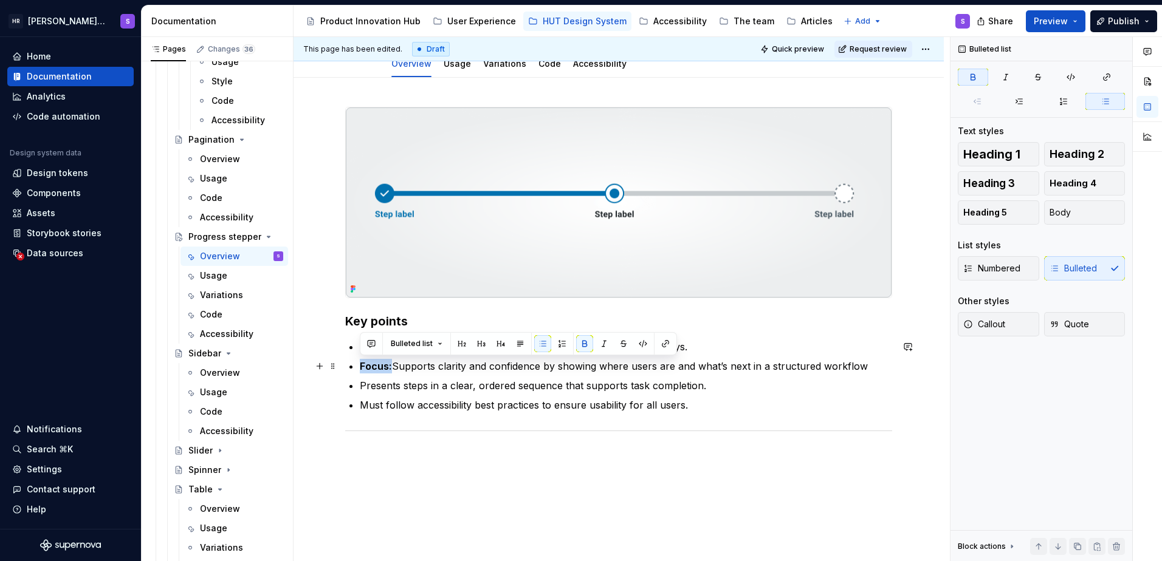
drag, startPoint x: 392, startPoint y: 367, endPoint x: 359, endPoint y: 369, distance: 32.9
click at [359, 369] on div "Key points Purpose: Helps users track their progress through multi-step journey…" at bounding box center [618, 271] width 547 height 328
copy strong "Focus:"
click at [359, 388] on div "Key points Purpose: Helps users track their progress through multi-step journey…" at bounding box center [618, 271] width 547 height 328
click at [361, 406] on p "Must follow accessibility best practices to ensure usability for all users." at bounding box center [626, 405] width 532 height 15
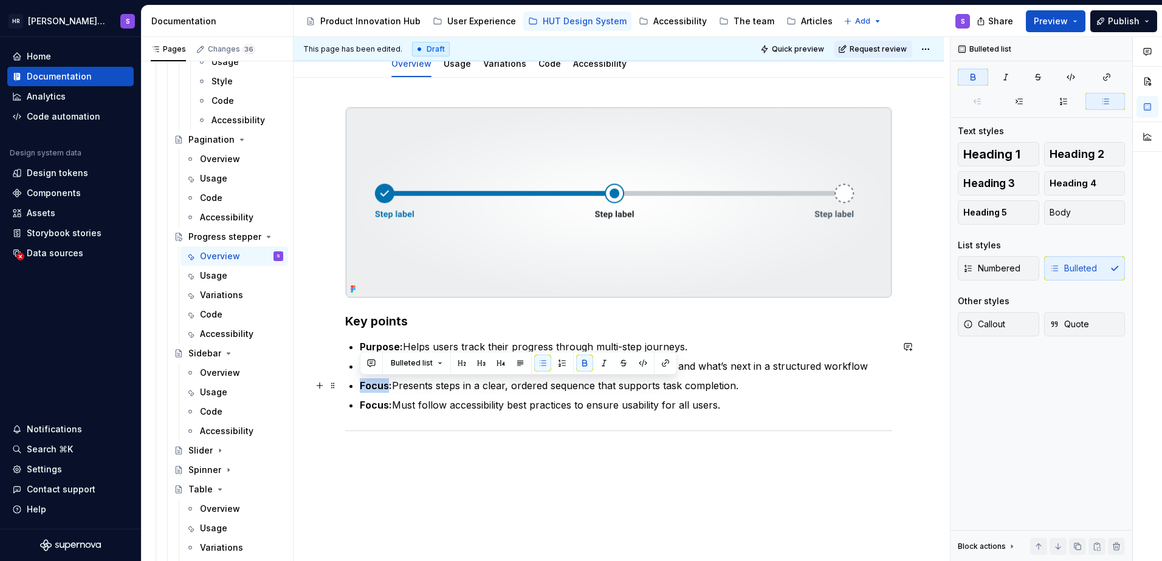
drag, startPoint x: 386, startPoint y: 387, endPoint x: 360, endPoint y: 387, distance: 26.1
click at [360, 387] on strong "Focus:" at bounding box center [376, 386] width 32 height 12
click at [376, 409] on strong "Focus:" at bounding box center [376, 405] width 32 height 12
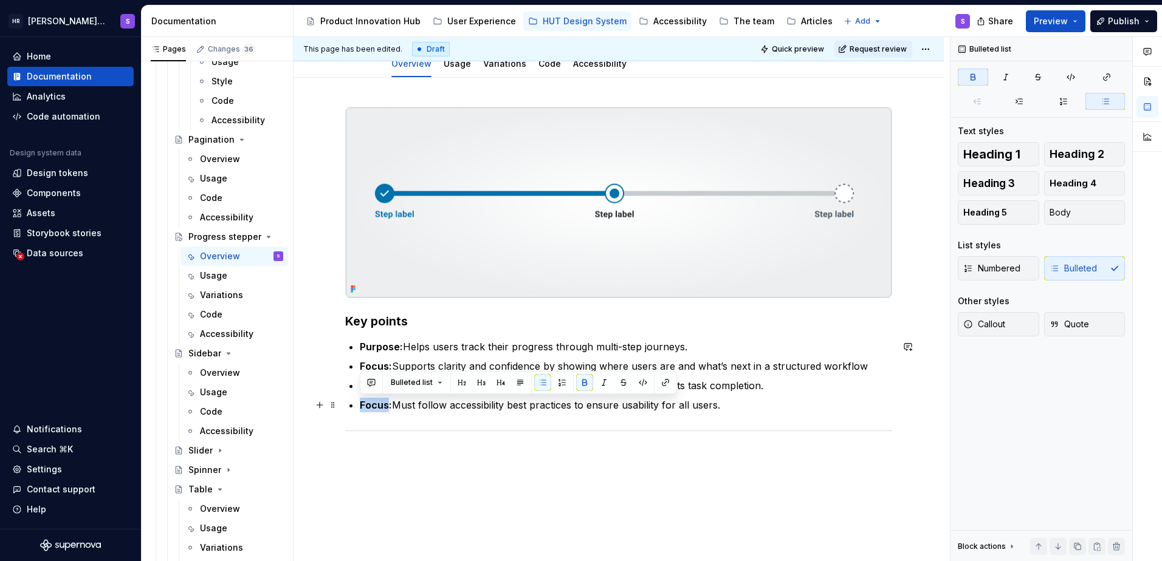
click at [377, 408] on strong "Focus:" at bounding box center [376, 405] width 32 height 12
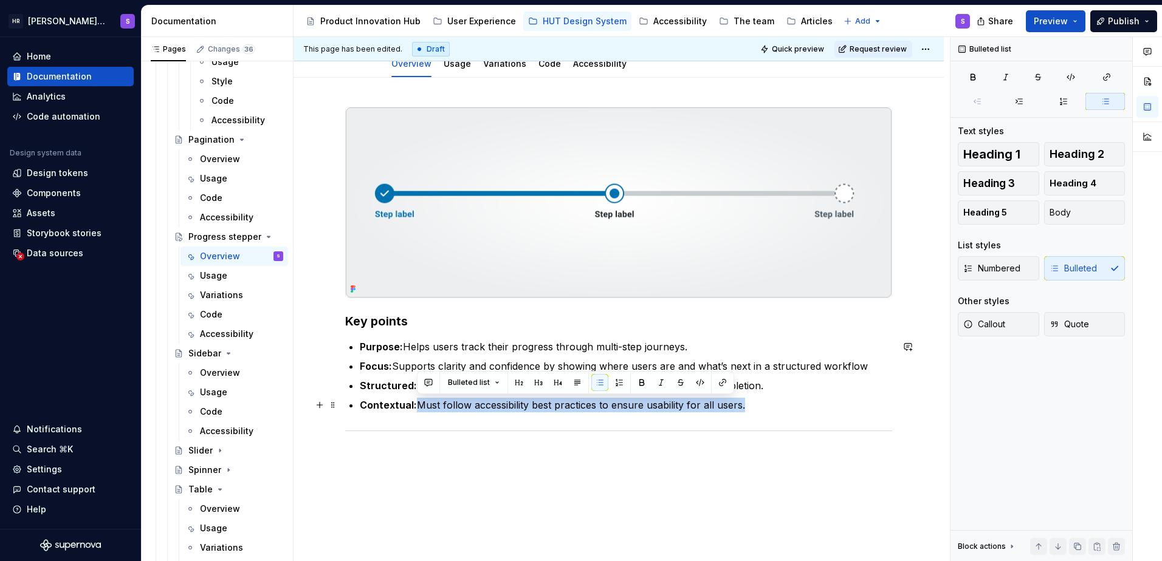
drag, startPoint x: 422, startPoint y: 406, endPoint x: 781, endPoint y: 404, distance: 359.0
click at [781, 404] on p "Contextual: Must follow accessibility best practices to ensure usability for al…" at bounding box center [626, 405] width 532 height 15
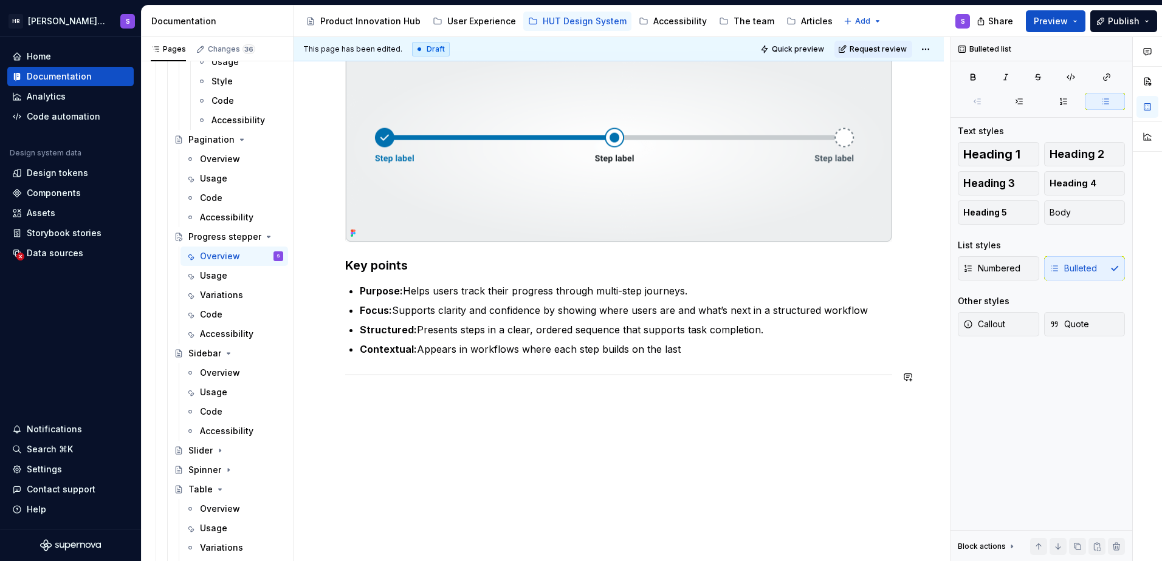
scroll to position [0, 0]
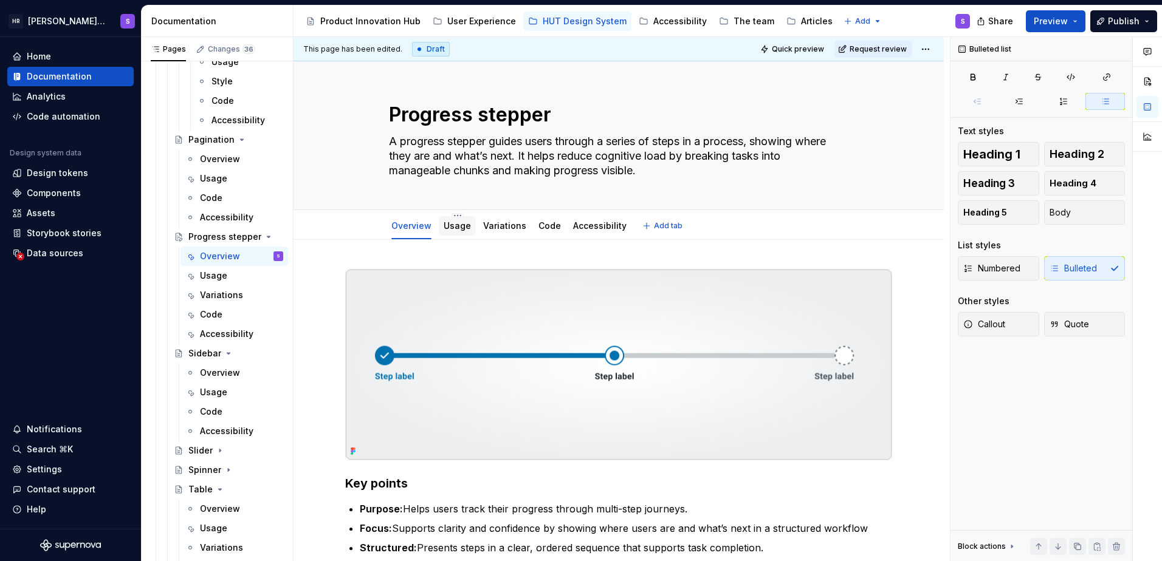
click at [457, 227] on link "Usage" at bounding box center [456, 226] width 27 height 10
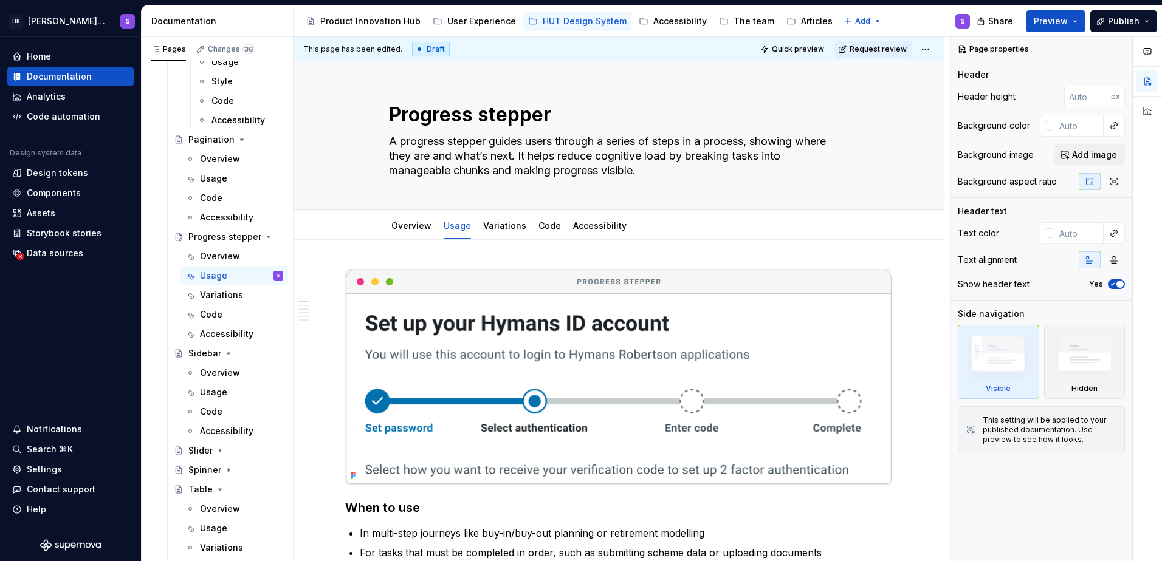
type textarea "*"
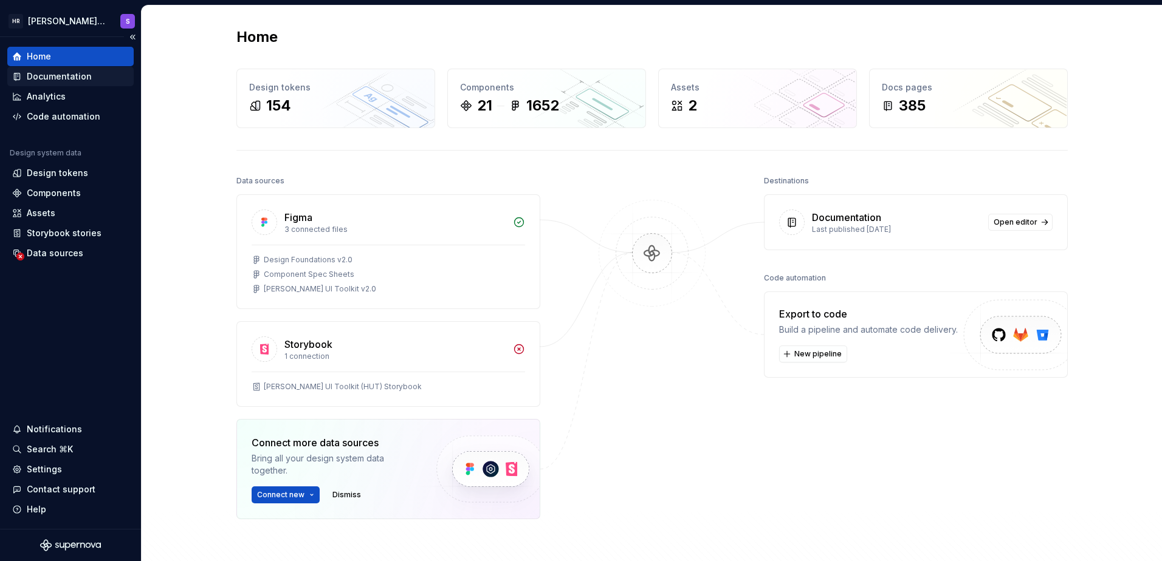
click at [56, 75] on div "Documentation" at bounding box center [59, 76] width 65 height 12
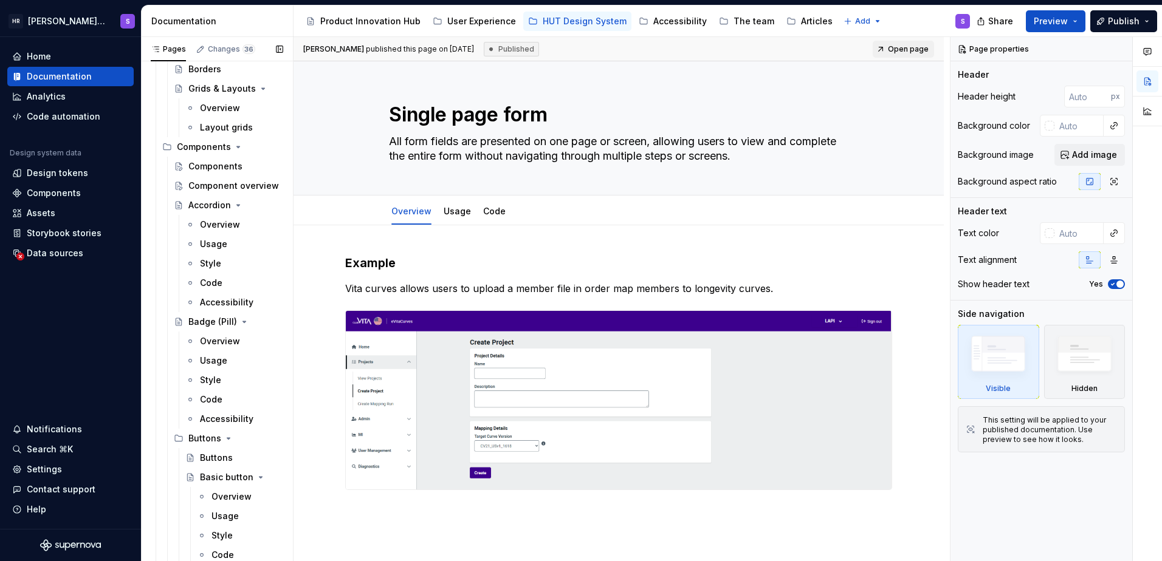
scroll to position [3483, 0]
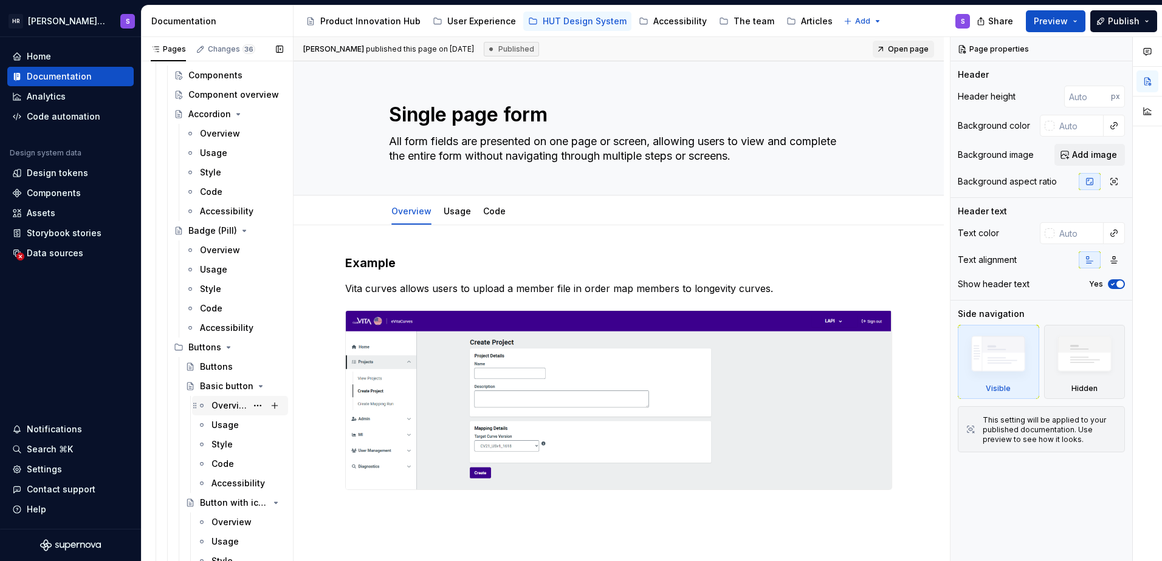
click at [222, 400] on div "Overview" at bounding box center [228, 406] width 35 height 12
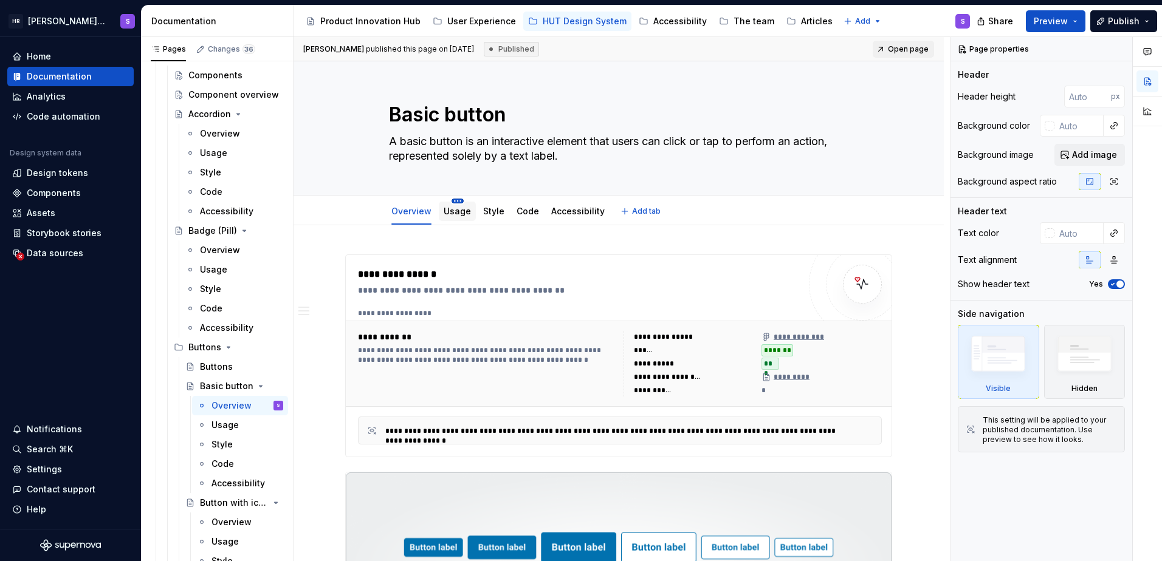
click at [459, 202] on html "HR Hymans UI Toolkit (HUT) S Home Documentation Analytics Code automation Desig…" at bounding box center [581, 280] width 1162 height 561
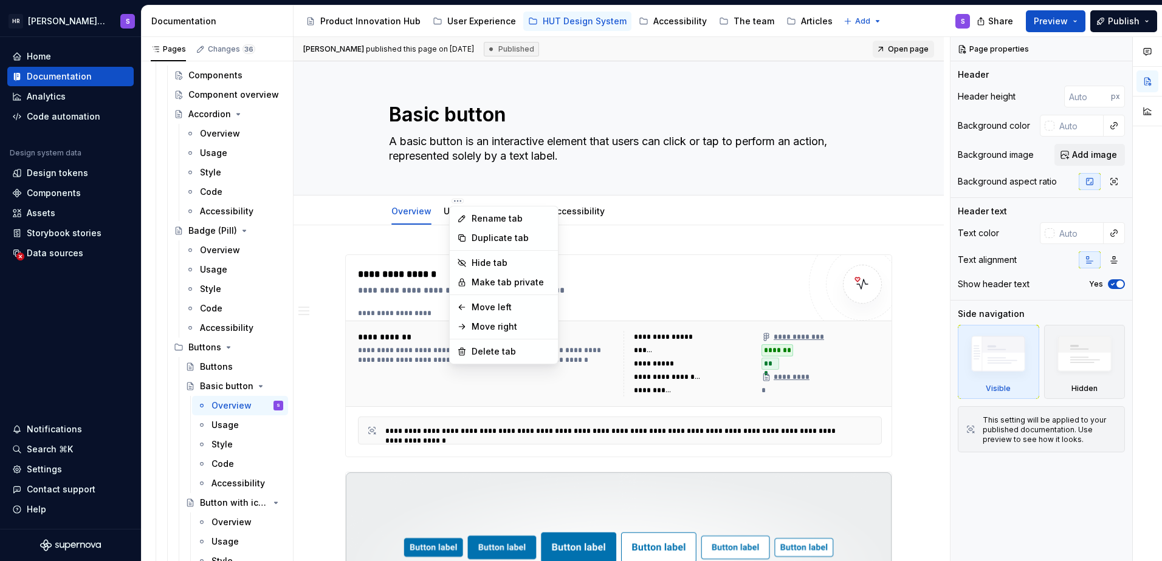
drag, startPoint x: 771, startPoint y: 259, endPoint x: 740, endPoint y: 255, distance: 31.4
click at [771, 259] on html "HR Hymans UI Toolkit (HUT) S Home Documentation Analytics Code automation Desig…" at bounding box center [581, 280] width 1162 height 561
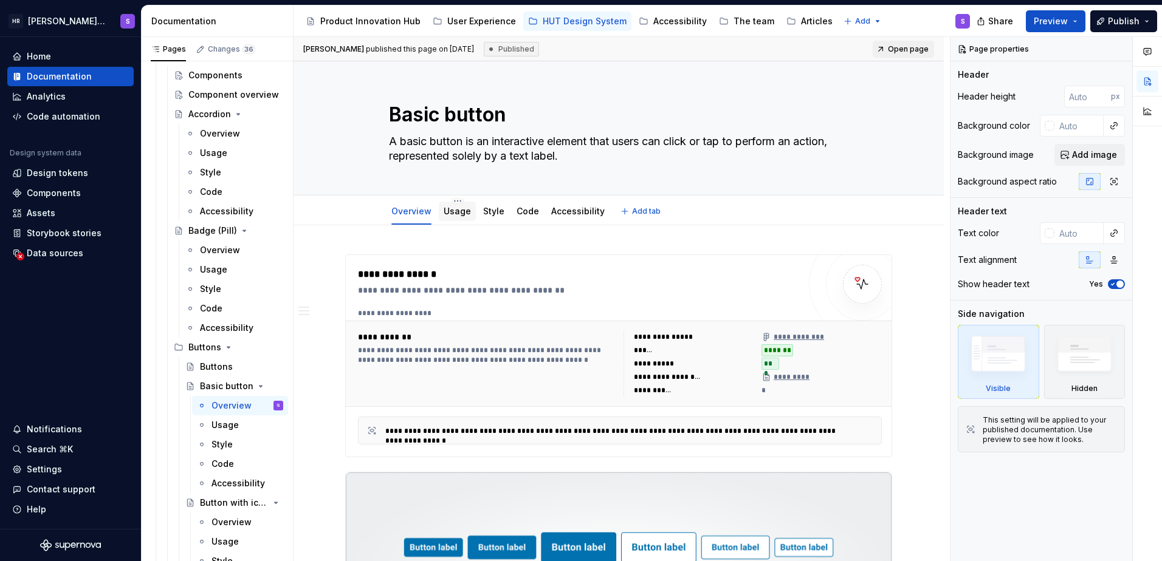
click at [456, 220] on div "Usage" at bounding box center [457, 211] width 37 height 19
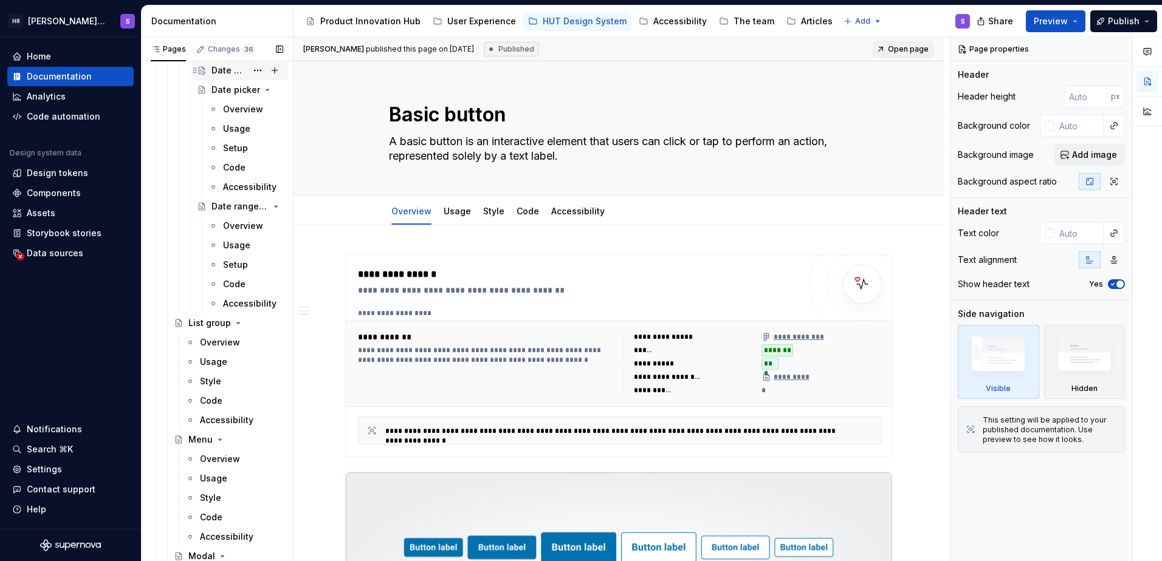
scroll to position [5913, 0]
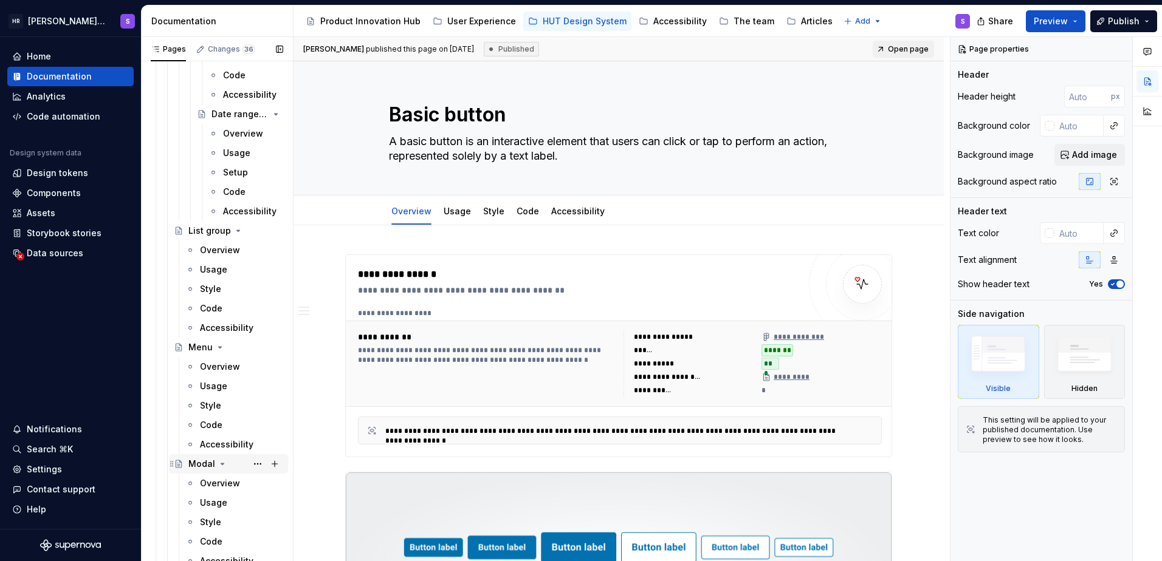
drag, startPoint x: 213, startPoint y: 481, endPoint x: 219, endPoint y: 460, distance: 22.0
click at [213, 481] on div "Overview" at bounding box center [220, 483] width 40 height 12
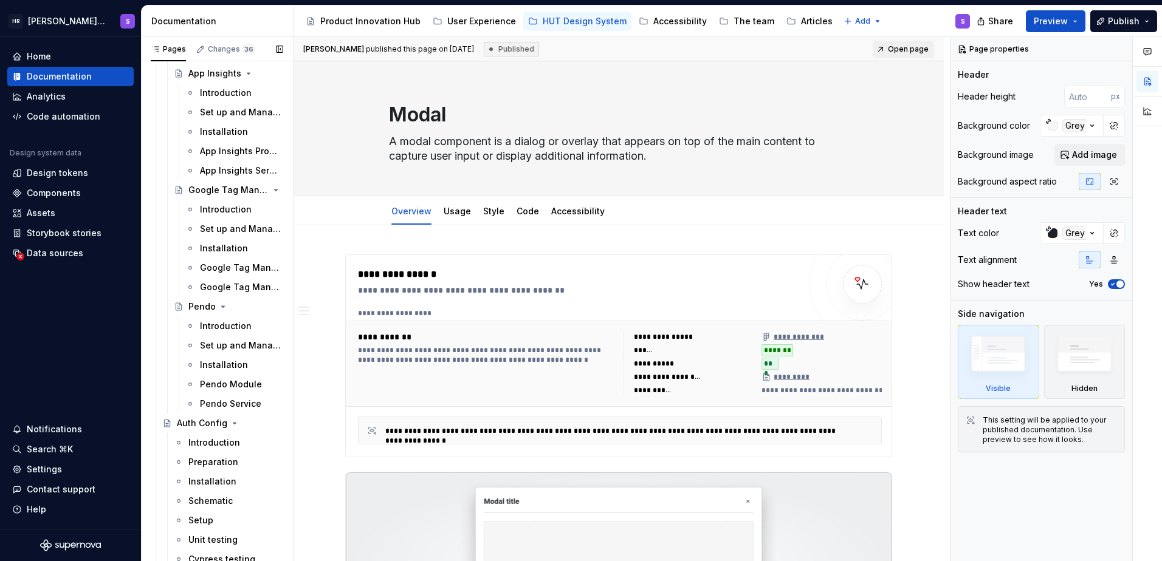
scroll to position [486, 0]
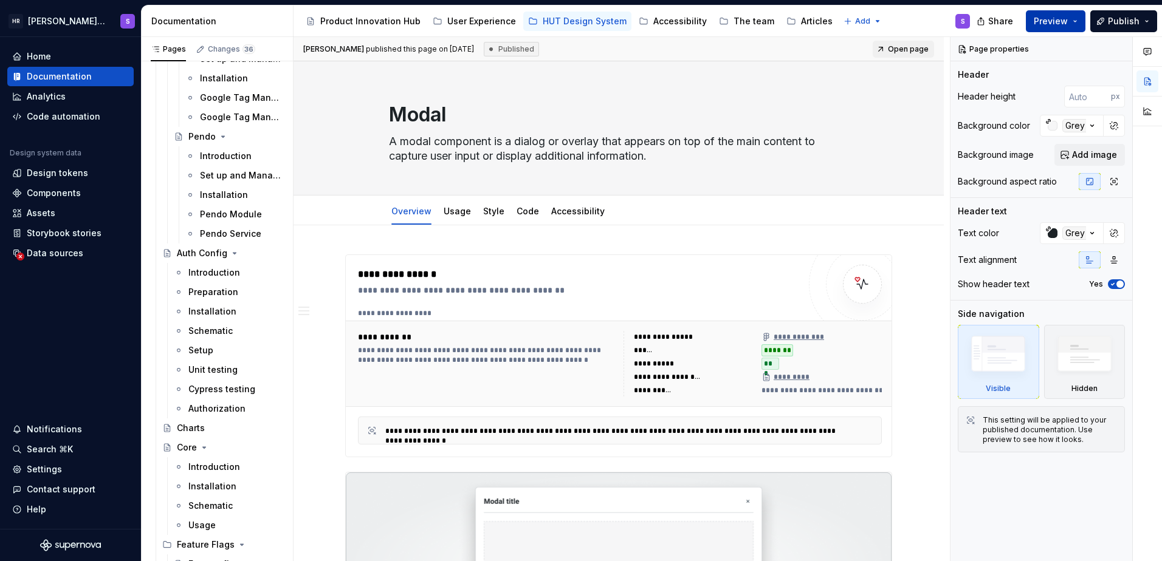
click at [1058, 19] on span "Preview" at bounding box center [1050, 21] width 34 height 12
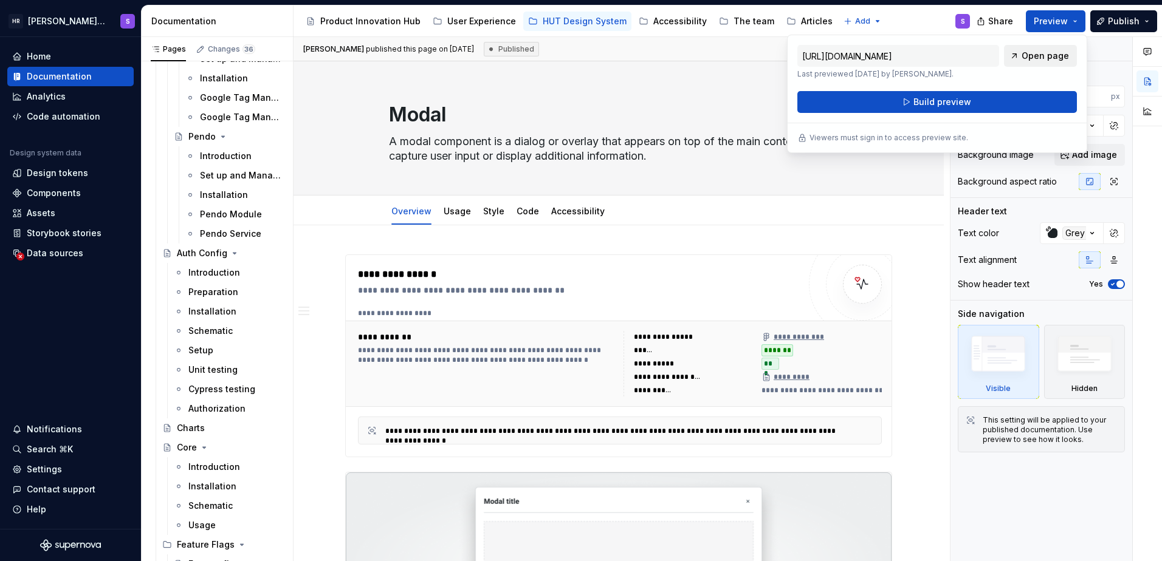
click at [1037, 56] on span "Open page" at bounding box center [1044, 56] width 47 height 12
type textarea "*"
